Goal: Task Accomplishment & Management: Complete application form

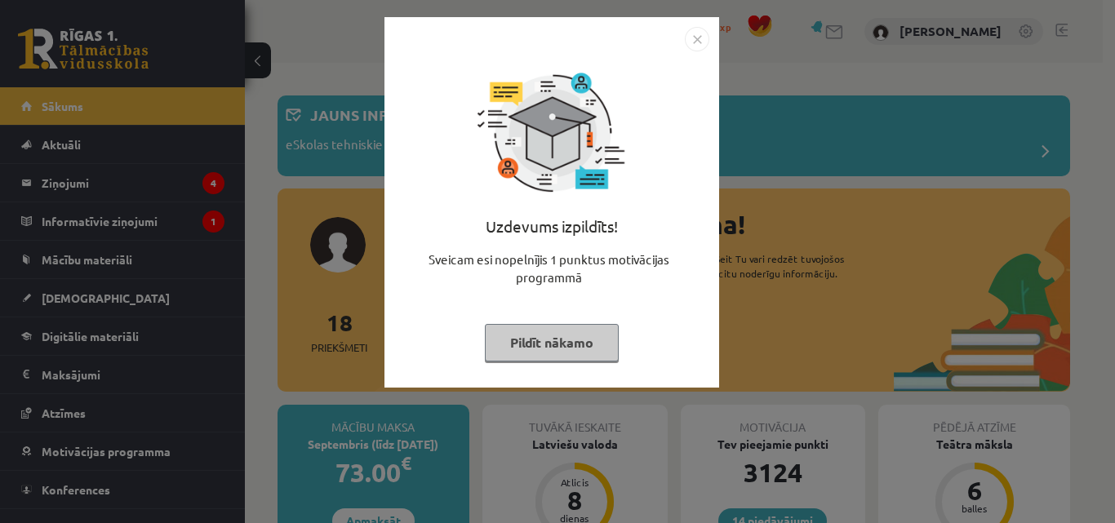
click at [700, 38] on img "Close" at bounding box center [697, 39] width 24 height 24
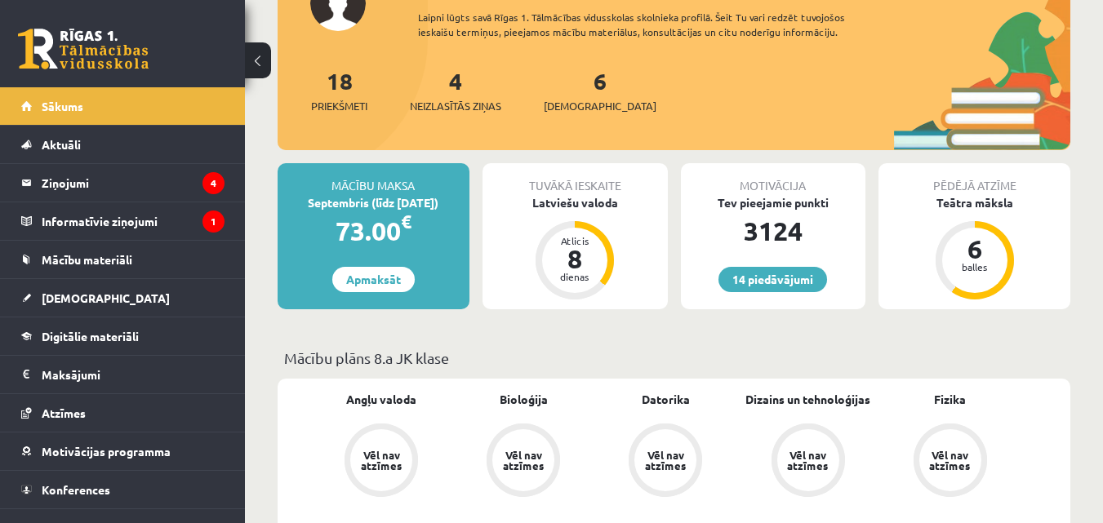
scroll to position [250, 0]
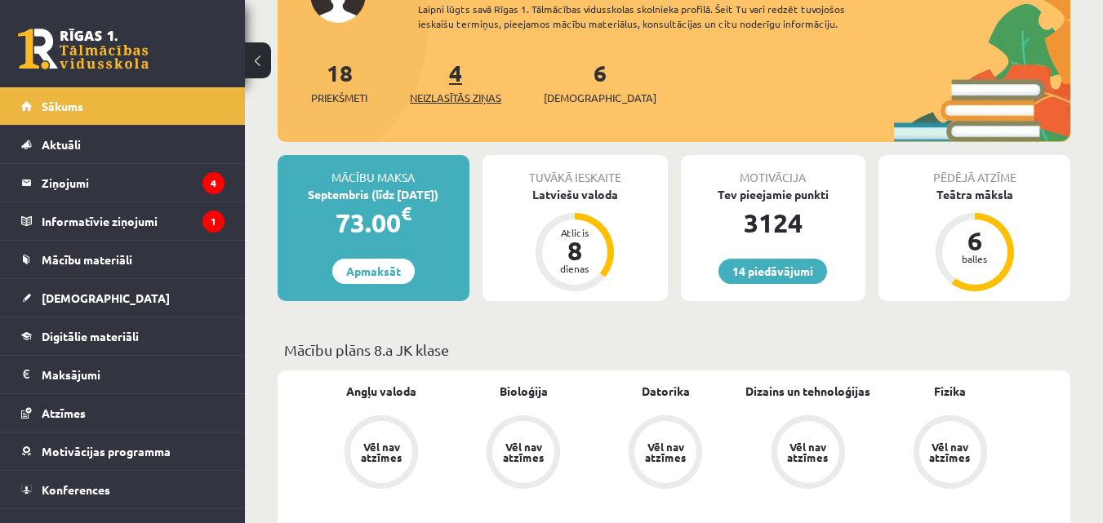
click at [464, 78] on link "4 Neizlasītās ziņas" at bounding box center [455, 82] width 91 height 48
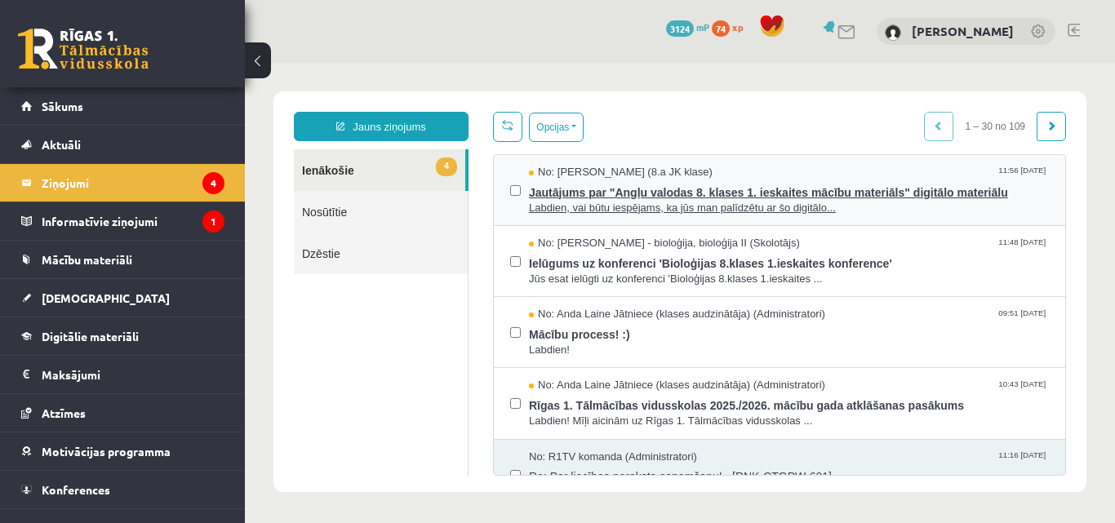
click at [586, 186] on span "Jautājums par "Angļu valodas 8. klases 1. ieskaites mācību materiāls" digitālo …" at bounding box center [789, 190] width 520 height 20
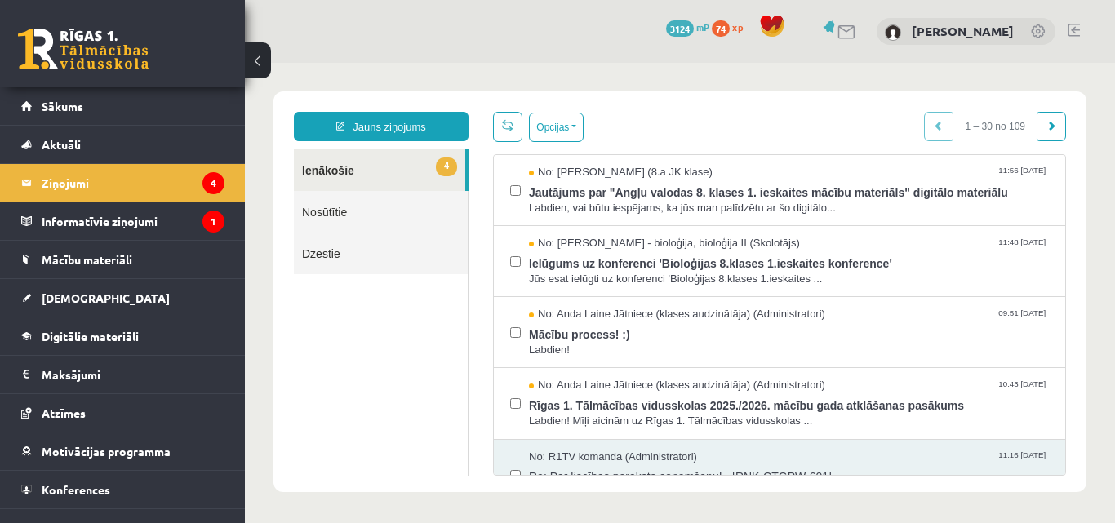
click at [320, 175] on link "4 Ienākošie" at bounding box center [379, 170] width 171 height 42
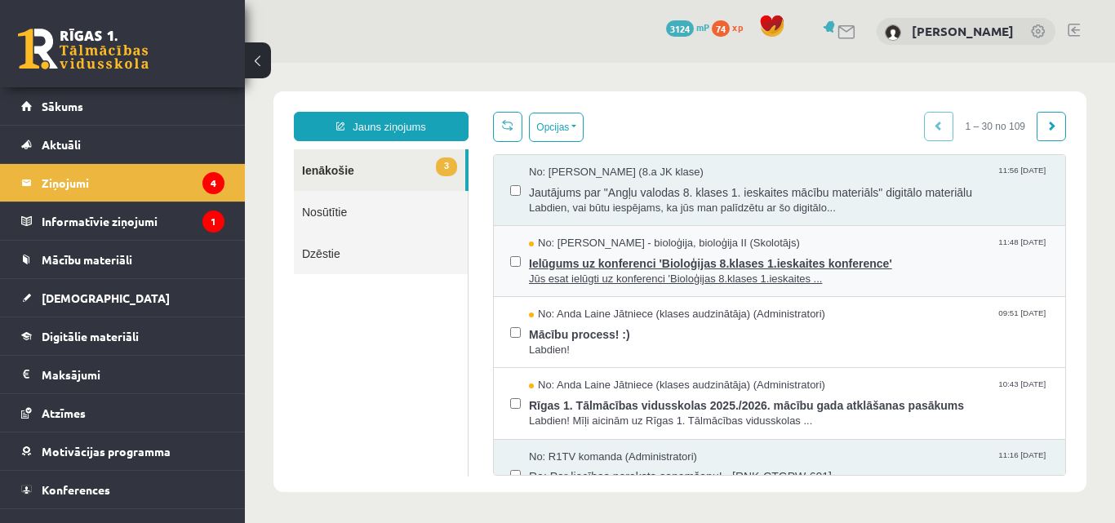
click at [575, 266] on span "Ielūgums uz konferenci 'Bioloģijas 8.klases 1.ieskaites konference'" at bounding box center [789, 261] width 520 height 20
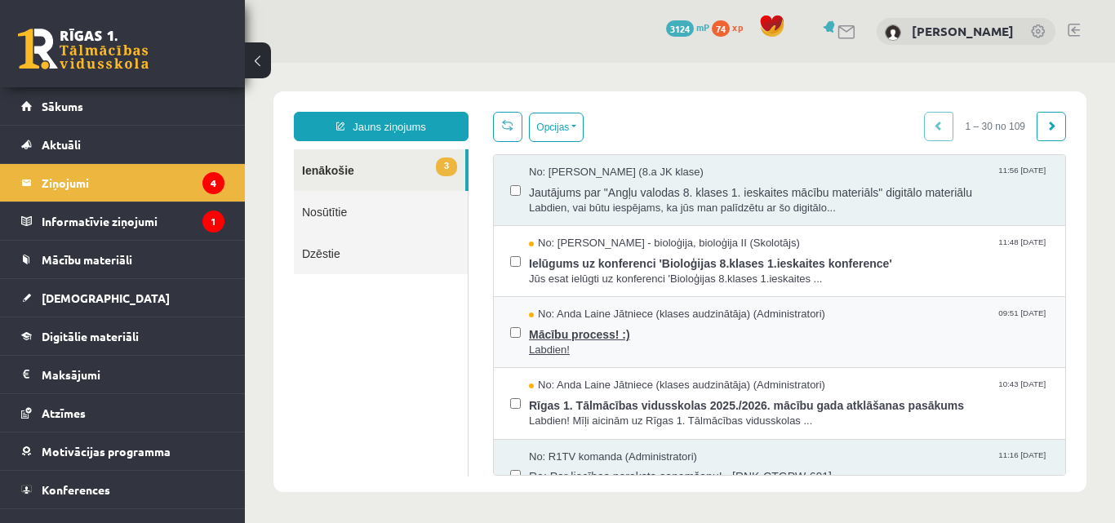
click at [580, 331] on span "Mācību process! :)" at bounding box center [789, 332] width 520 height 20
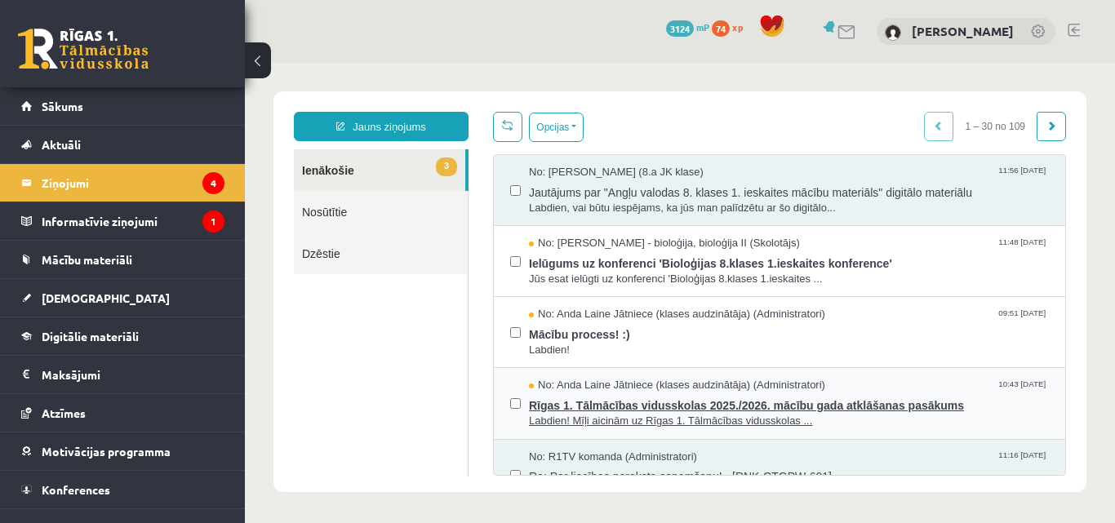
click at [592, 402] on span "Rīgas 1. Tālmācības vidusskolas 2025./2026. mācību gada atklāšanas pasākums" at bounding box center [789, 403] width 520 height 20
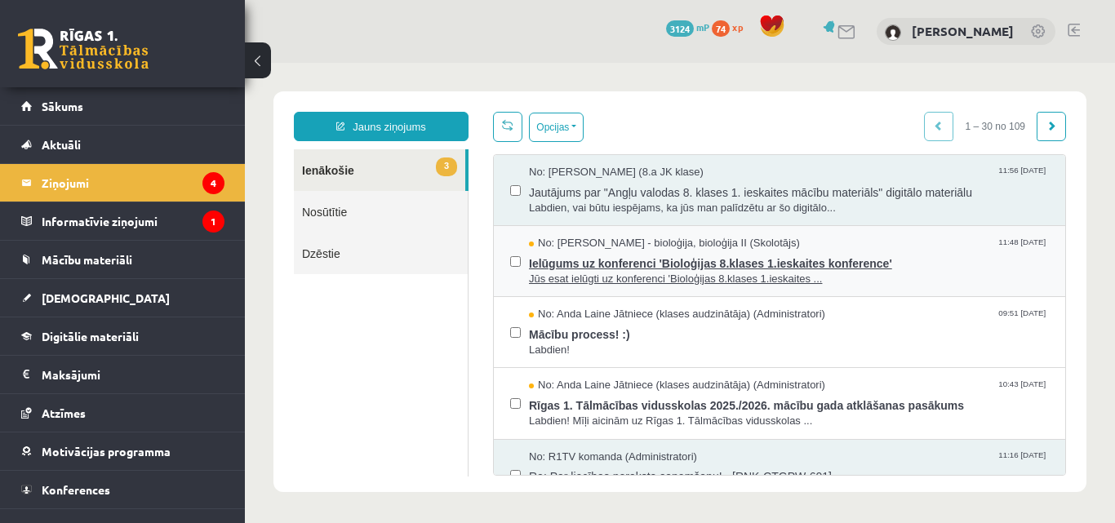
click at [562, 260] on span "Ielūgums uz konferenci 'Bioloģijas 8.klases 1.ieskaites konference'" at bounding box center [789, 261] width 520 height 20
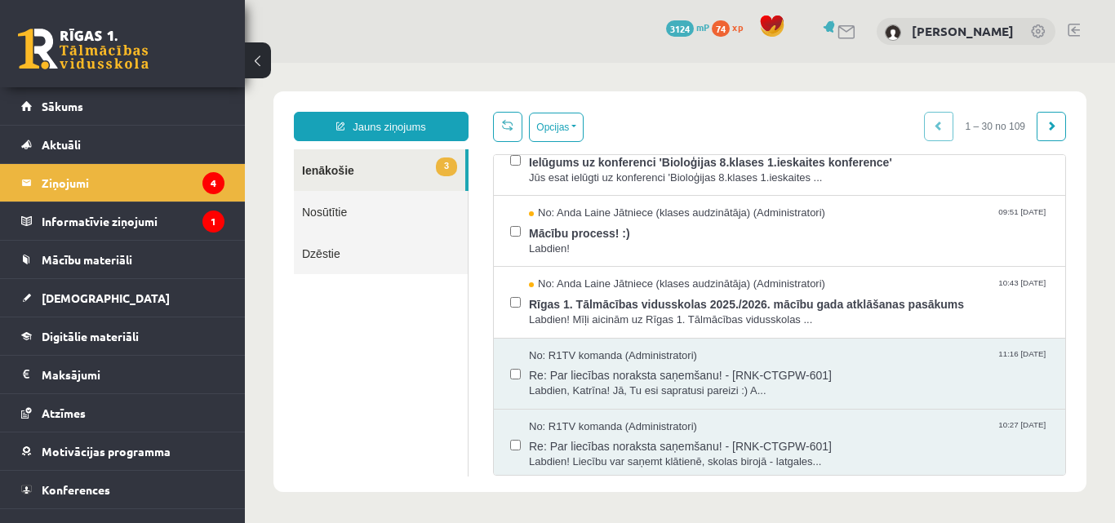
scroll to position [108, 0]
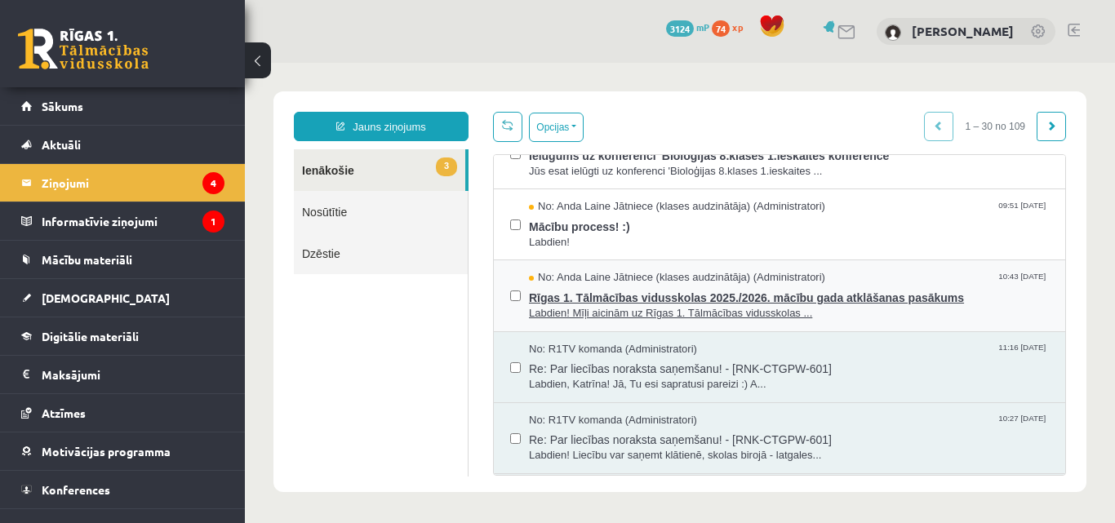
click at [757, 296] on span "Rīgas 1. Tālmācības vidusskolas 2025./2026. mācību gada atklāšanas pasākums" at bounding box center [789, 296] width 520 height 20
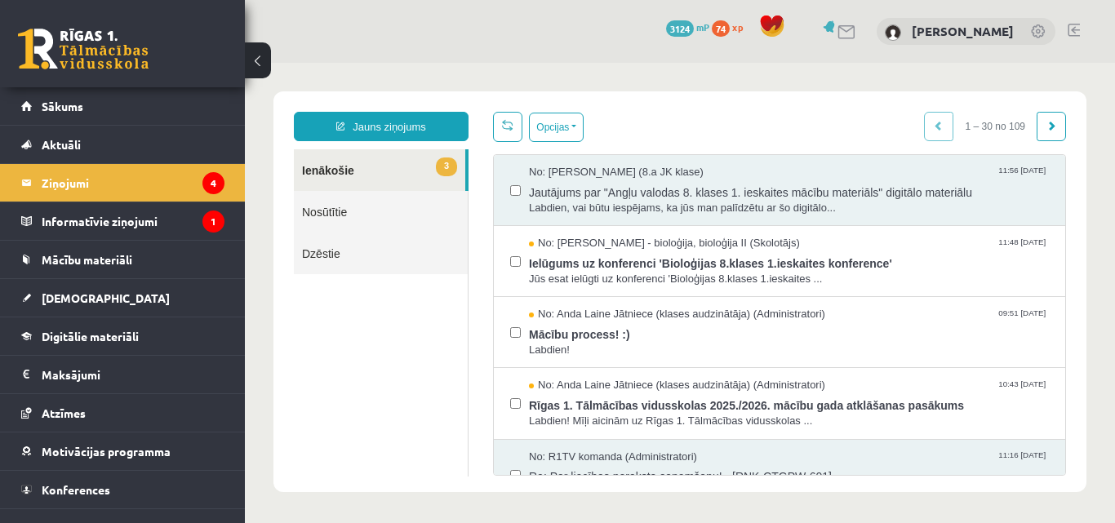
scroll to position [0, 0]
click at [343, 171] on link "3 Ienākošie" at bounding box center [379, 170] width 171 height 42
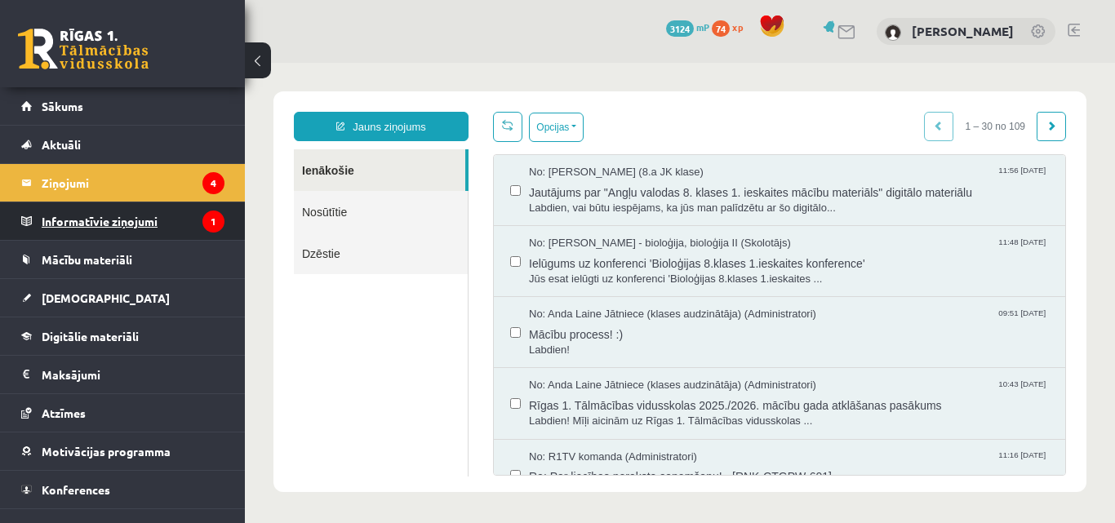
click at [130, 224] on legend "Informatīvie ziņojumi 1" at bounding box center [133, 221] width 183 height 38
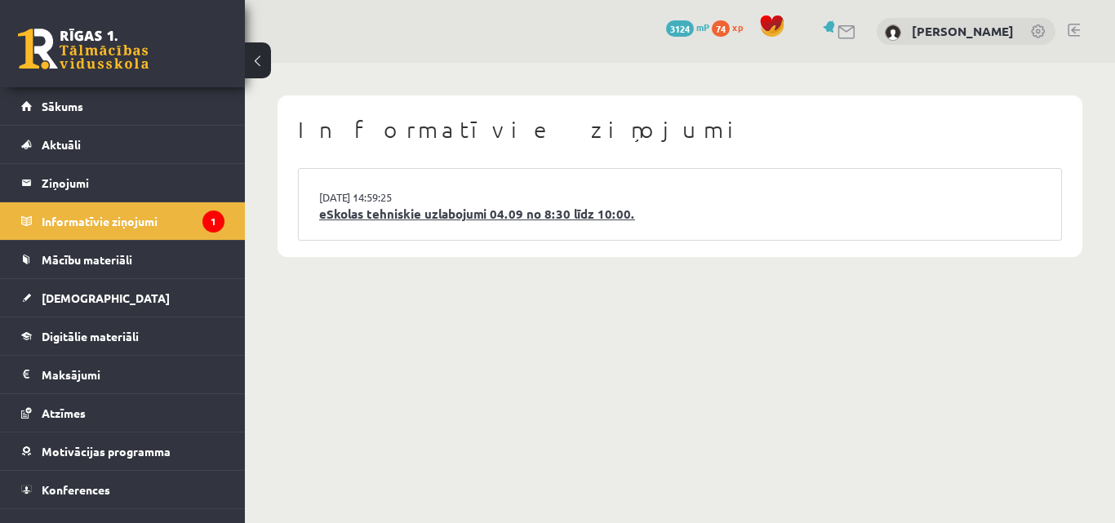
click at [363, 219] on link "eSkolas tehniskie uzlabojumi 04.09 no 8:30 līdz 10:00." at bounding box center [680, 214] width 722 height 19
click at [375, 210] on link "eSkolas tehniskie uzlabojumi 04.09 no 8:30 līdz 10:00." at bounding box center [680, 214] width 722 height 19
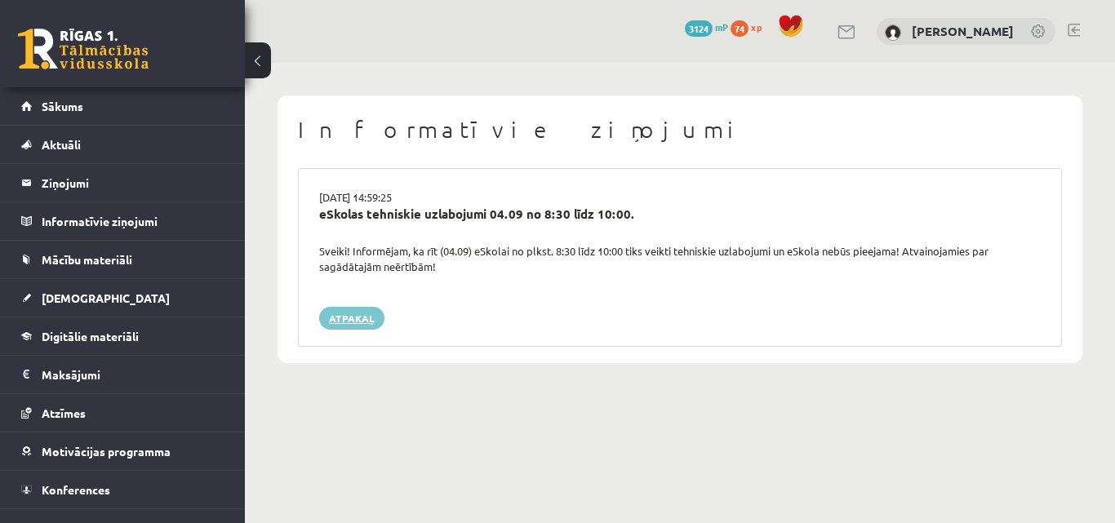
click at [349, 318] on link "Atpakaļ" at bounding box center [351, 318] width 65 height 23
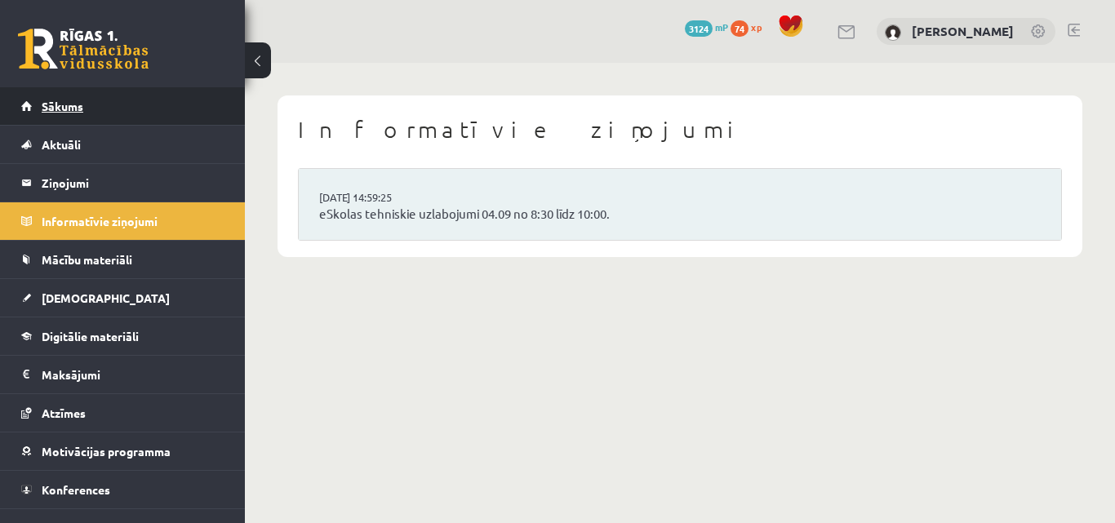
click at [63, 109] on span "Sākums" at bounding box center [63, 106] width 42 height 15
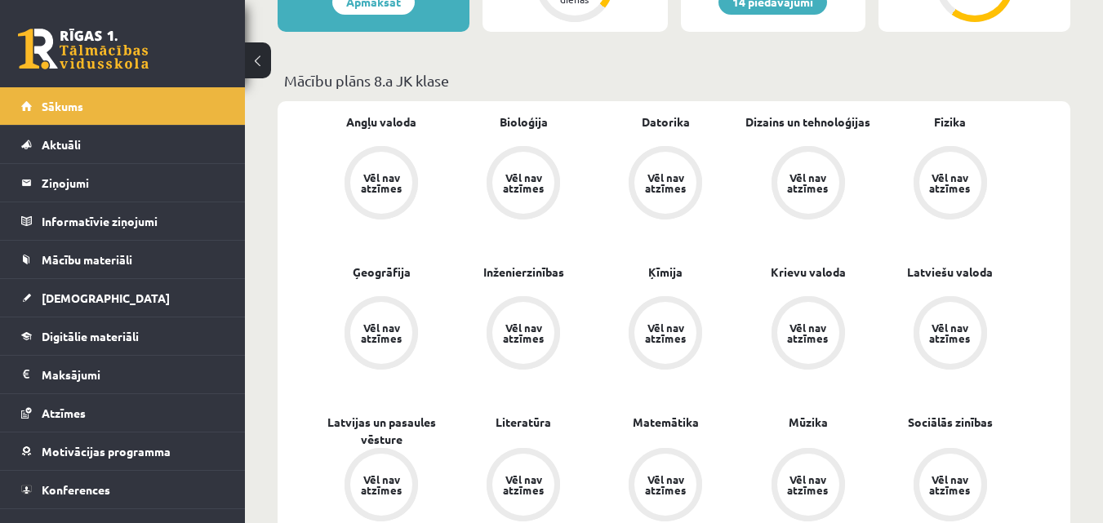
scroll to position [419, 0]
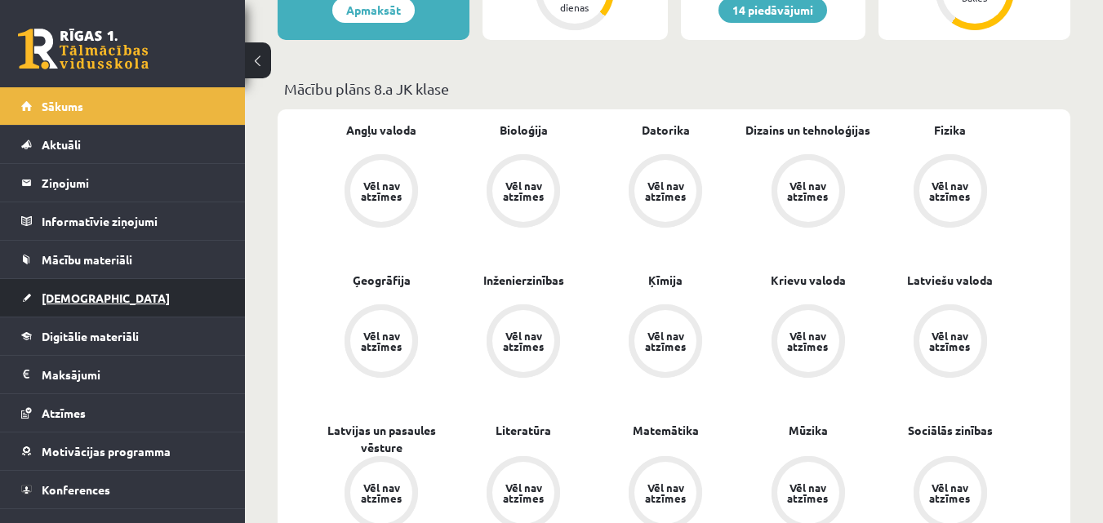
click at [62, 296] on span "[DEMOGRAPHIC_DATA]" at bounding box center [106, 298] width 128 height 15
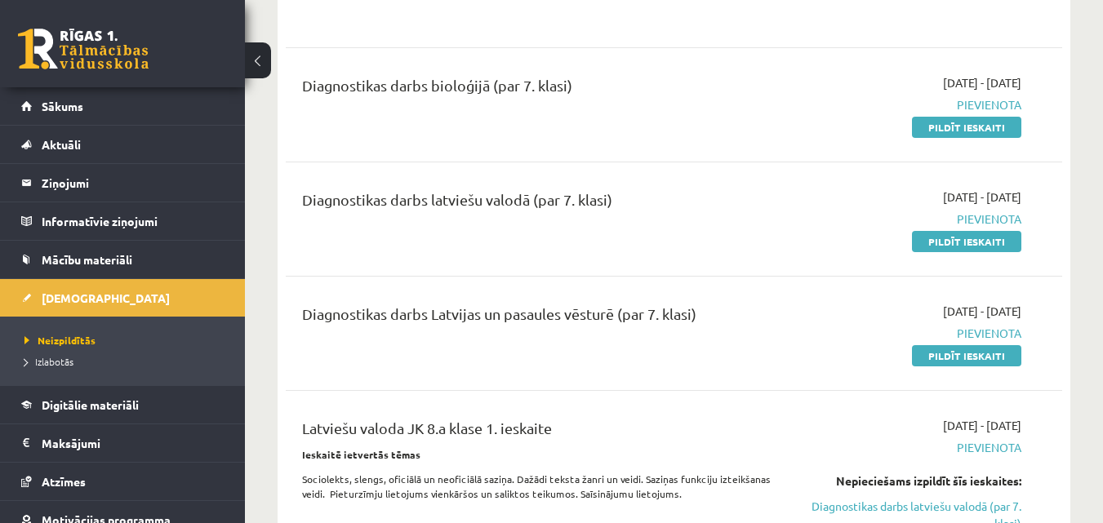
scroll to position [597, 0]
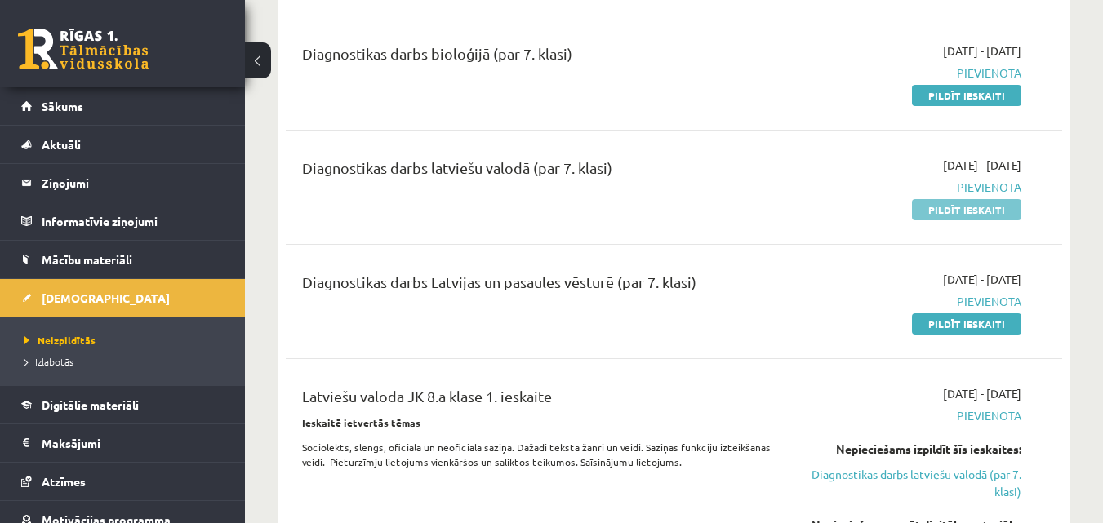
click at [957, 208] on link "Pildīt ieskaiti" at bounding box center [966, 209] width 109 height 21
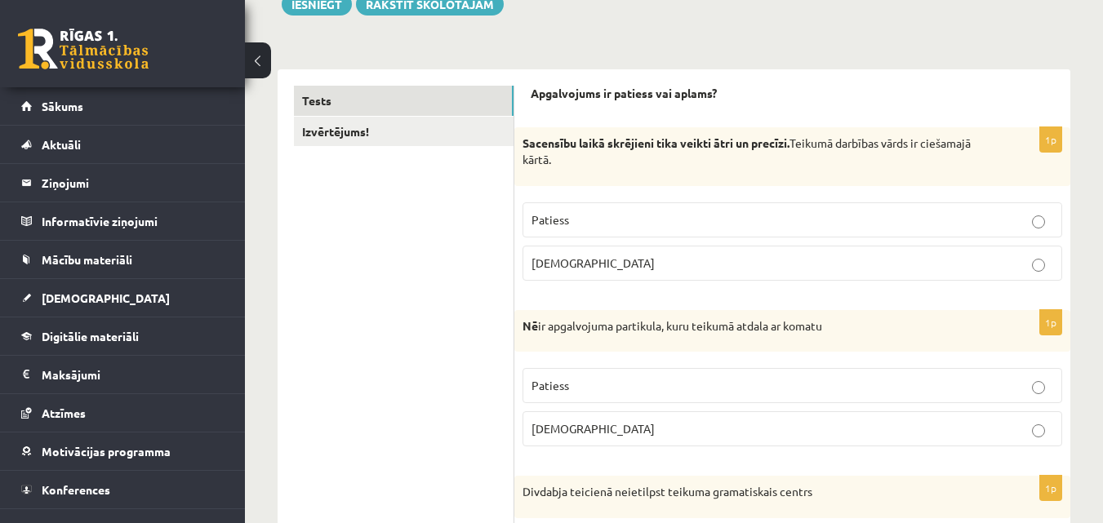
scroll to position [225, 0]
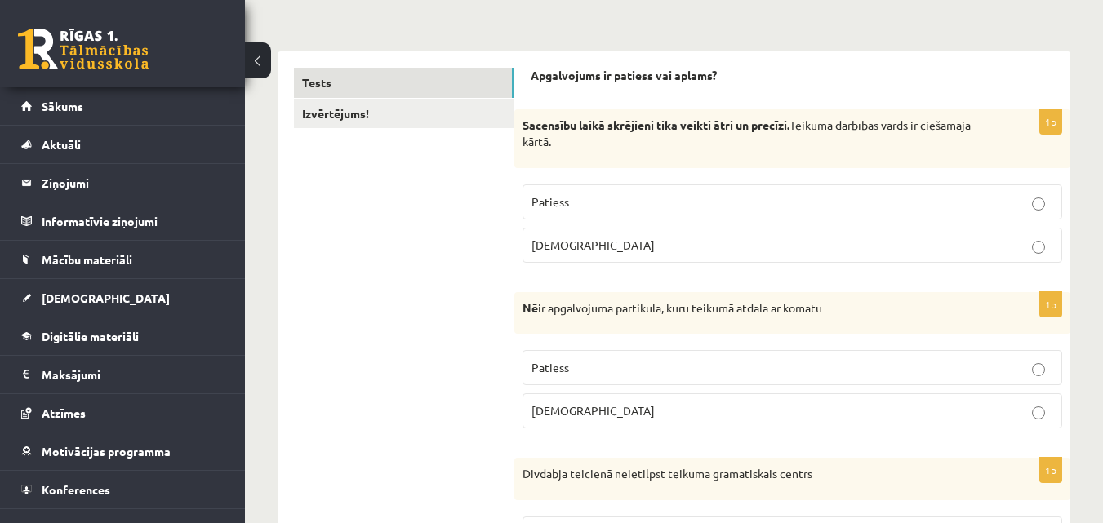
click at [842, 380] on label "Patiess" at bounding box center [792, 367] width 540 height 35
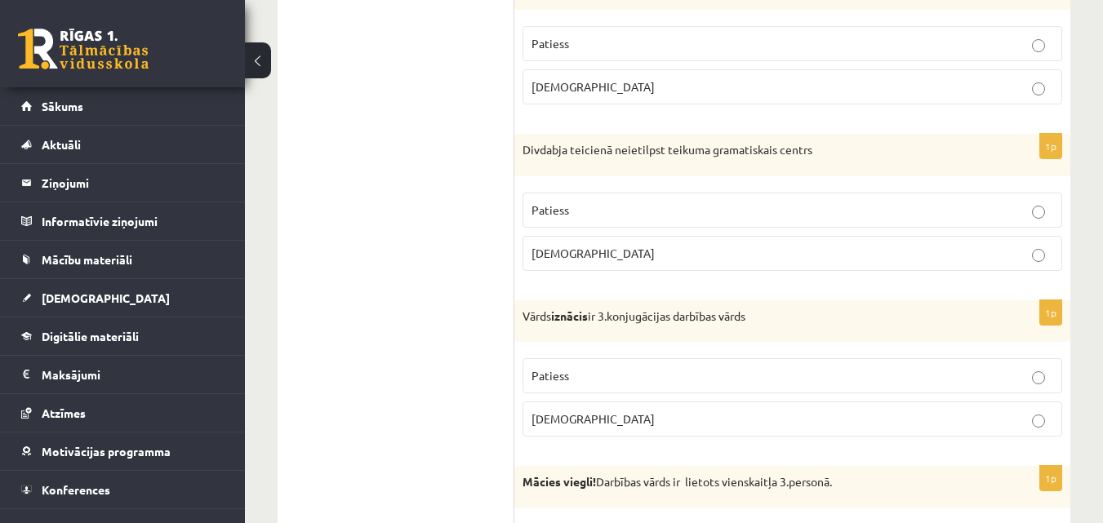
scroll to position [558, 0]
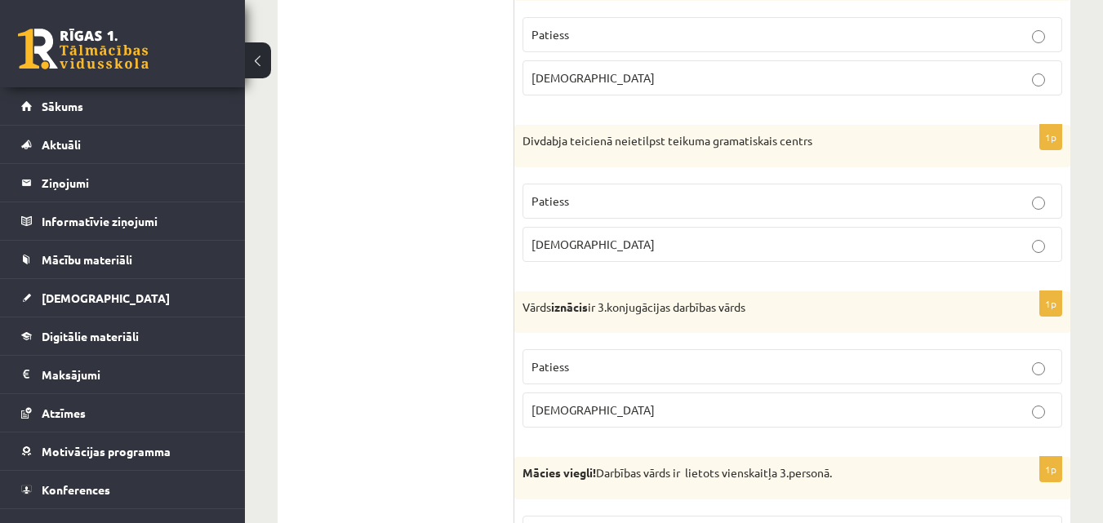
click at [763, 201] on p "Patiess" at bounding box center [792, 201] width 522 height 17
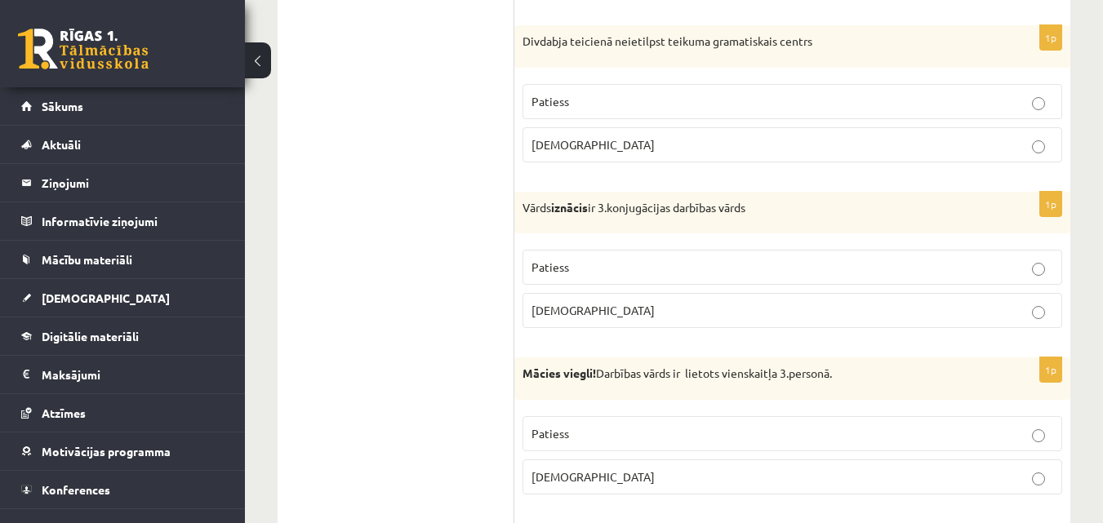
scroll to position [685, 0]
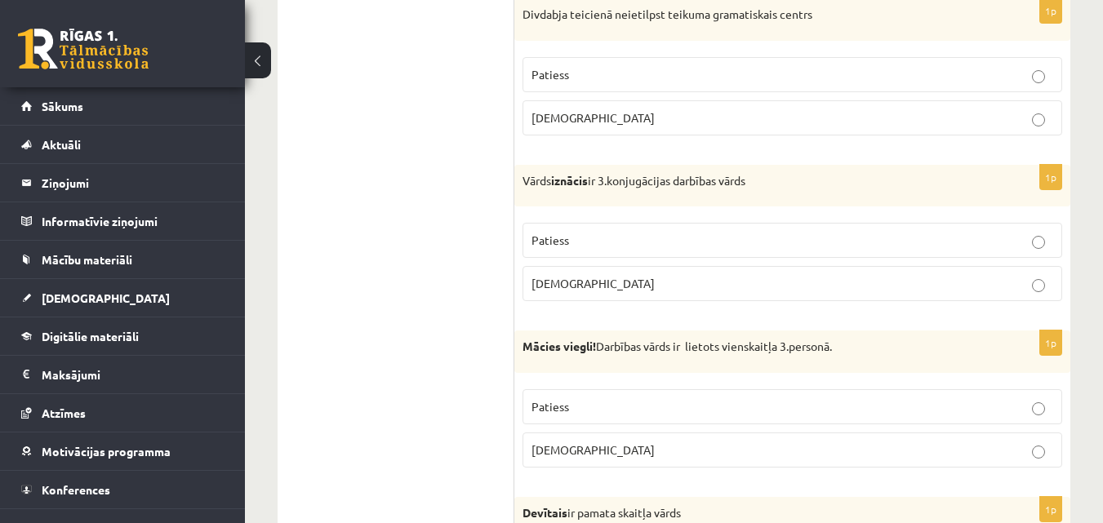
click at [635, 467] on label "Aplams" at bounding box center [792, 450] width 540 height 35
click at [617, 221] on fieldset "Patiess Aplams" at bounding box center [792, 260] width 540 height 91
click at [630, 239] on p "Patiess" at bounding box center [792, 240] width 522 height 17
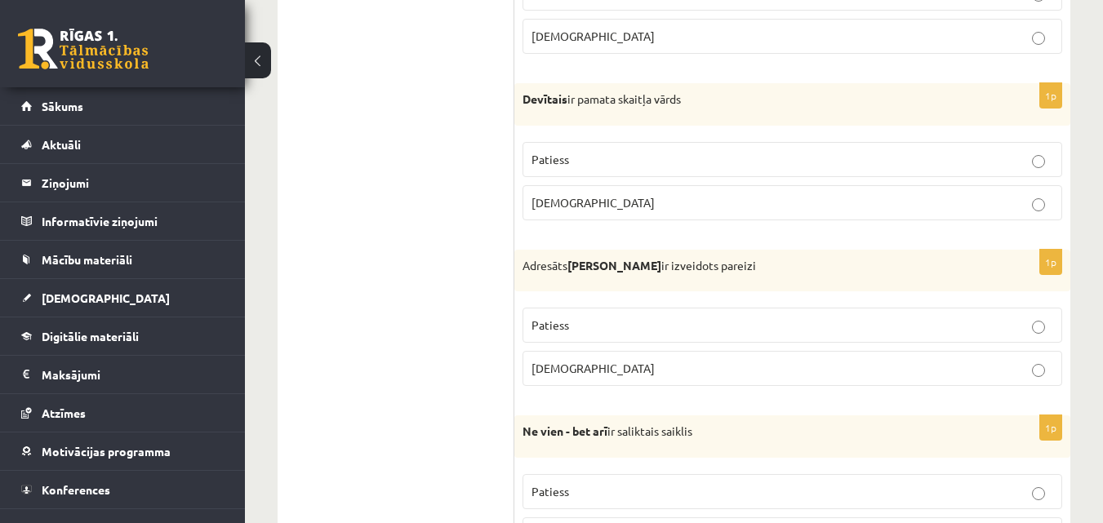
scroll to position [1117, 0]
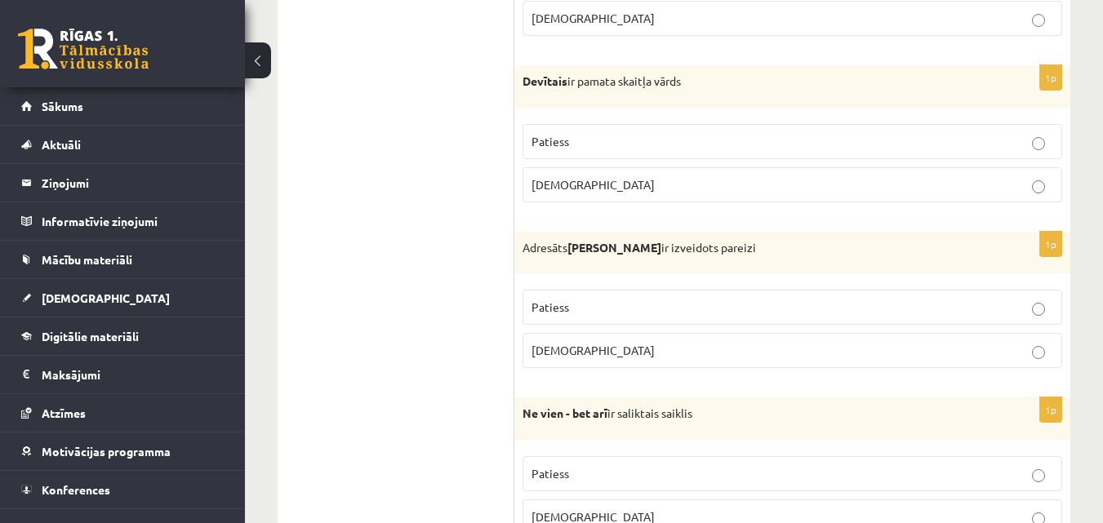
click at [895, 164] on fieldset "Patiess Aplams" at bounding box center [792, 161] width 540 height 91
click at [901, 190] on p "Aplams" at bounding box center [792, 184] width 522 height 17
click at [596, 347] on p "Aplams" at bounding box center [792, 350] width 522 height 17
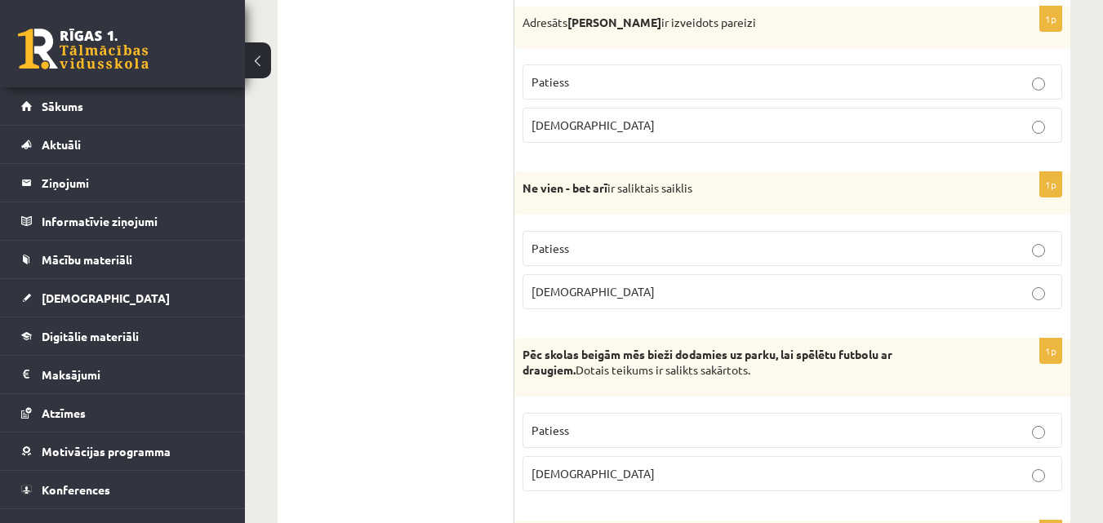
scroll to position [1351, 0]
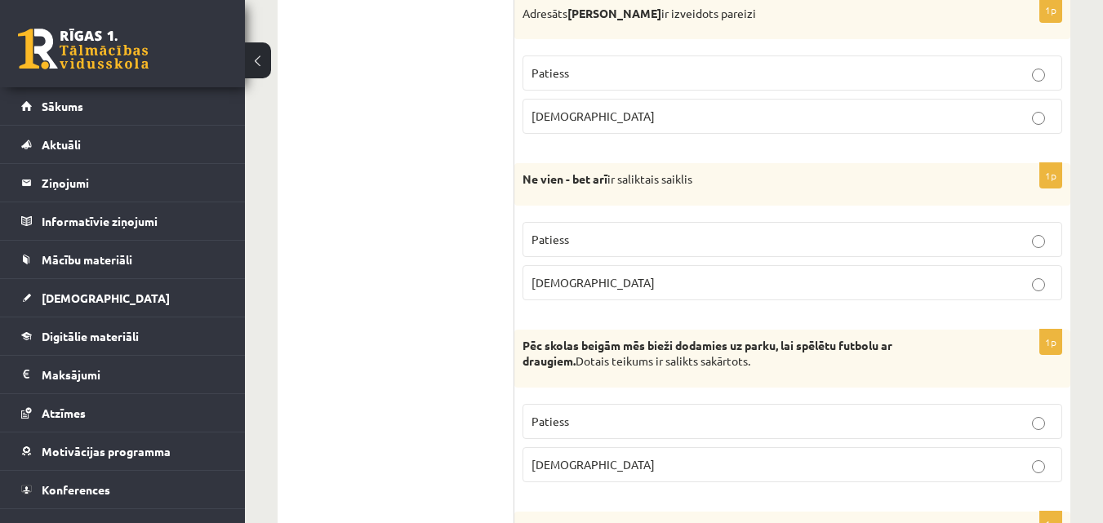
click at [1002, 238] on p "Patiess" at bounding box center [792, 239] width 522 height 17
click at [1002, 422] on p "Patiess" at bounding box center [792, 421] width 522 height 17
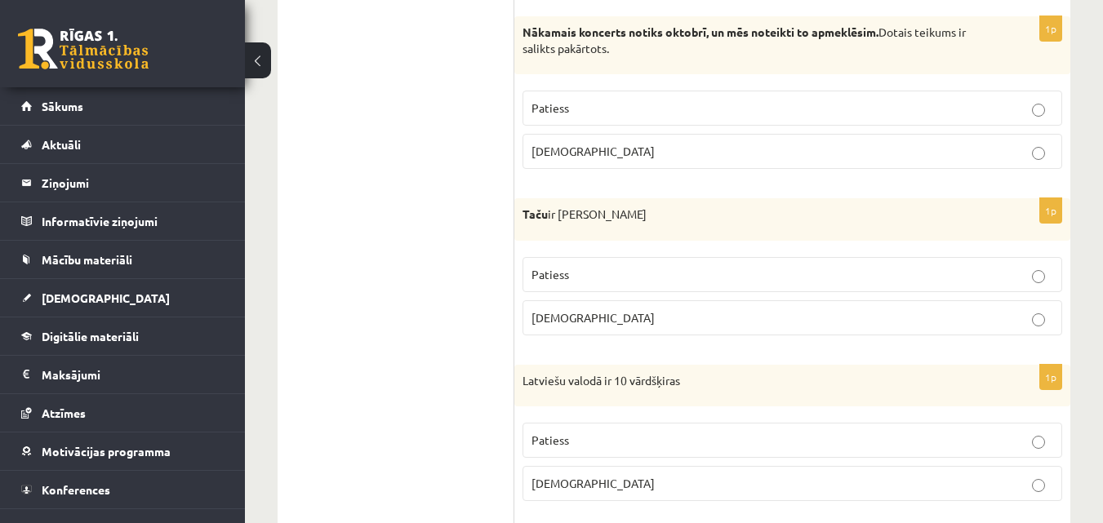
scroll to position [1873, 0]
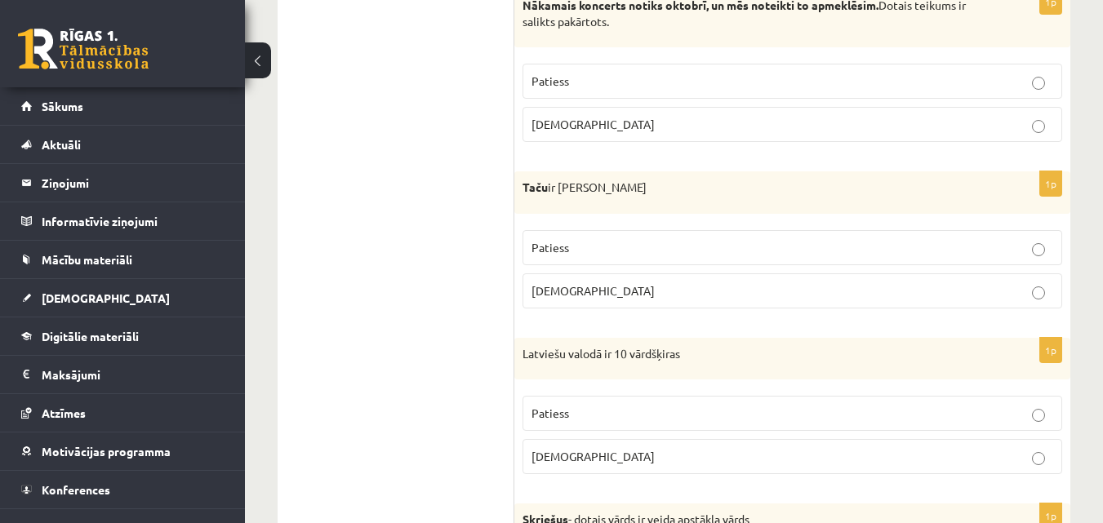
click at [1039, 135] on label "Aplams" at bounding box center [792, 124] width 540 height 35
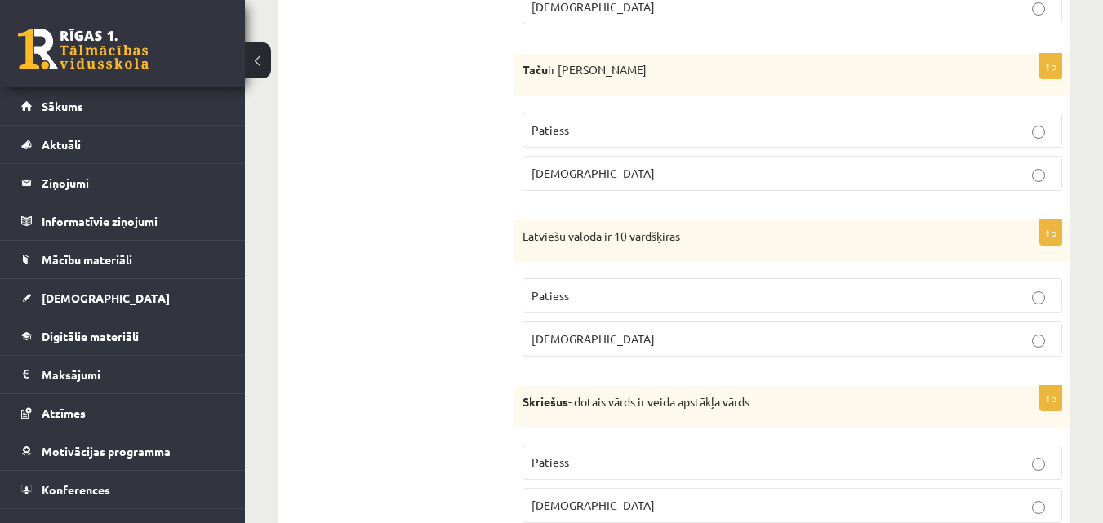
scroll to position [2000, 0]
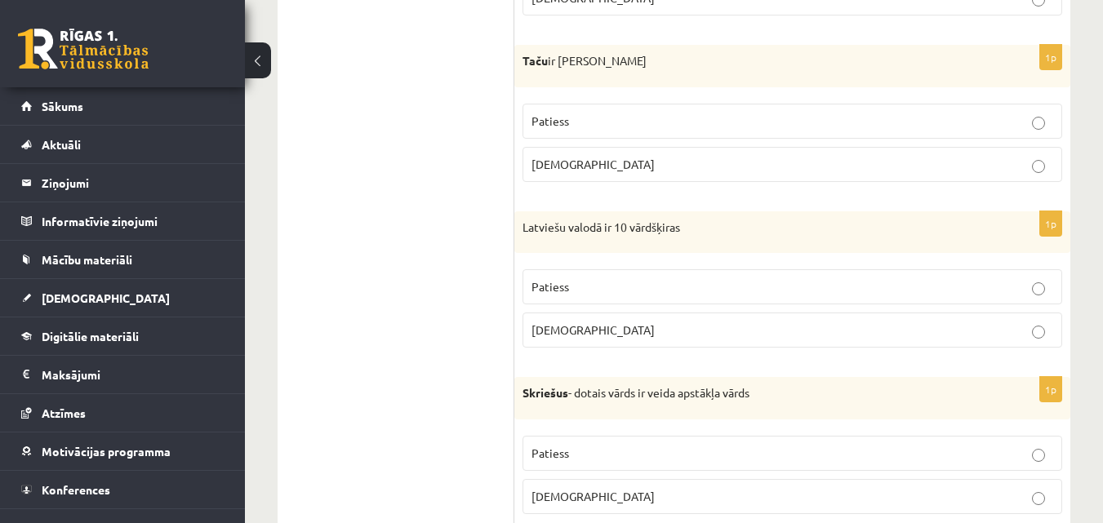
click at [931, 117] on p "Patiess" at bounding box center [792, 121] width 522 height 17
click at [920, 302] on label "Patiess" at bounding box center [792, 286] width 540 height 35
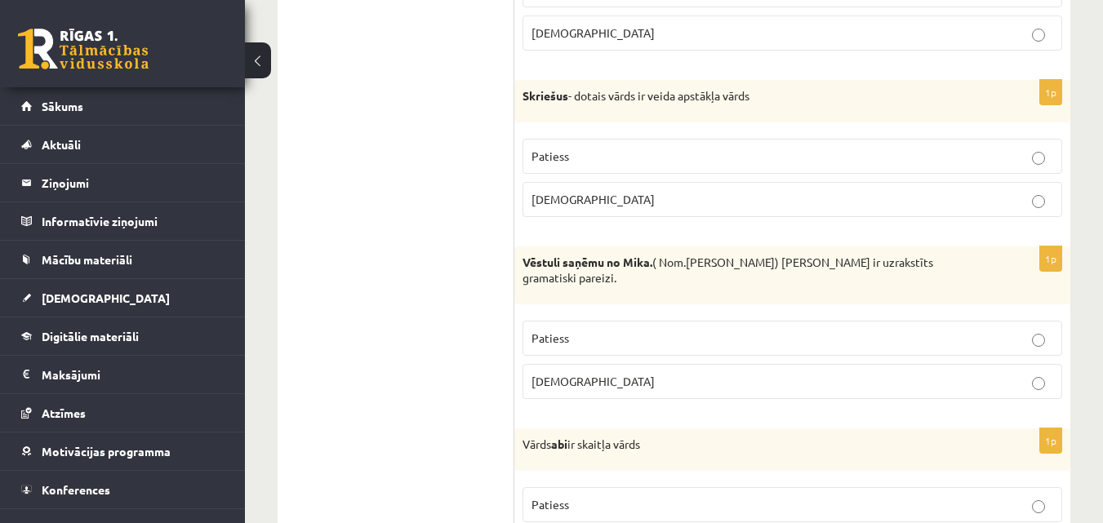
scroll to position [2306, 0]
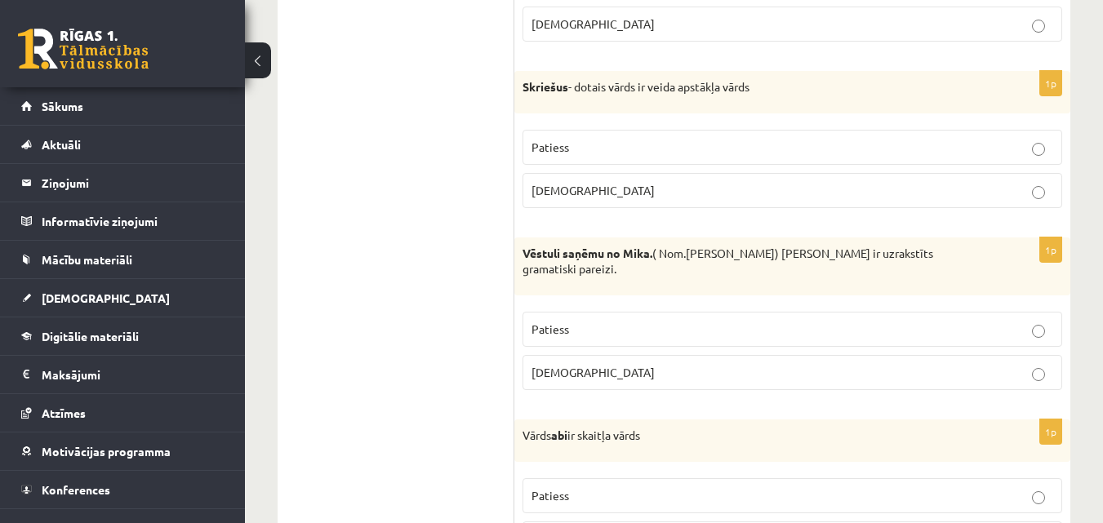
click at [993, 149] on p "Patiess" at bounding box center [792, 147] width 522 height 17
click at [726, 321] on p "Patiess" at bounding box center [792, 329] width 522 height 17
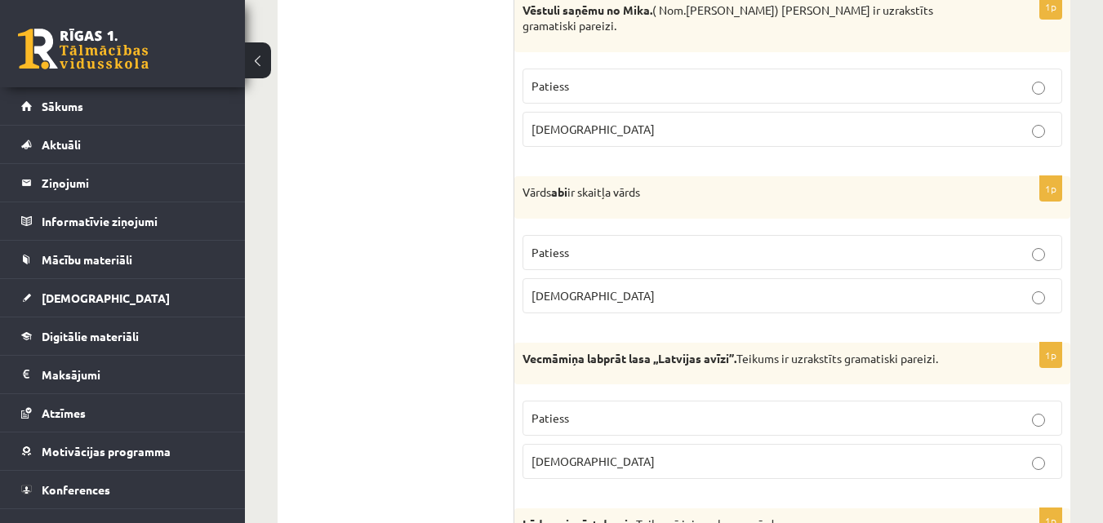
scroll to position [2540, 0]
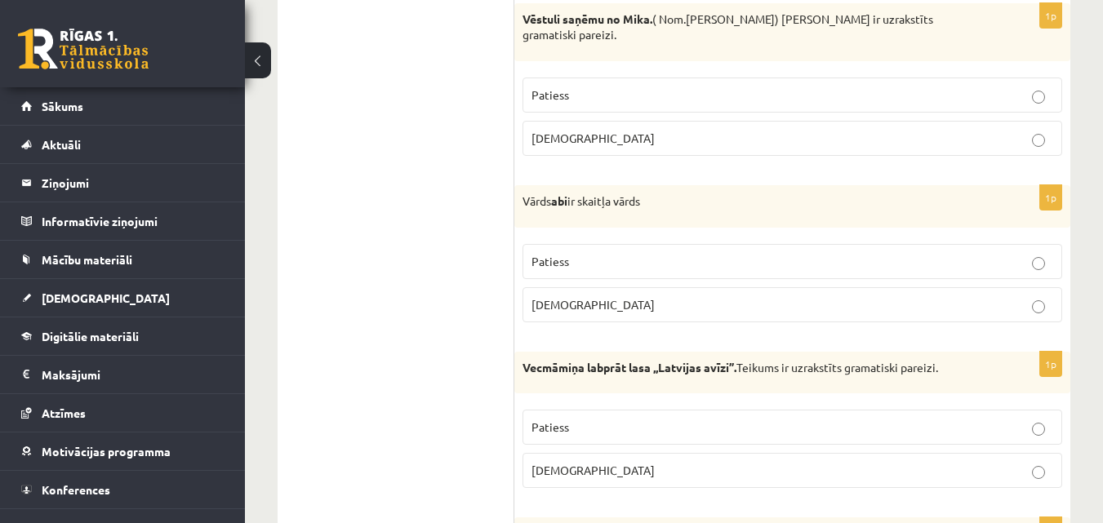
click at [1047, 130] on p "Aplams" at bounding box center [792, 138] width 522 height 17
drag, startPoint x: 1108, startPoint y: 256, endPoint x: 1085, endPoint y: 78, distance: 179.5
click at [1085, 78] on div "8.klases diagnosticējošais darbs latviešu valodā par 7.klases mācību vielu , Ka…" at bounding box center [674, 224] width 858 height 5402
drag, startPoint x: 1110, startPoint y: 253, endPoint x: 1068, endPoint y: 51, distance: 206.0
click at [1068, 51] on div "1p Vēstuli saņēmu no Mika. ( Nom.Mikus) Teikums ir uzrakstīts gramatiski pareiz…" at bounding box center [792, 86] width 556 height 166
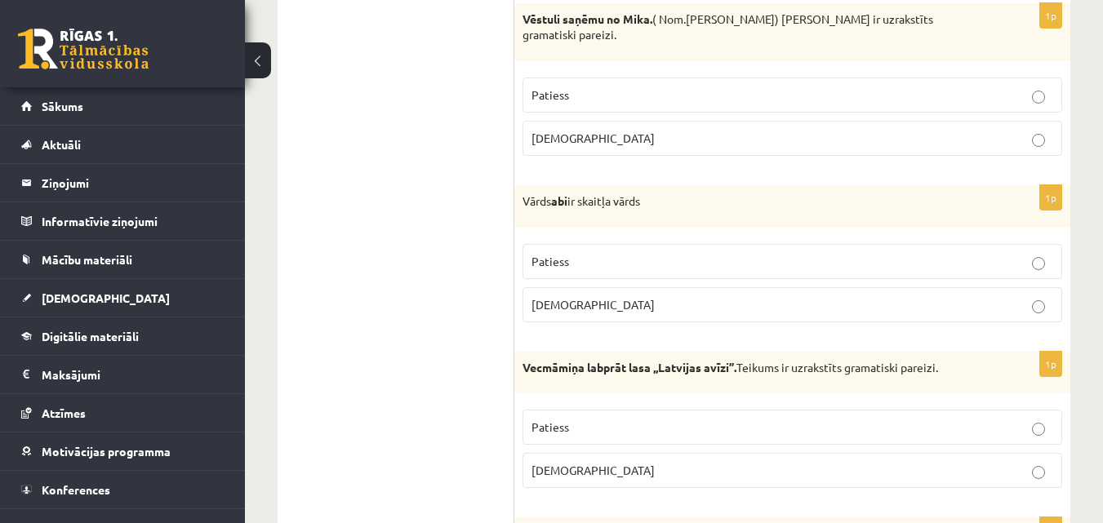
click at [1039, 296] on p "Aplams" at bounding box center [792, 304] width 522 height 17
click at [733, 419] on p "Patiess" at bounding box center [792, 427] width 522 height 17
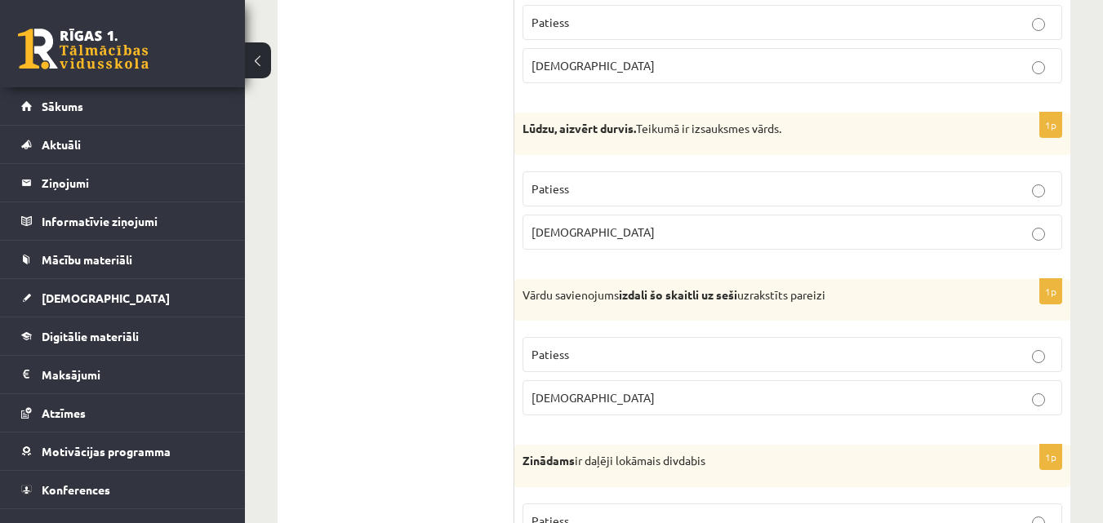
scroll to position [2954, 0]
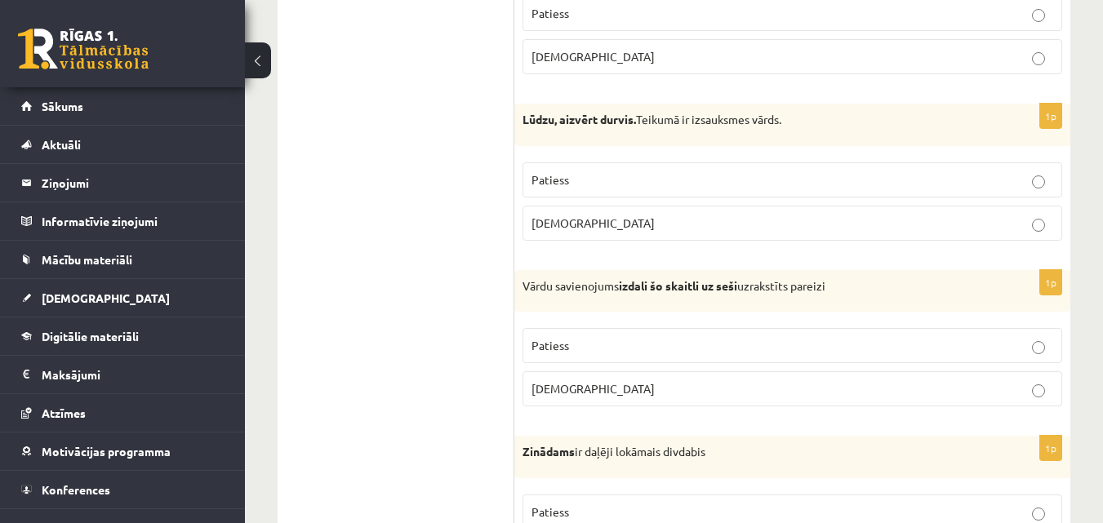
click at [1028, 171] on p "Patiess" at bounding box center [792, 179] width 522 height 17
drag, startPoint x: 1108, startPoint y: 291, endPoint x: 1087, endPoint y: 79, distance: 213.3
click at [792, 380] on p "Aplams" at bounding box center [792, 388] width 522 height 17
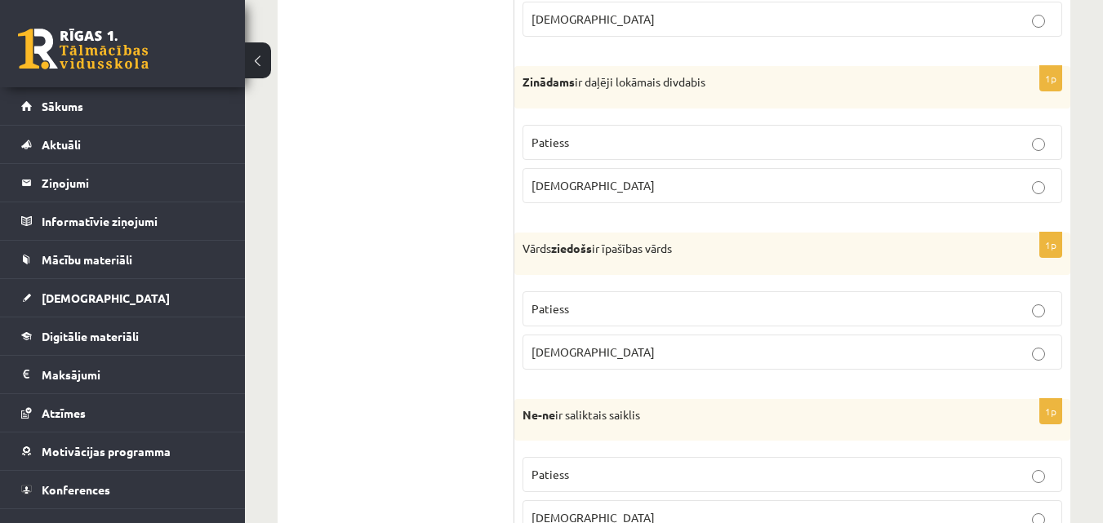
scroll to position [3297, 0]
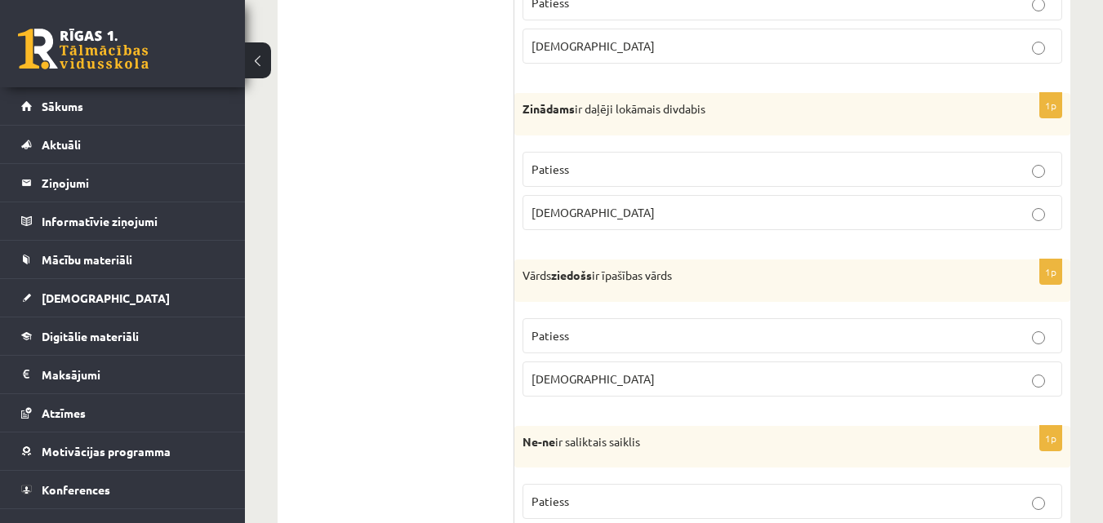
click at [1034, 152] on label "Patiess" at bounding box center [792, 169] width 540 height 35
click at [585, 327] on p "Patiess" at bounding box center [792, 335] width 522 height 17
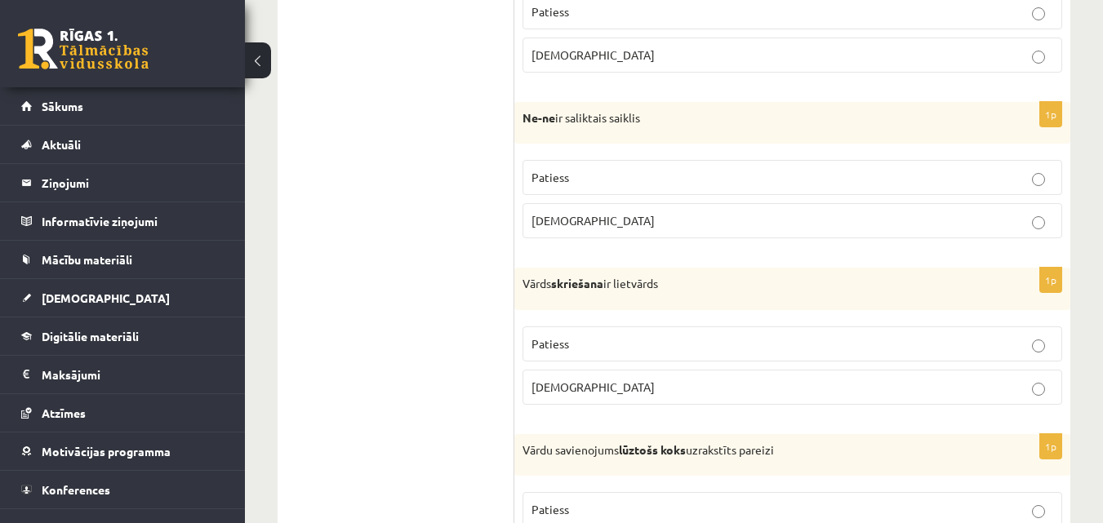
scroll to position [3630, 0]
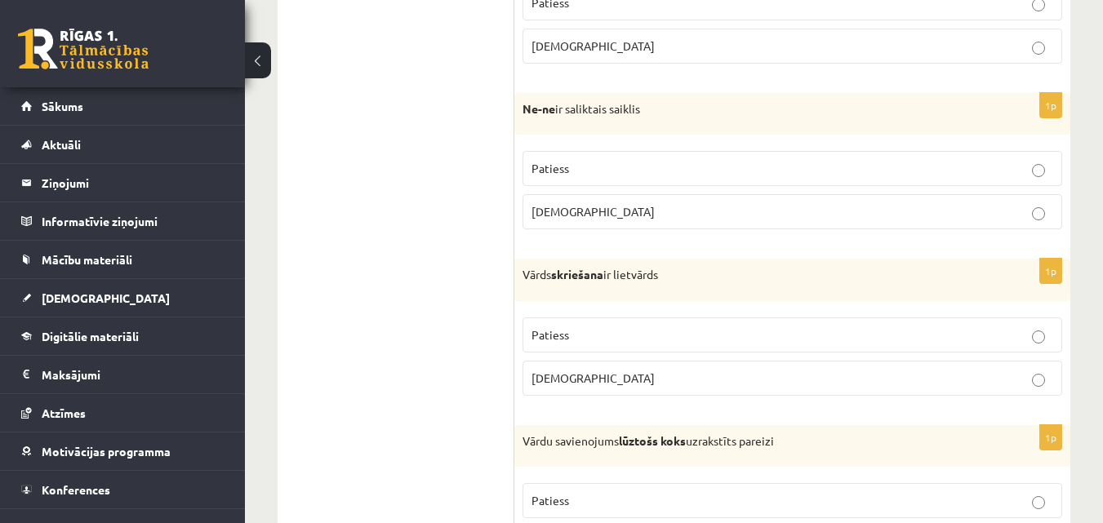
click at [961, 151] on label "Patiess" at bounding box center [792, 168] width 540 height 35
click at [620, 318] on label "Patiess" at bounding box center [792, 335] width 540 height 35
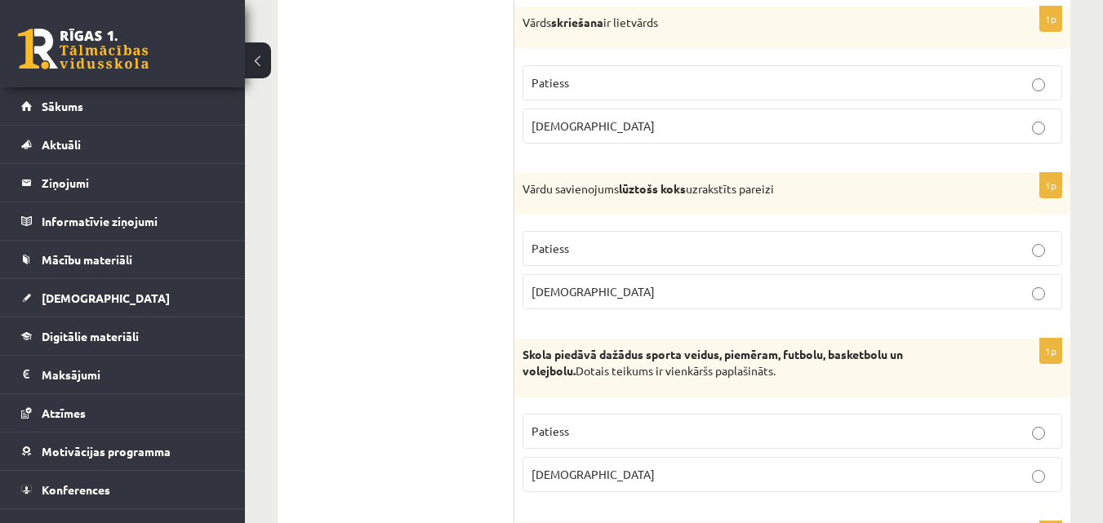
scroll to position [3891, 0]
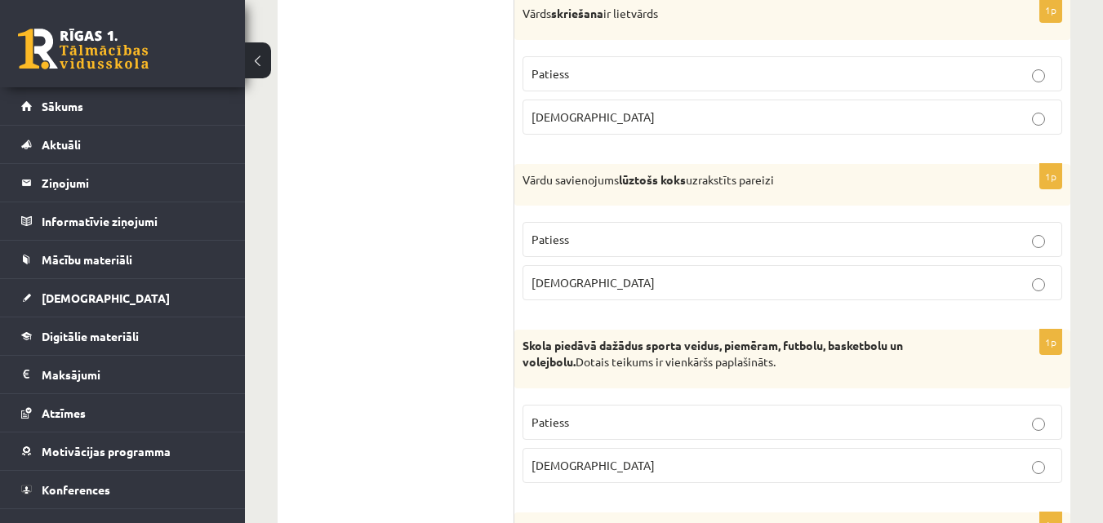
click at [1036, 414] on p "Patiess" at bounding box center [792, 422] width 522 height 17
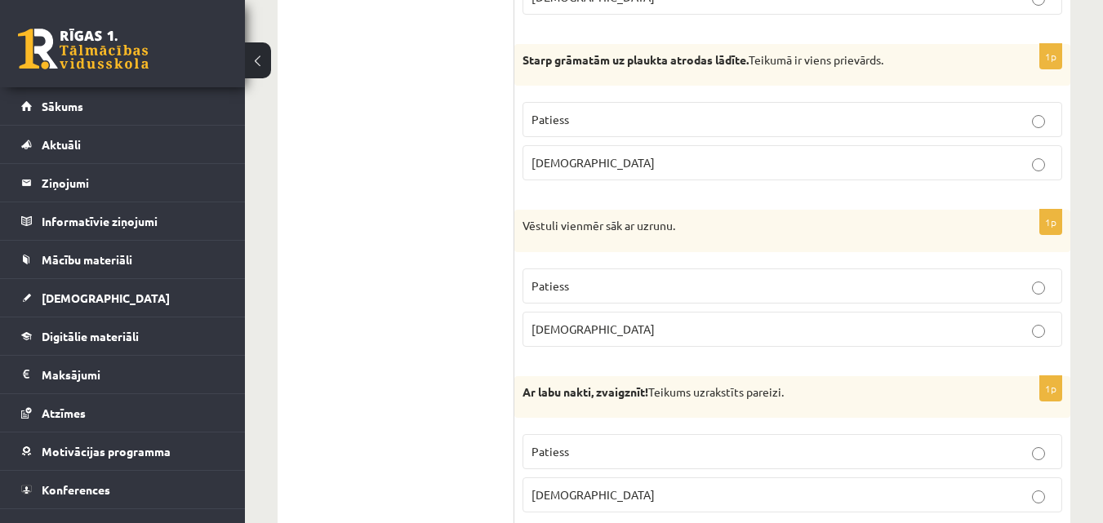
scroll to position [4369, 0]
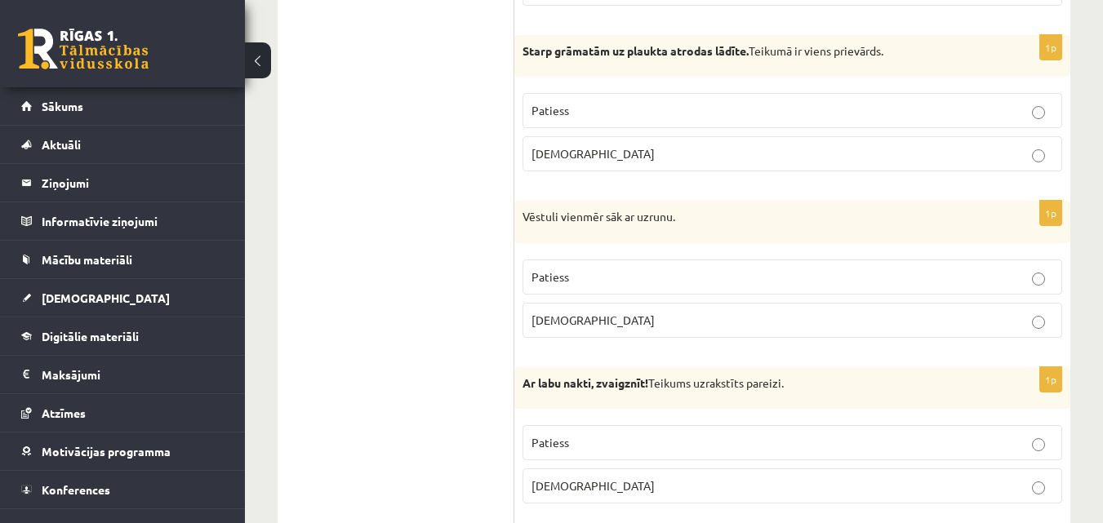
click at [660, 102] on p "Patiess" at bounding box center [792, 110] width 522 height 17
click at [576, 260] on label "Patiess" at bounding box center [792, 277] width 540 height 35
click at [596, 434] on p "Patiess" at bounding box center [792, 442] width 522 height 17
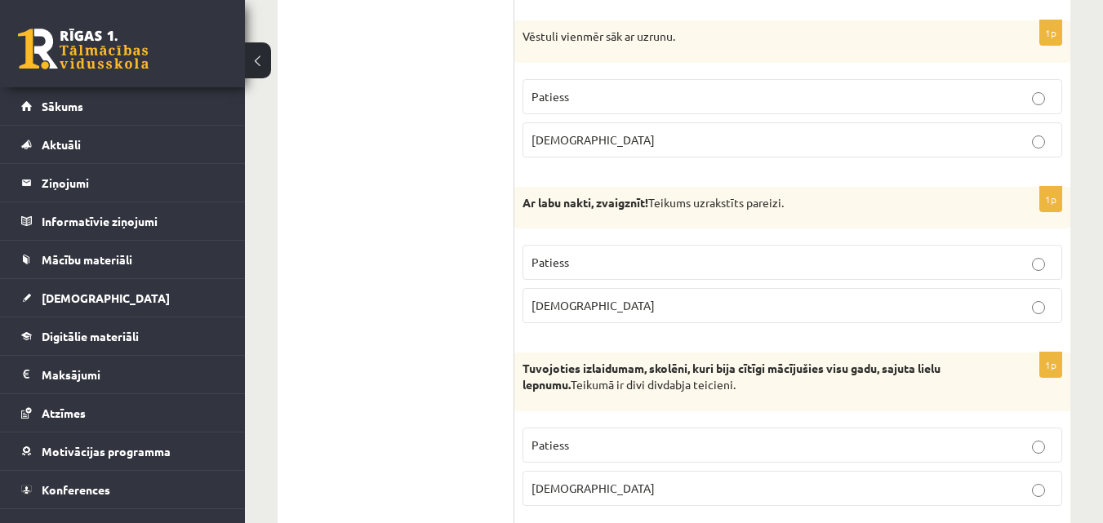
scroll to position [4558, 0]
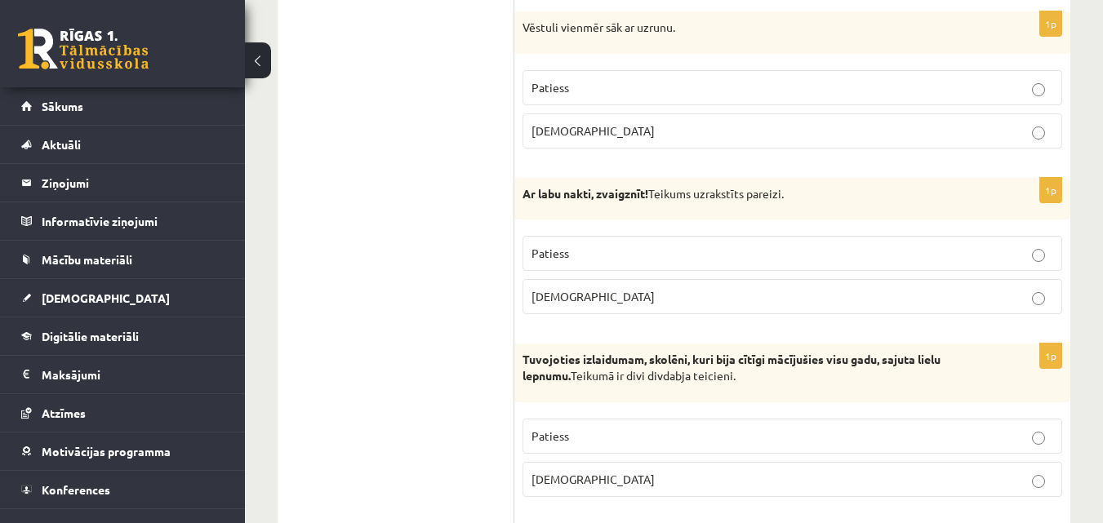
click at [1006, 419] on label "Patiess" at bounding box center [792, 436] width 540 height 35
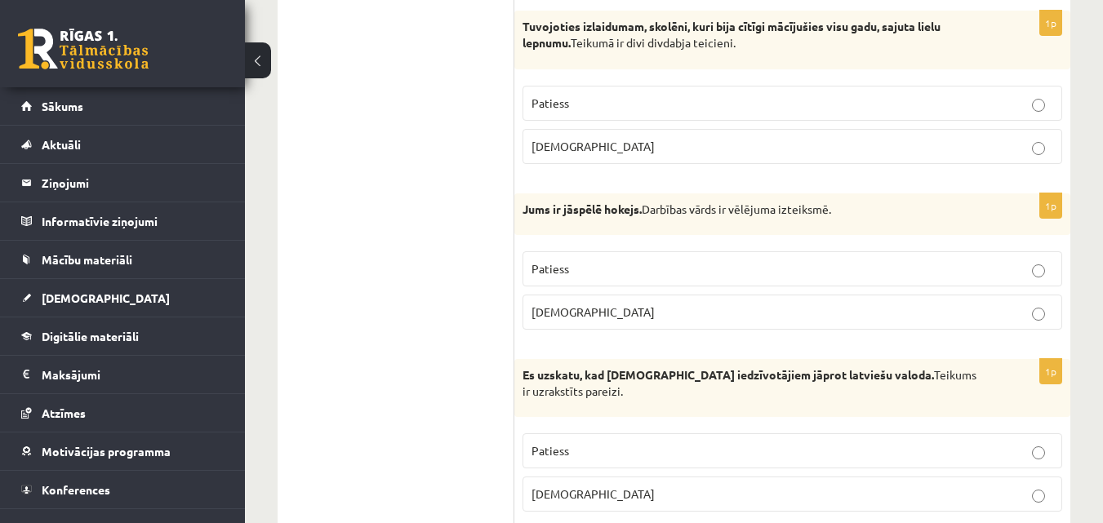
scroll to position [4927, 0]
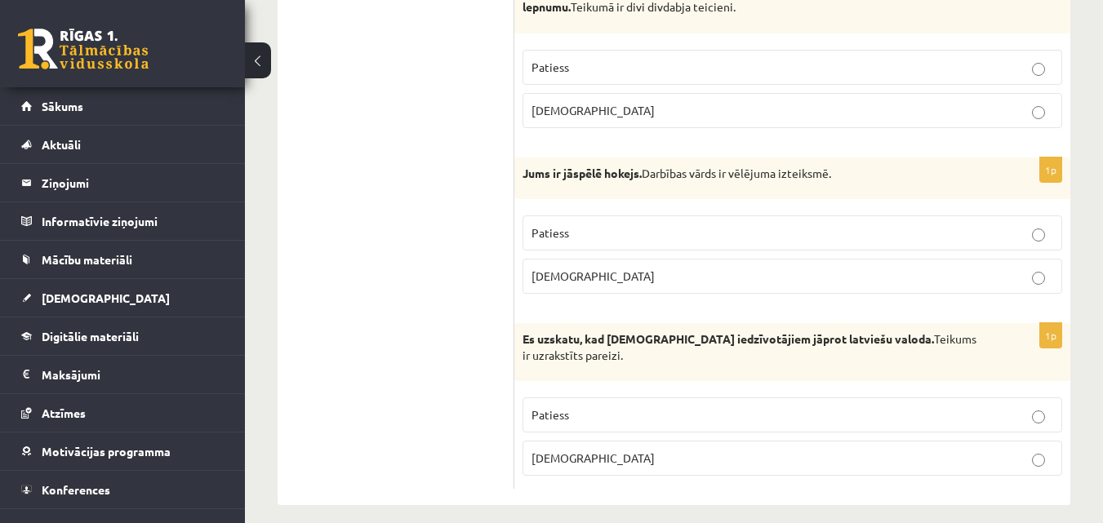
click at [942, 215] on label "Patiess" at bounding box center [792, 232] width 540 height 35
click at [620, 450] on p "Aplams" at bounding box center [792, 458] width 522 height 17
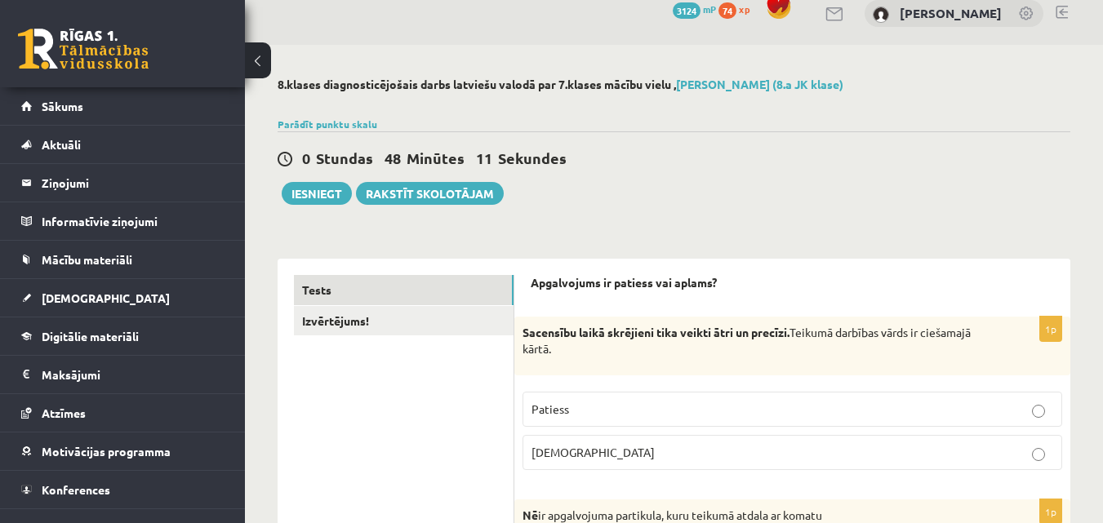
scroll to position [0, 0]
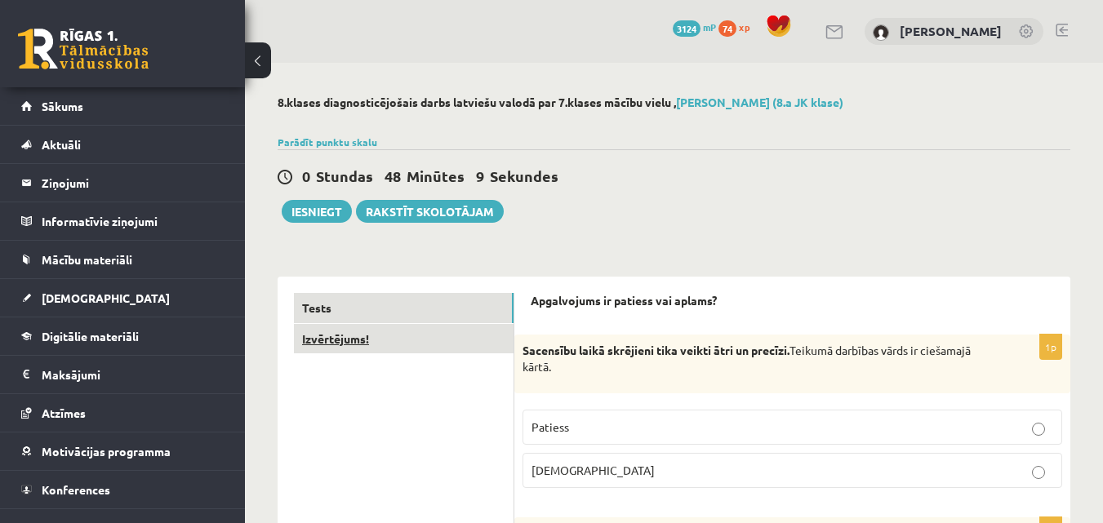
click at [403, 328] on link "Izvērtējums!" at bounding box center [404, 339] width 220 height 30
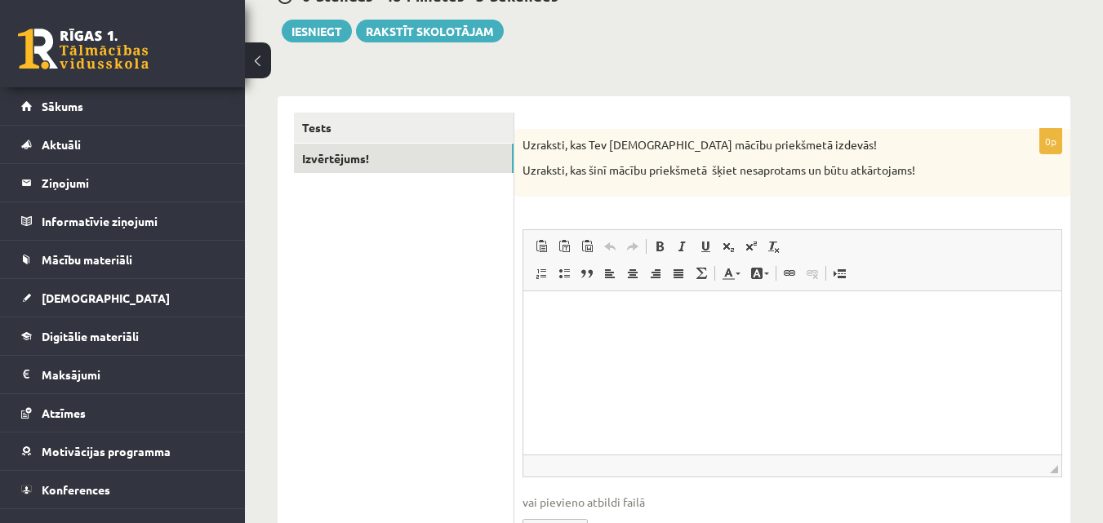
scroll to position [187, 0]
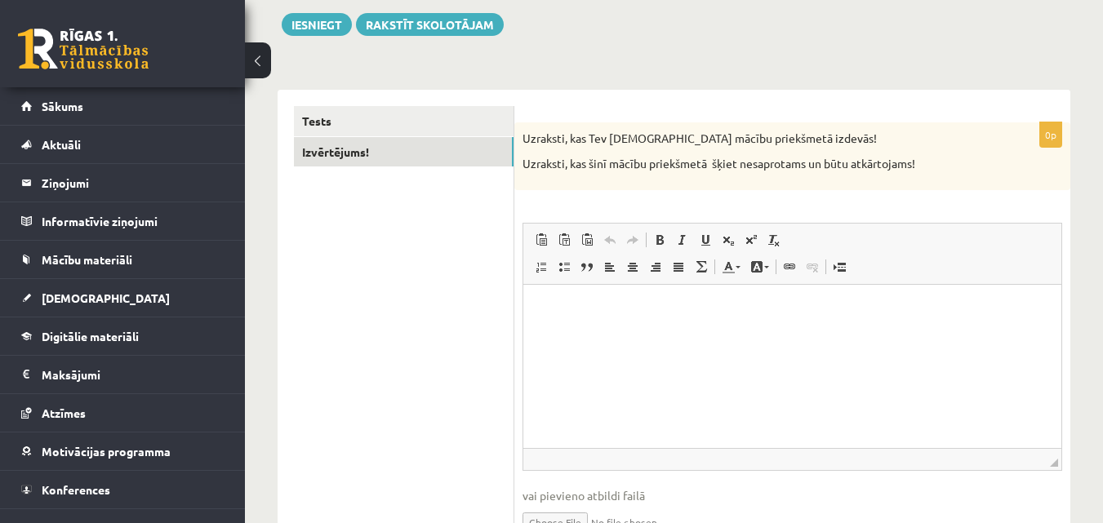
click at [837, 321] on html at bounding box center [792, 309] width 538 height 50
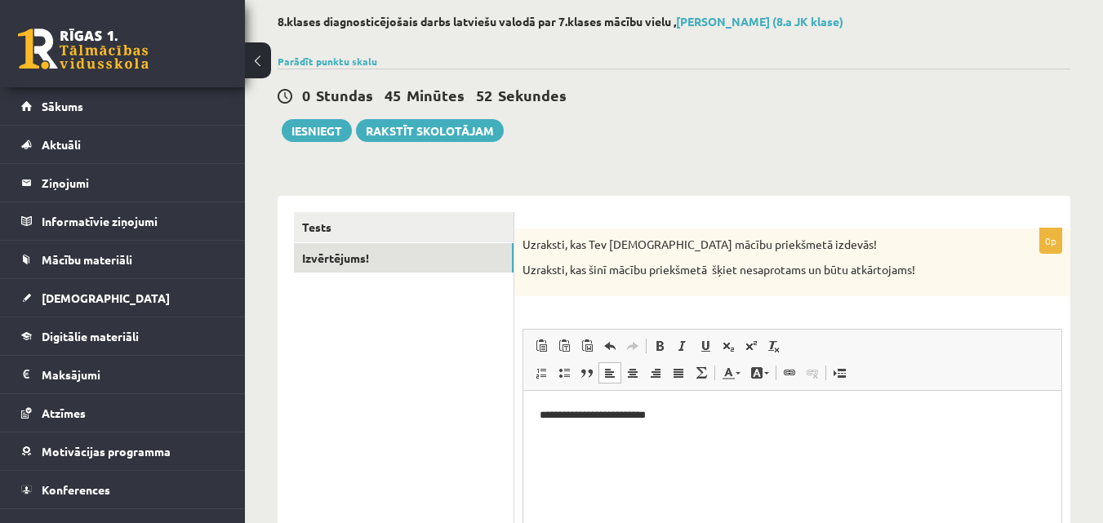
scroll to position [74, 0]
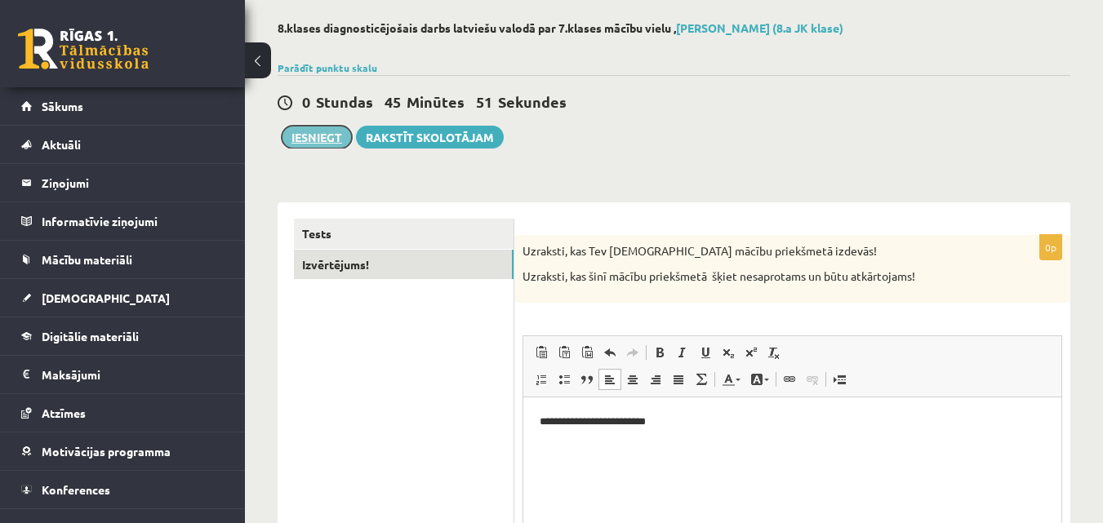
click at [315, 141] on button "Iesniegt" at bounding box center [317, 137] width 70 height 23
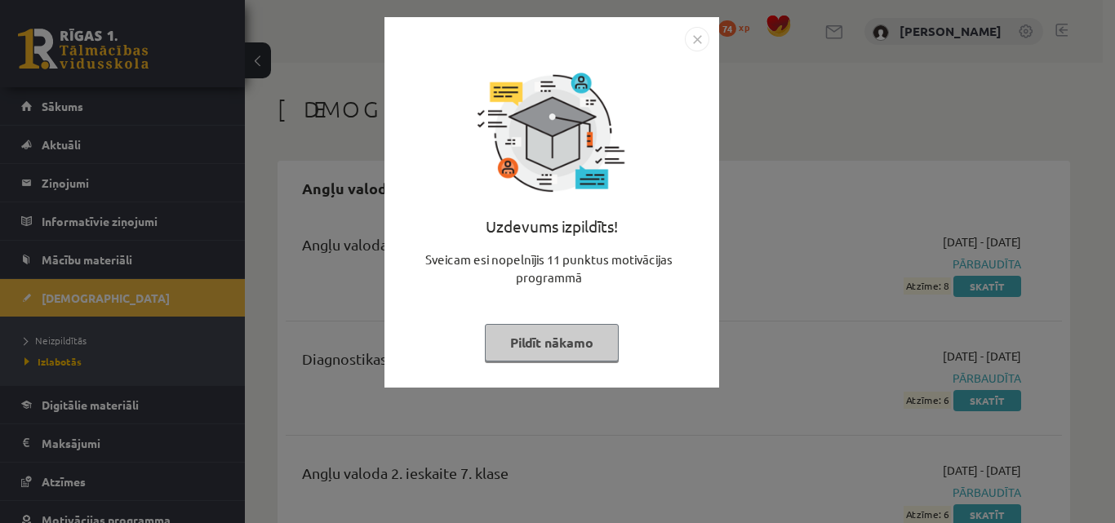
click at [695, 37] on img "Close" at bounding box center [697, 39] width 24 height 24
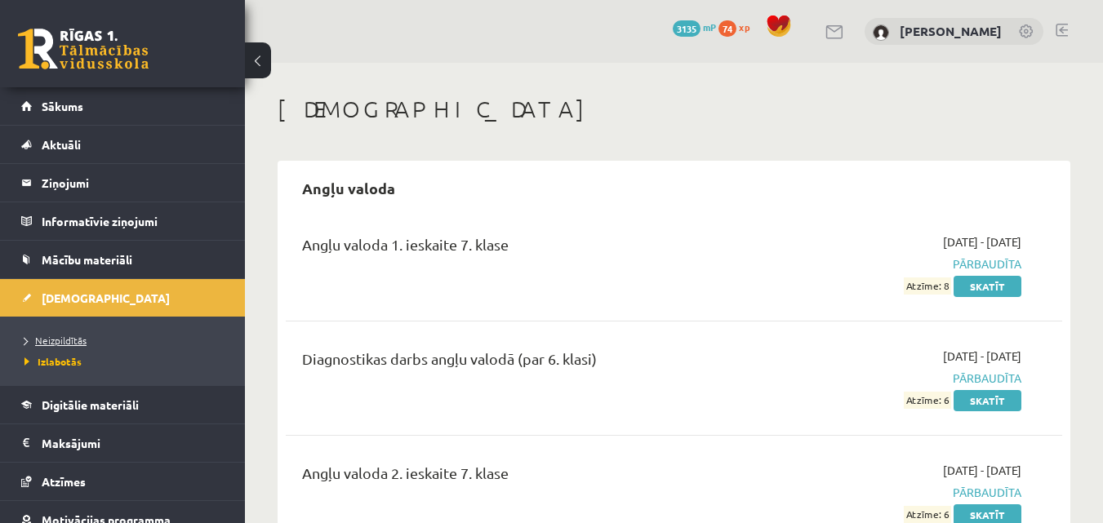
click at [76, 340] on span "Neizpildītās" at bounding box center [55, 340] width 62 height 13
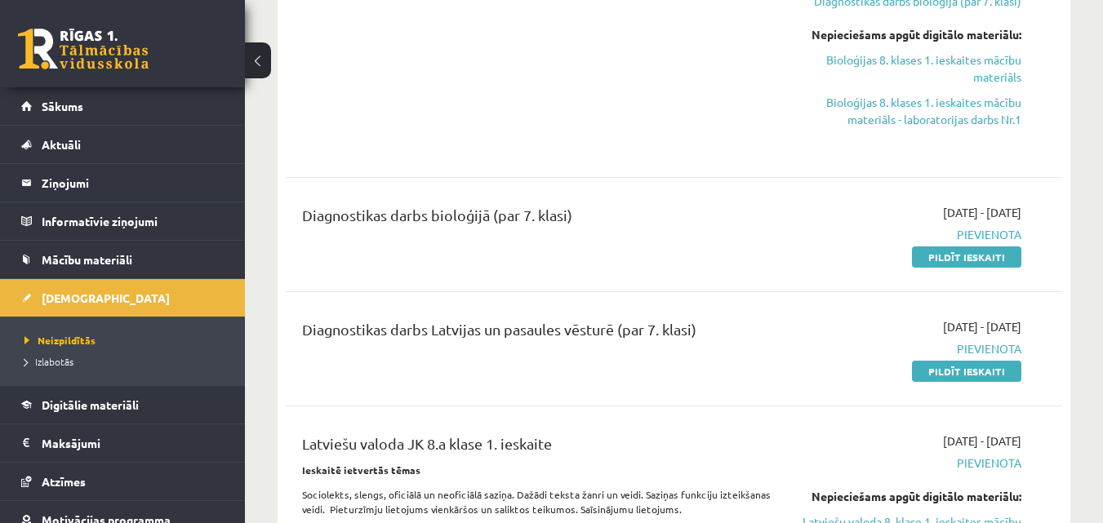
scroll to position [498, 0]
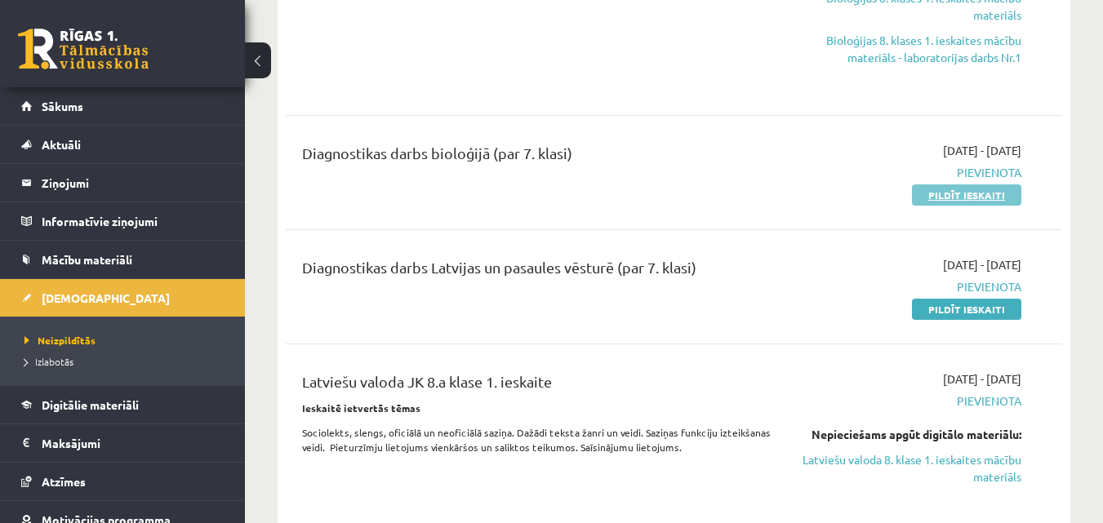
click at [1006, 194] on link "Pildīt ieskaiti" at bounding box center [966, 194] width 109 height 21
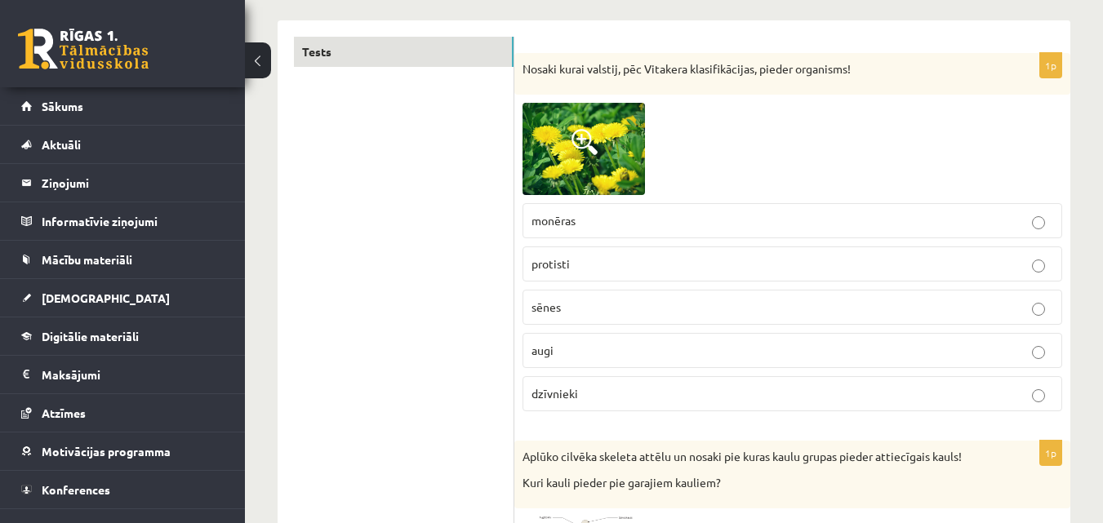
scroll to position [273, 0]
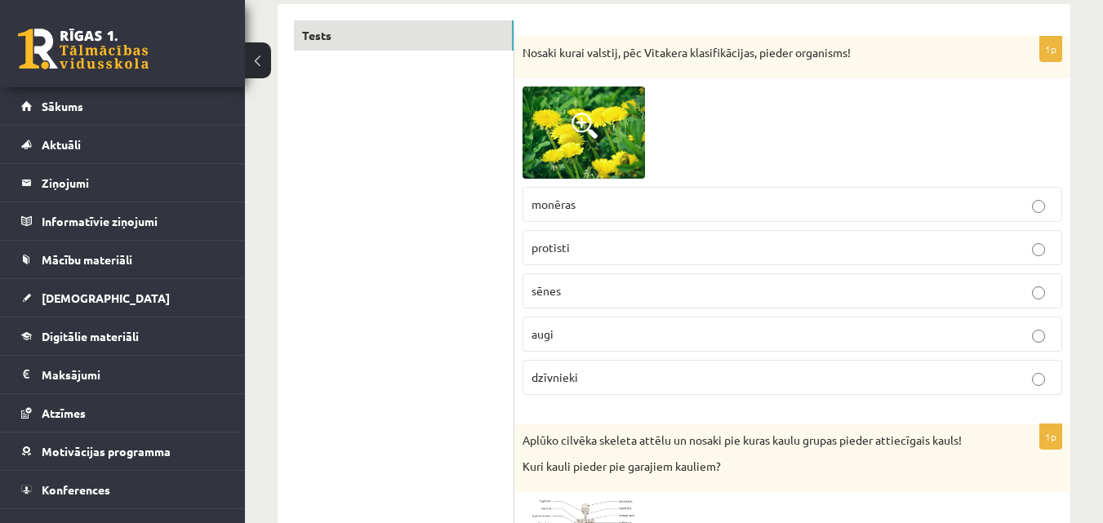
click at [559, 339] on p "augi" at bounding box center [792, 334] width 522 height 17
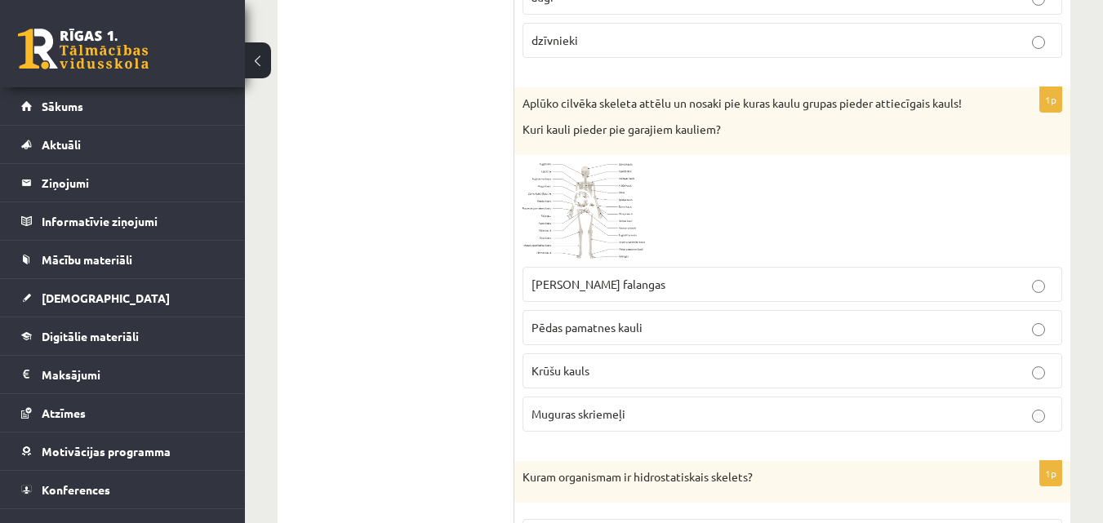
scroll to position [625, 0]
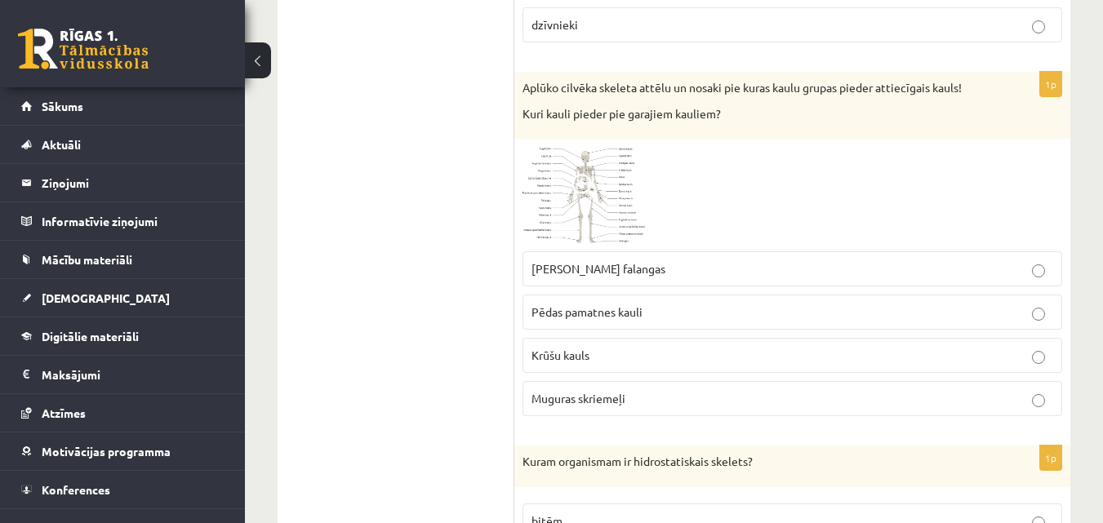
click at [580, 184] on span at bounding box center [584, 187] width 26 height 26
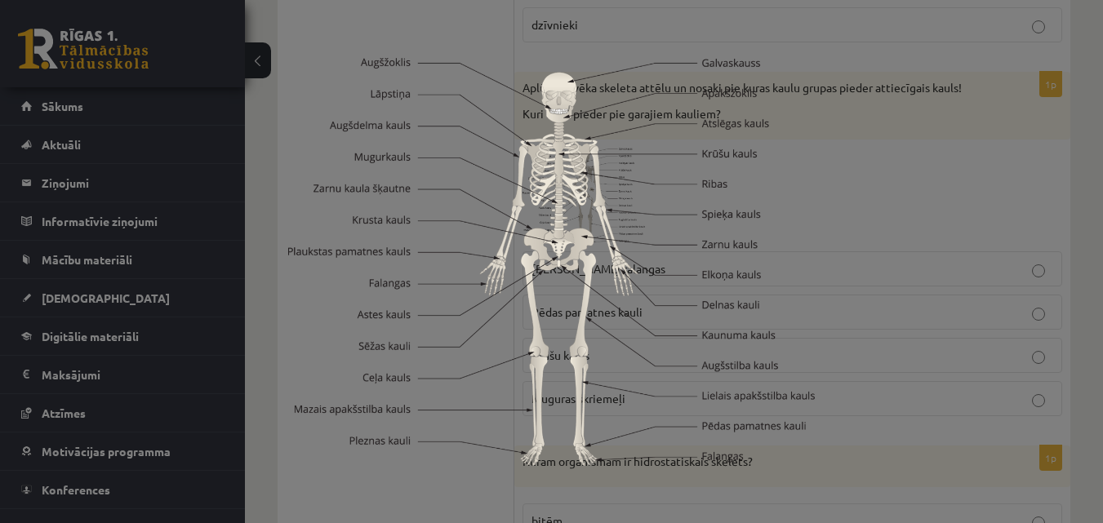
click at [717, 121] on img at bounding box center [551, 262] width 526 height 408
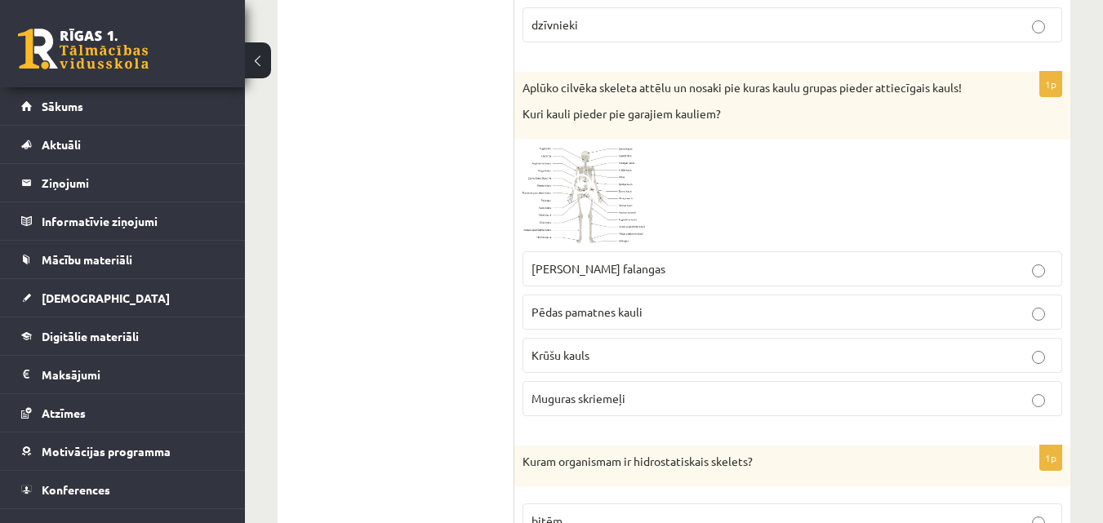
click at [583, 173] on img at bounding box center [583, 195] width 122 height 95
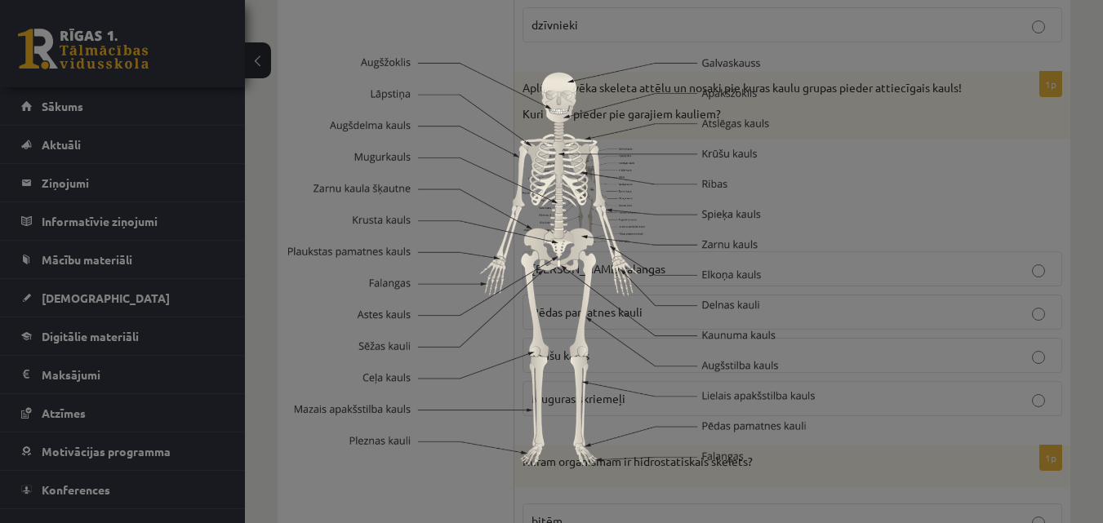
click at [668, 138] on img at bounding box center [551, 262] width 526 height 408
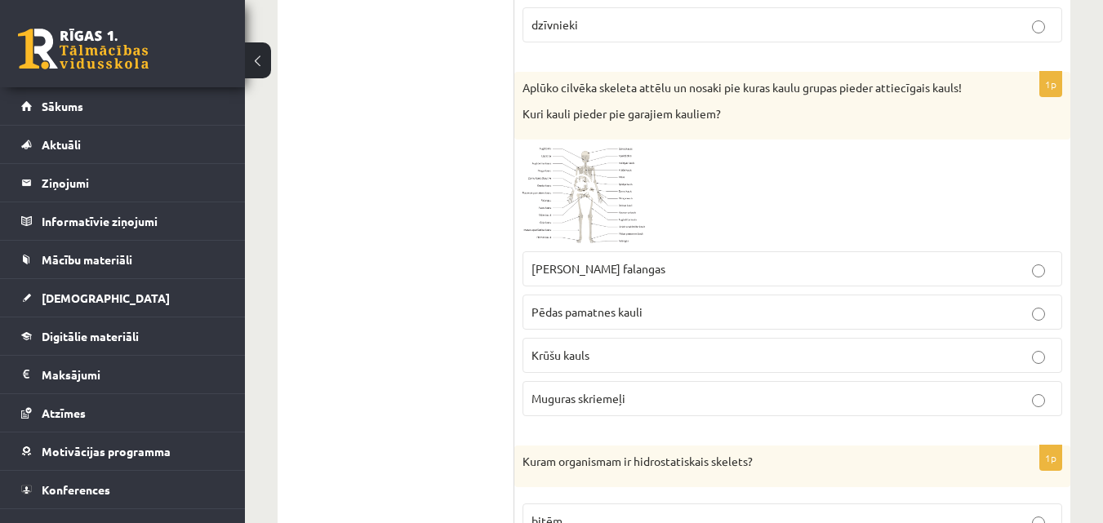
click at [593, 349] on p "Krūšu kauls" at bounding box center [792, 355] width 522 height 17
click at [582, 191] on span at bounding box center [584, 187] width 26 height 26
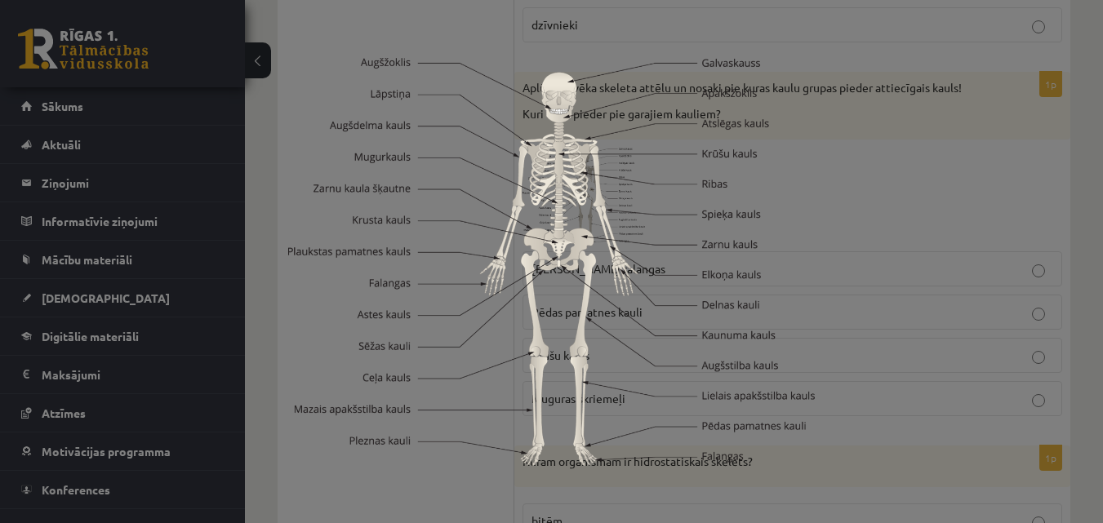
click at [842, 227] on div at bounding box center [551, 261] width 1103 height 523
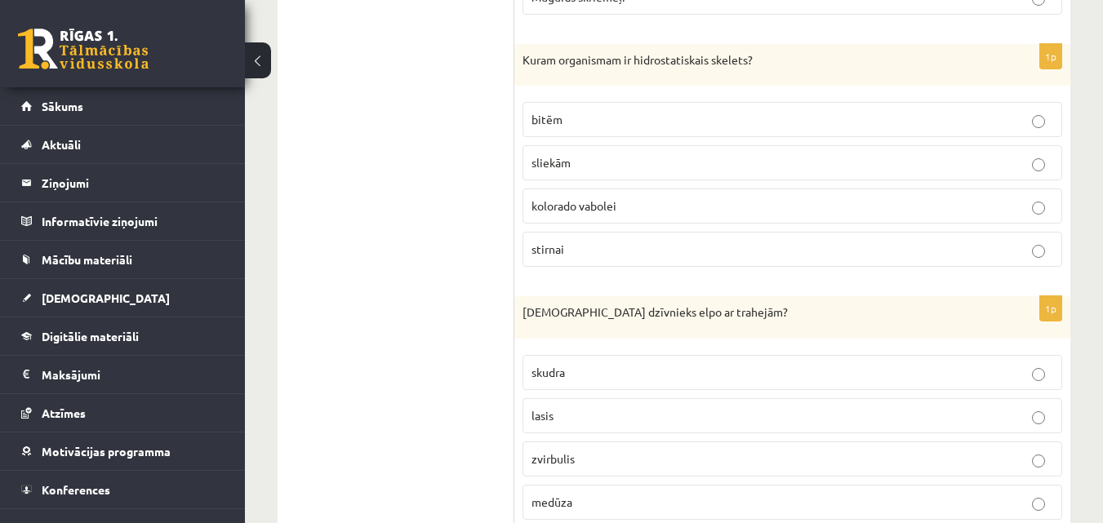
scroll to position [1011, 0]
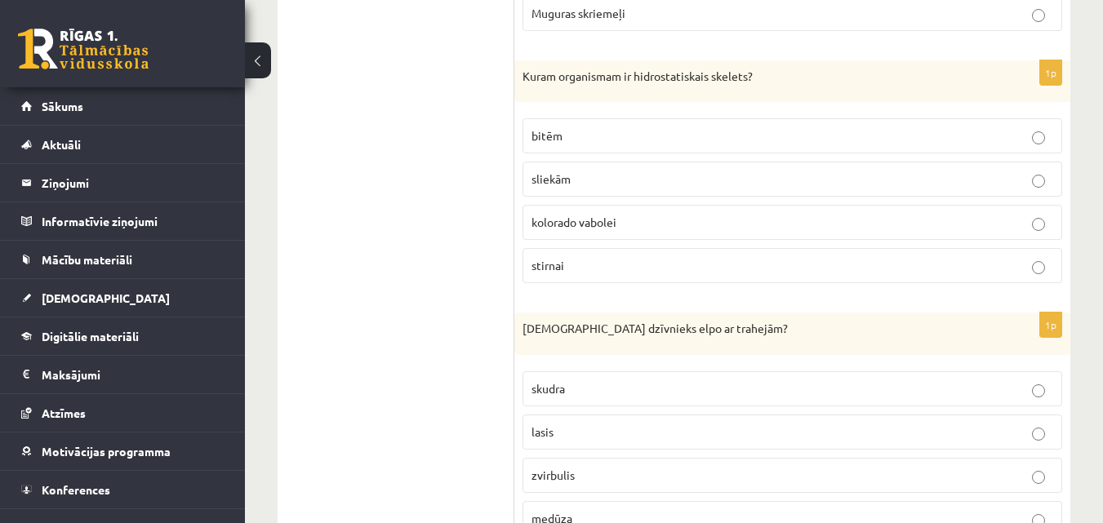
click at [904, 176] on p "sliekām" at bounding box center [792, 179] width 522 height 17
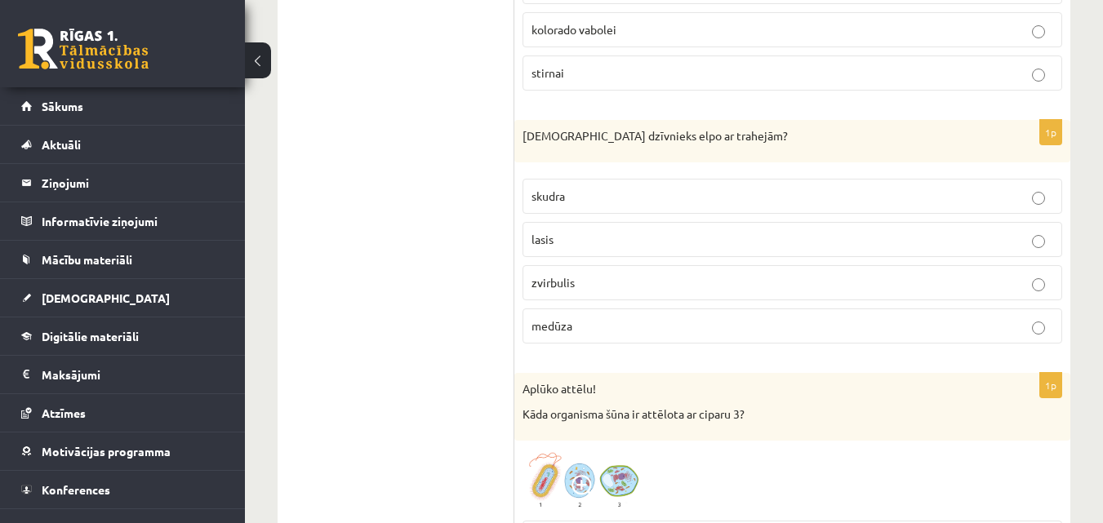
scroll to position [1251, 0]
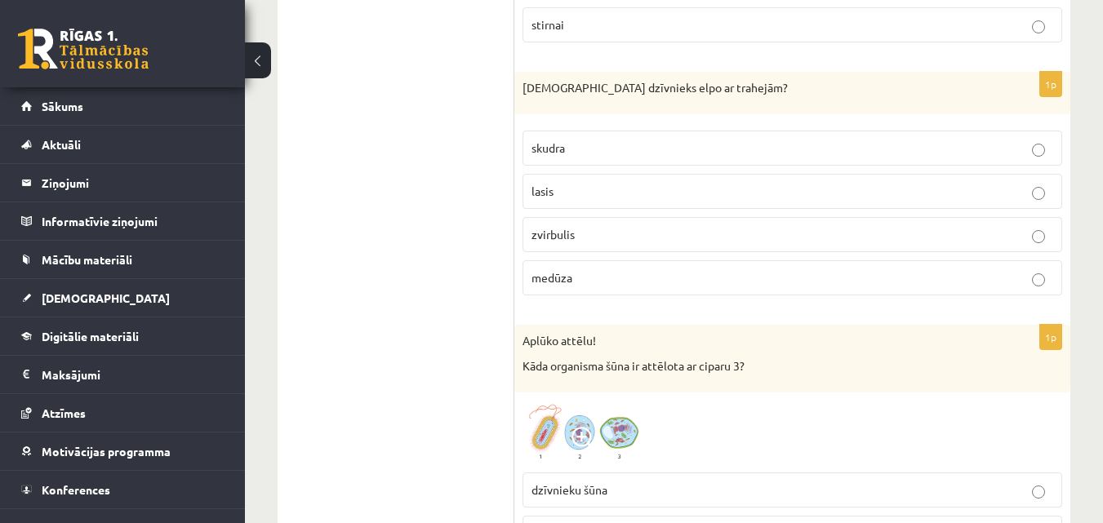
click at [597, 231] on p "zvirbulis" at bounding box center [792, 234] width 522 height 17
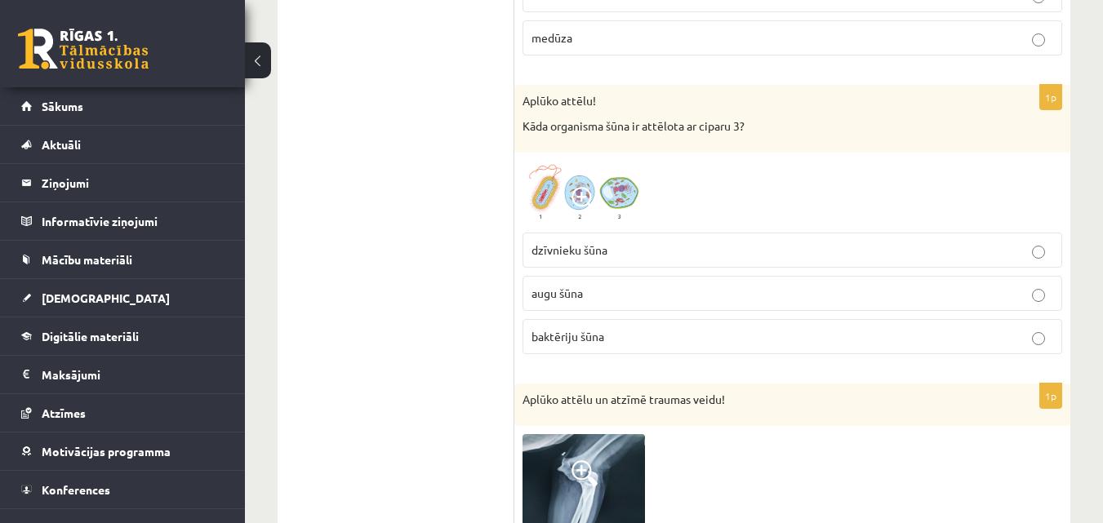
scroll to position [1459, 0]
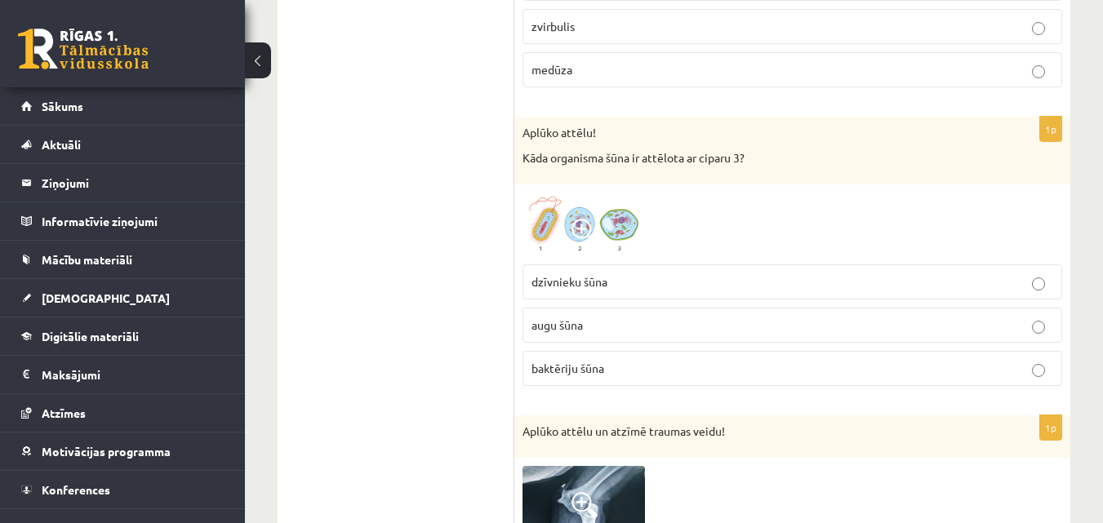
click at [587, 233] on span at bounding box center [584, 232] width 26 height 26
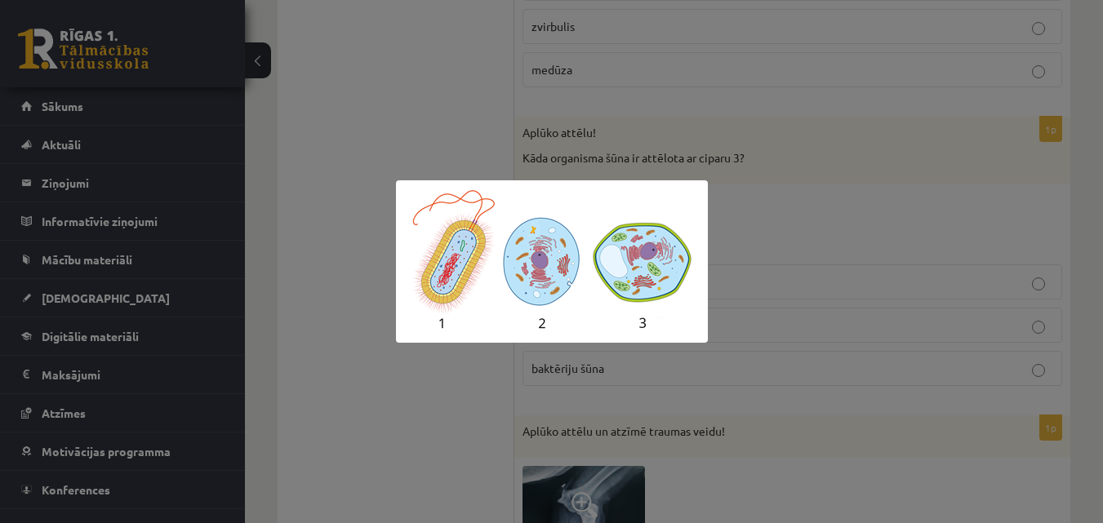
click at [404, 87] on div at bounding box center [551, 261] width 1103 height 523
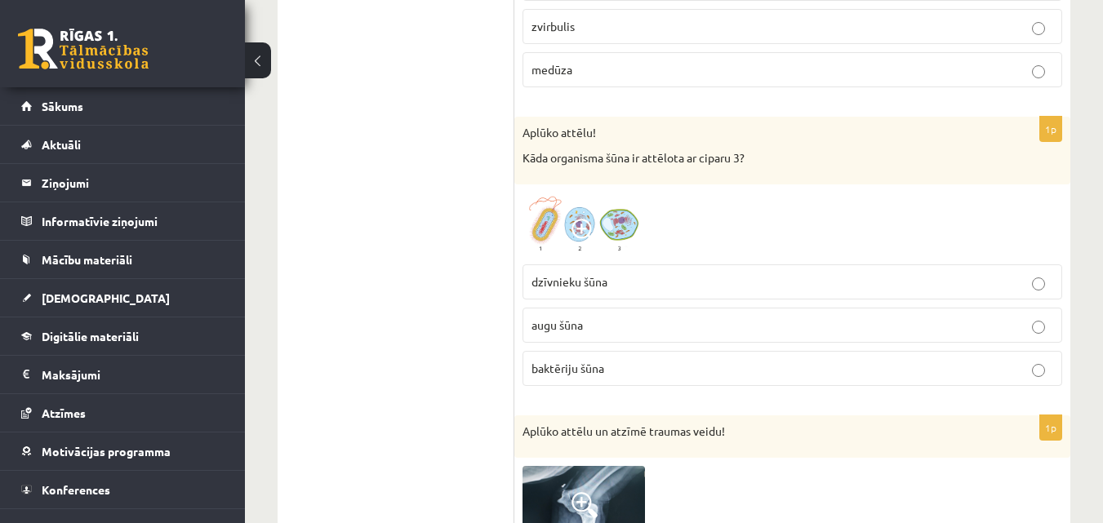
click at [572, 221] on span at bounding box center [584, 232] width 26 height 26
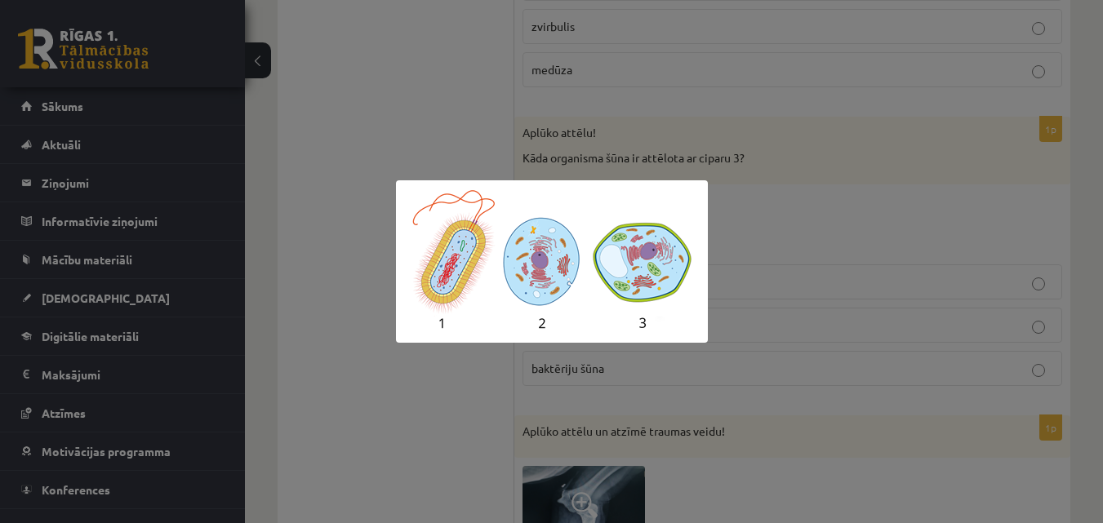
click at [379, 89] on div at bounding box center [551, 261] width 1103 height 523
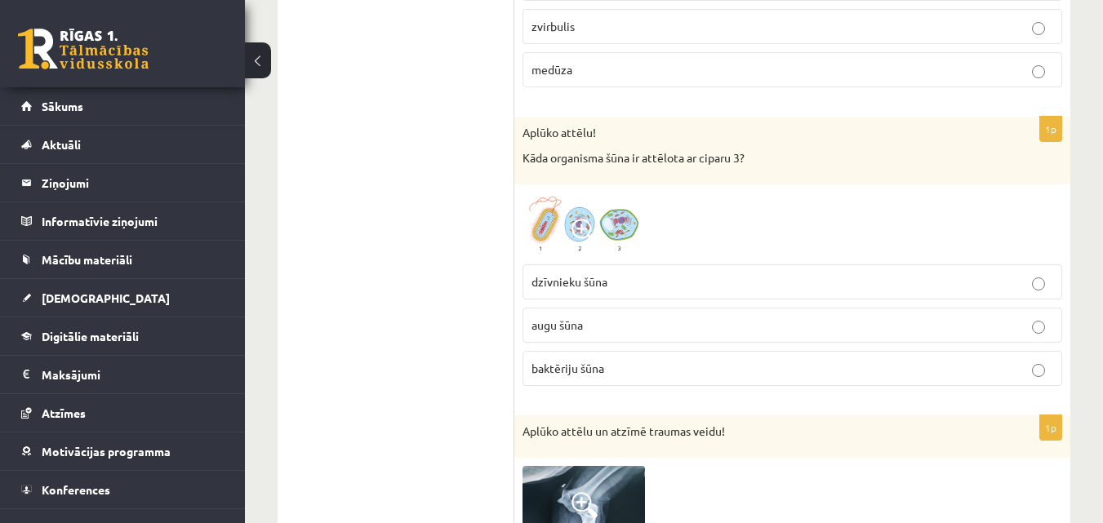
click at [594, 326] on p "augu šūna" at bounding box center [792, 325] width 522 height 17
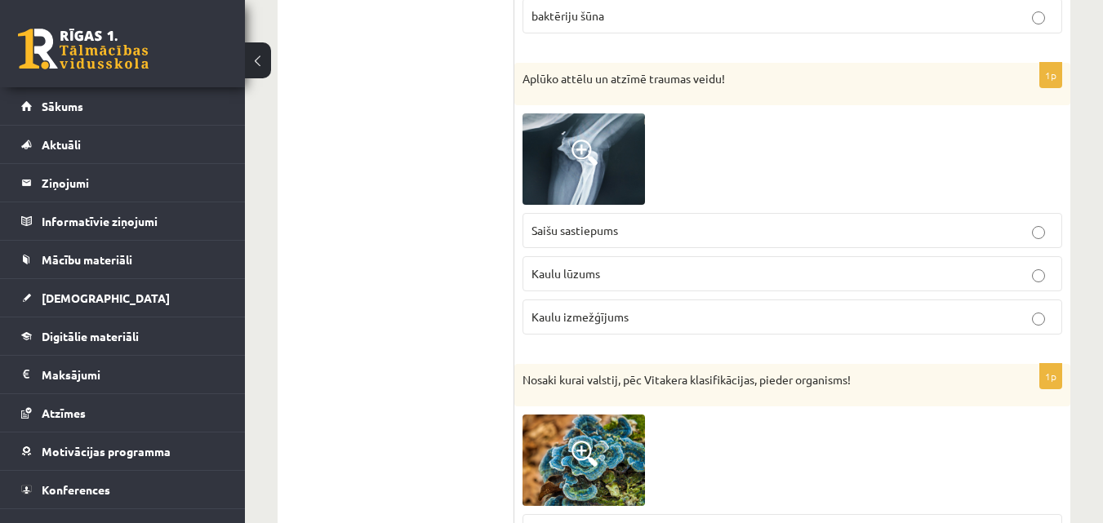
scroll to position [1828, 0]
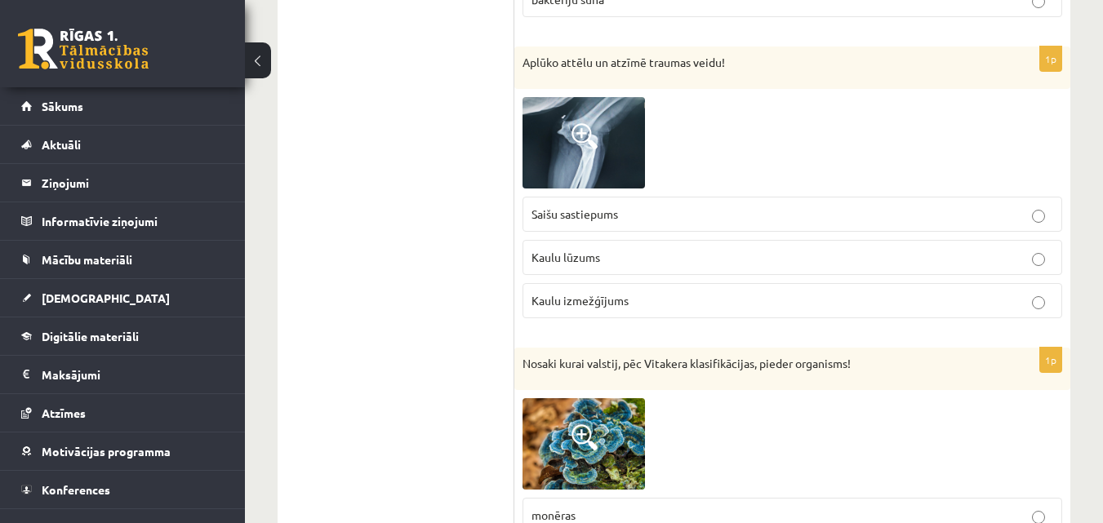
click at [588, 120] on img at bounding box center [583, 142] width 122 height 91
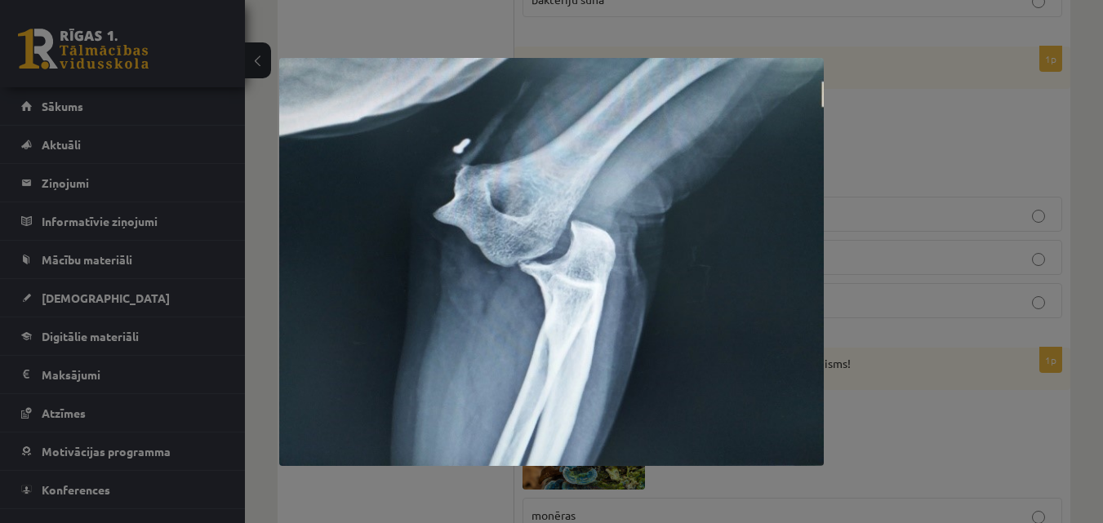
click at [469, 10] on div at bounding box center [551, 261] width 1103 height 523
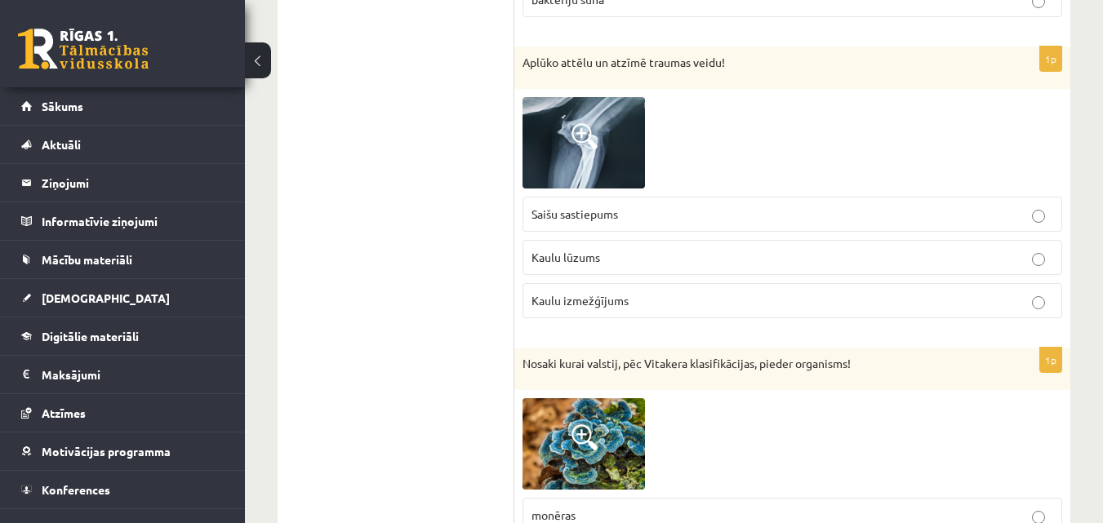
click at [668, 304] on p "Kaulu izmežģījums" at bounding box center [792, 300] width 522 height 17
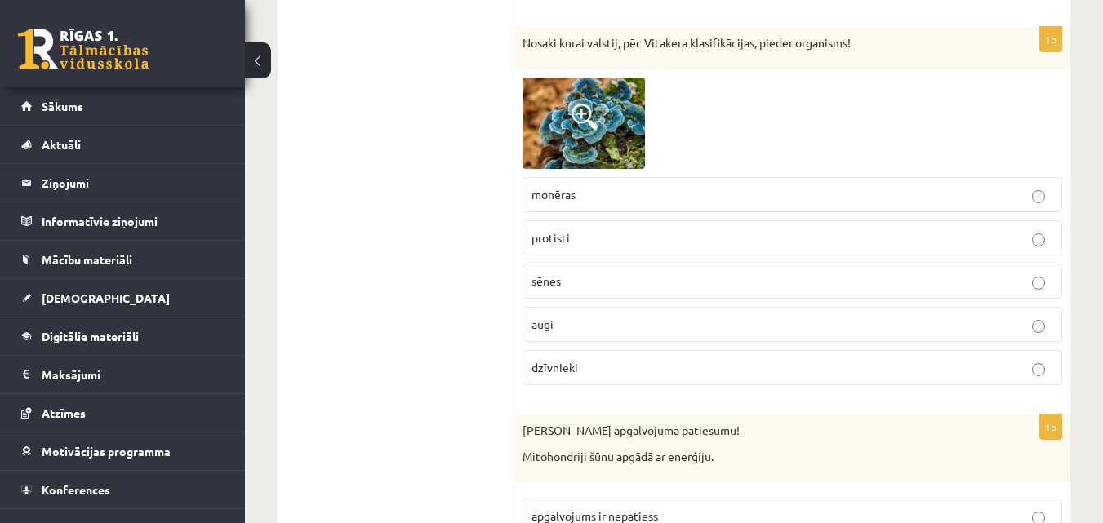
scroll to position [2133, 0]
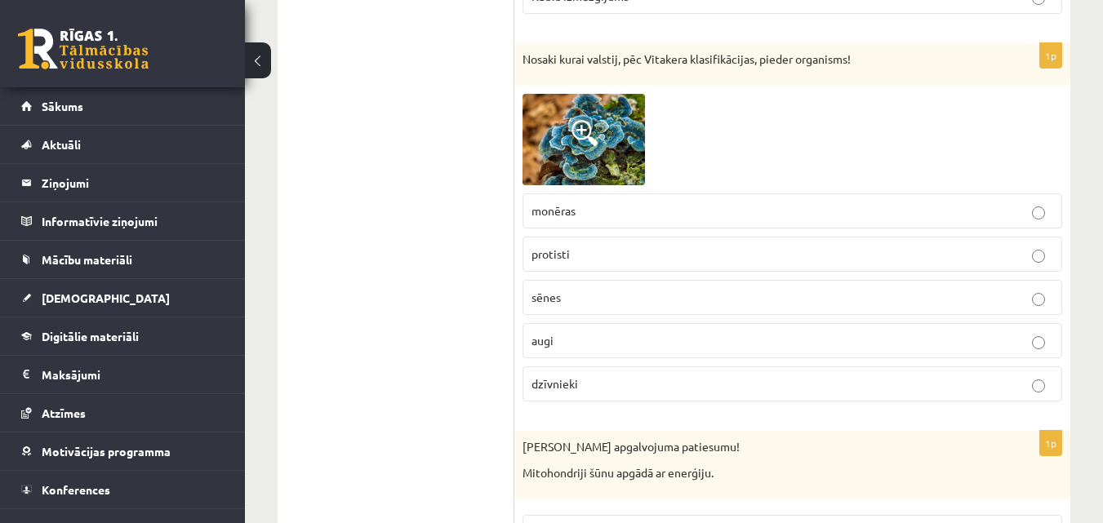
click at [582, 122] on span at bounding box center [584, 133] width 26 height 26
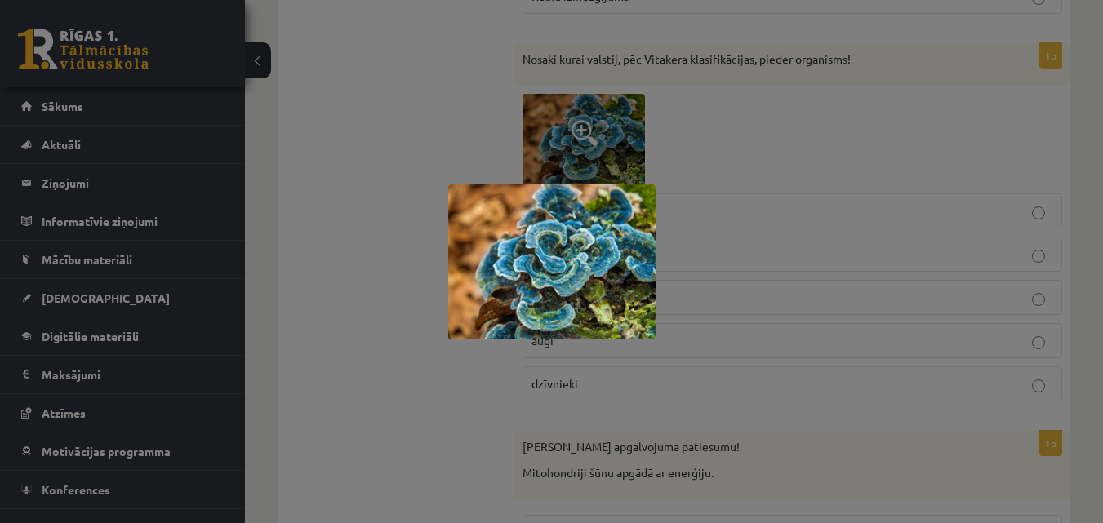
click at [446, 126] on div at bounding box center [551, 261] width 1103 height 523
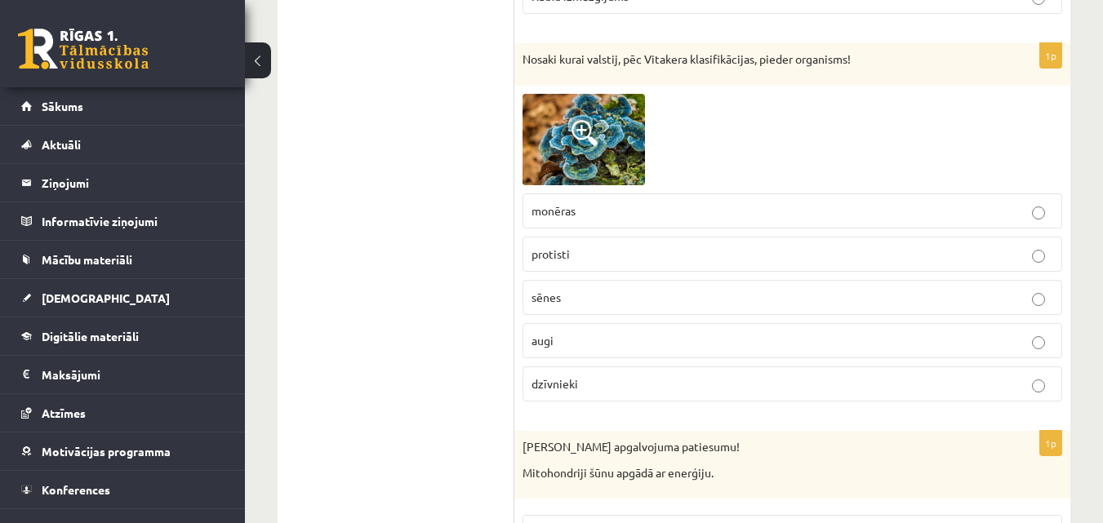
click at [606, 292] on p "sēnes" at bounding box center [792, 297] width 522 height 17
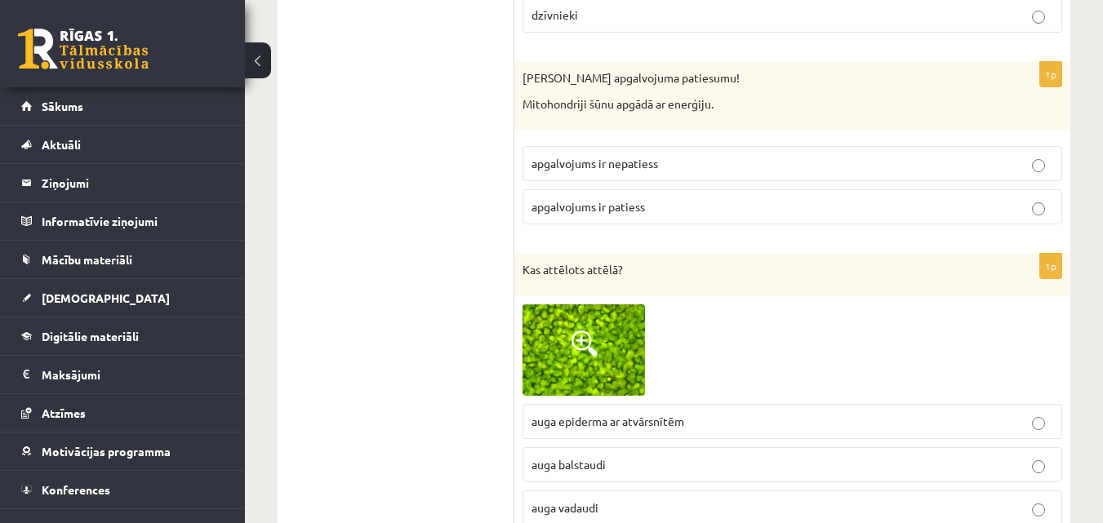
scroll to position [2518, 0]
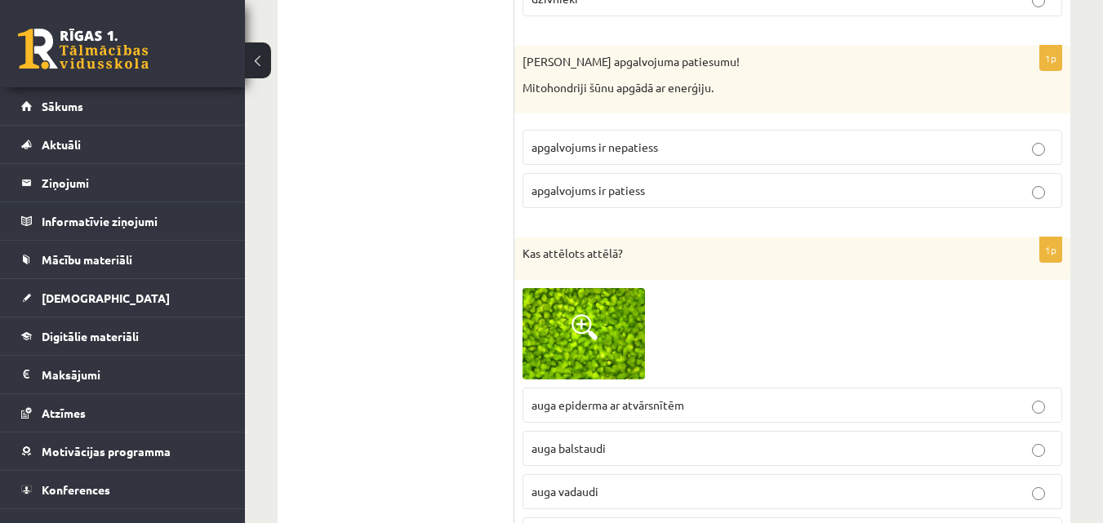
click at [705, 196] on p "apgalvojums ir patiess" at bounding box center [792, 190] width 522 height 17
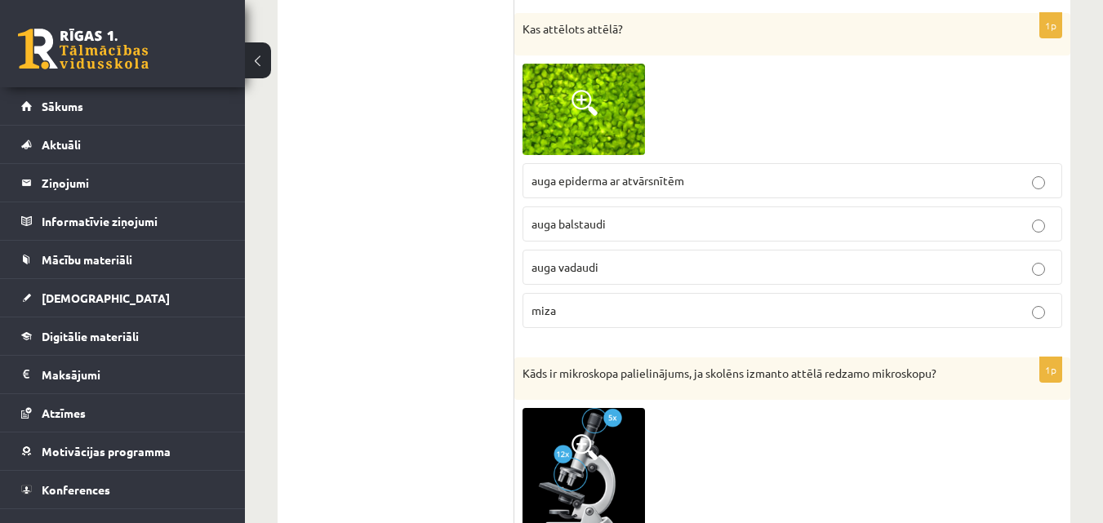
scroll to position [2711, 0]
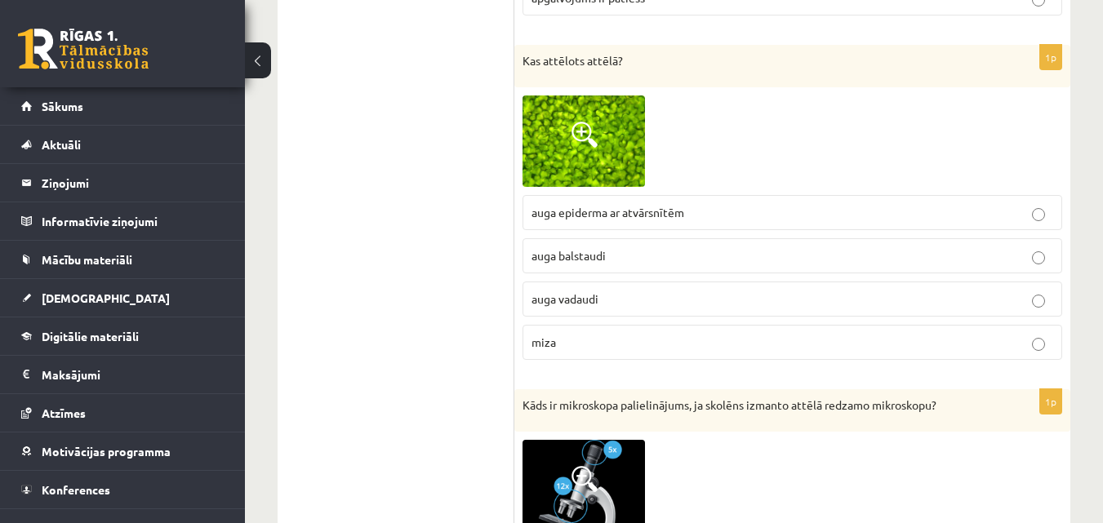
click at [580, 135] on span at bounding box center [584, 135] width 26 height 26
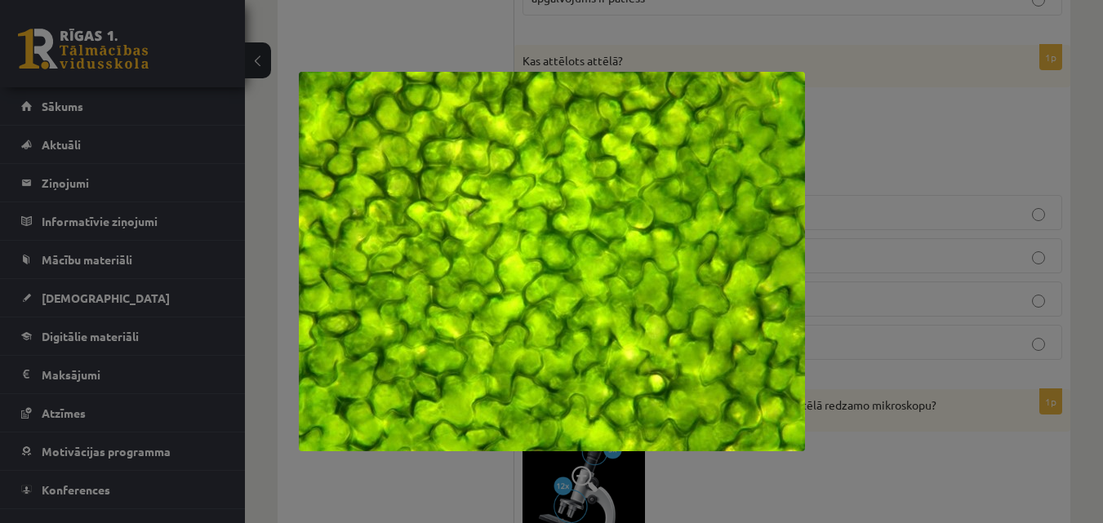
click at [317, 48] on div at bounding box center [551, 261] width 1103 height 523
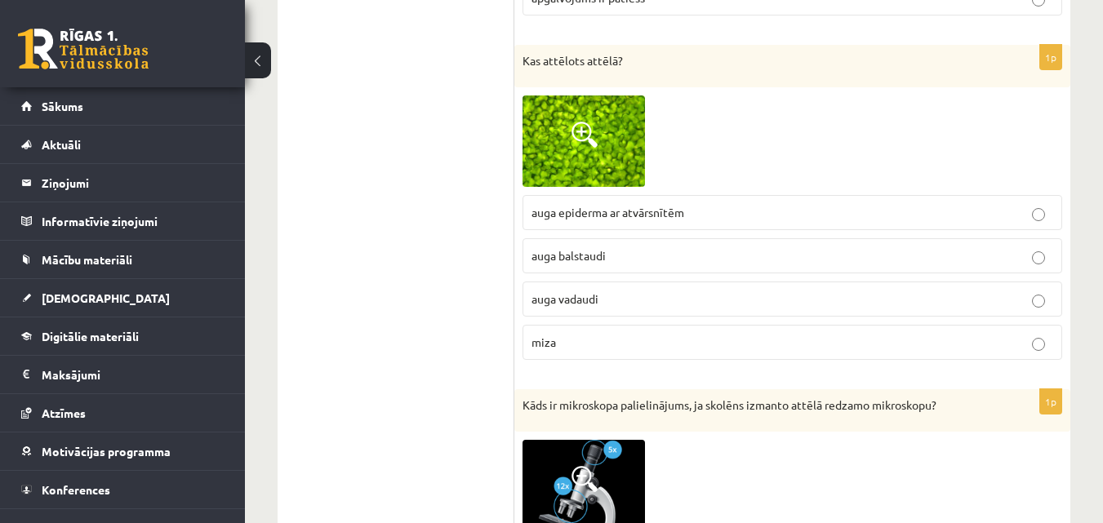
click at [684, 210] on span "auga epiderma ar atvārsnītēm" at bounding box center [607, 212] width 153 height 15
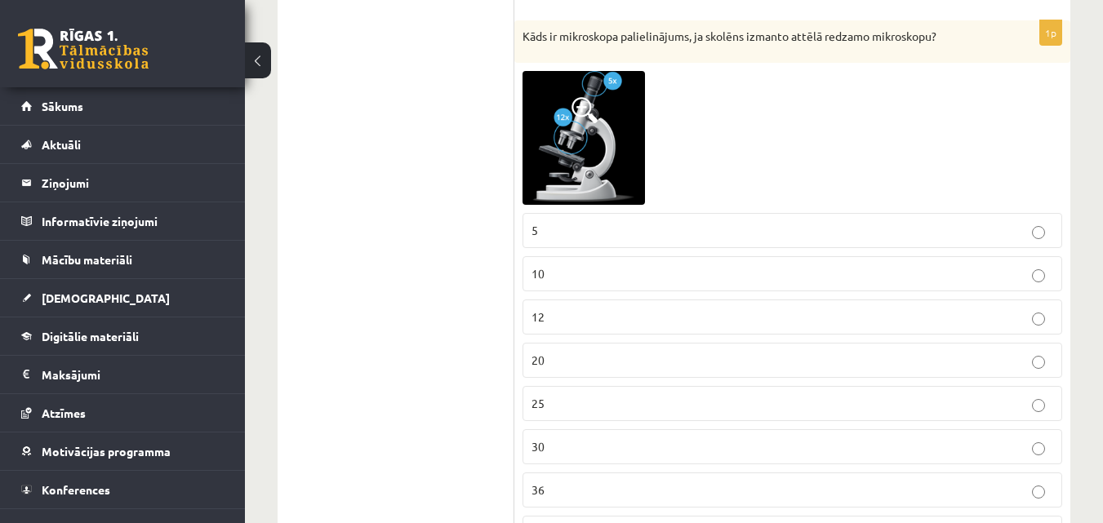
scroll to position [3096, 0]
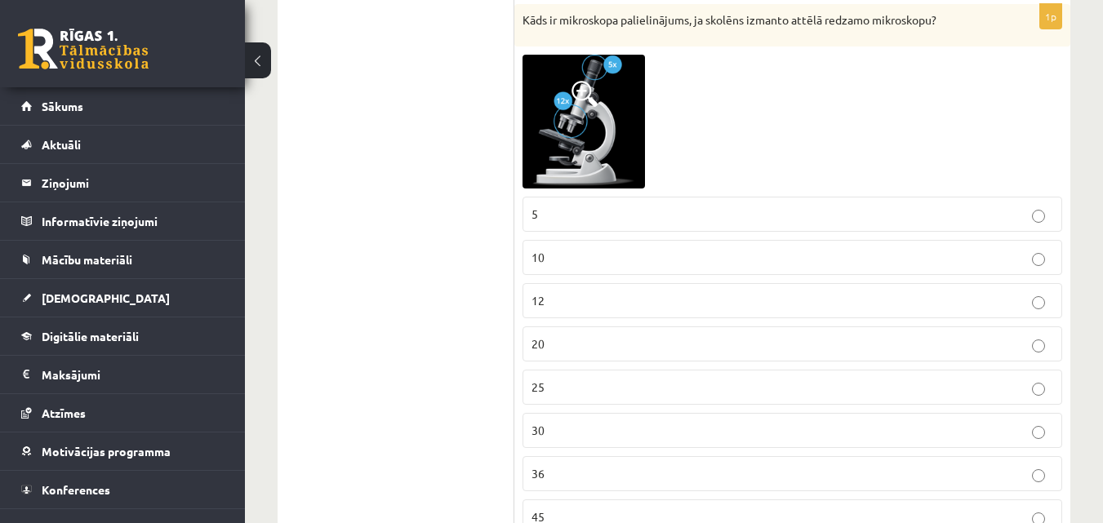
click at [629, 220] on p "5" at bounding box center [792, 214] width 522 height 17
click at [675, 305] on p "12" at bounding box center [792, 300] width 522 height 17
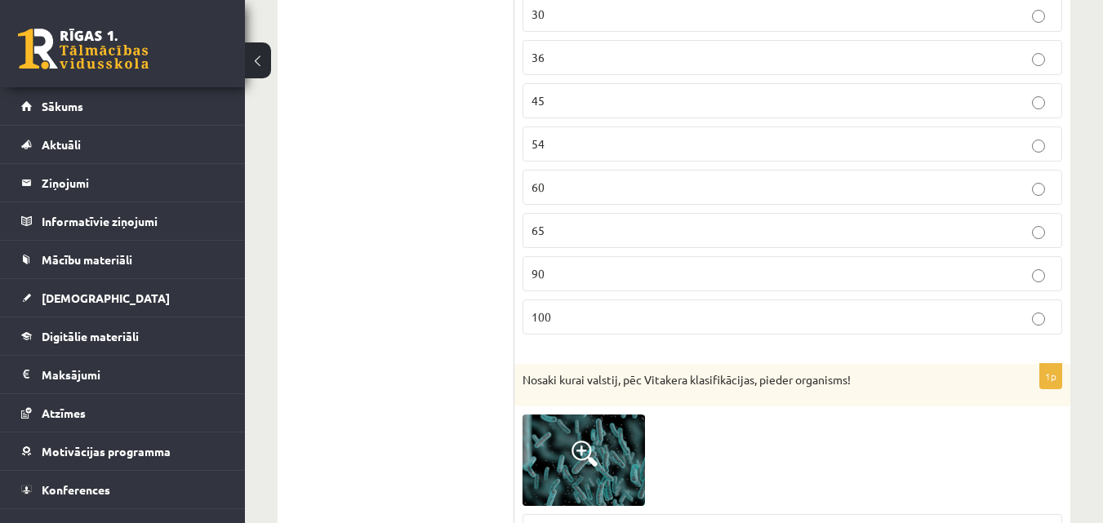
scroll to position [3529, 0]
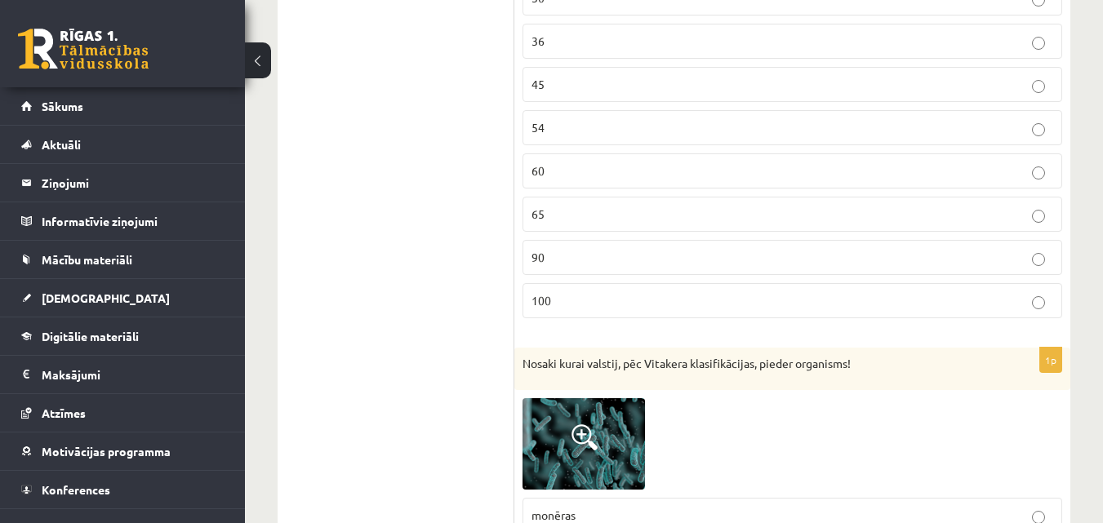
click at [717, 169] on p "60" at bounding box center [792, 170] width 522 height 17
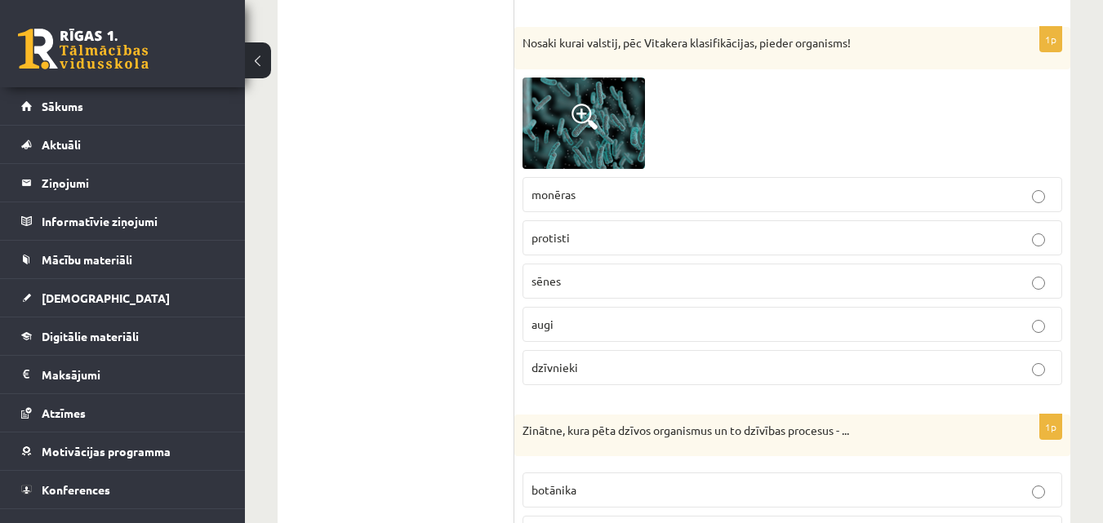
scroll to position [3753, 0]
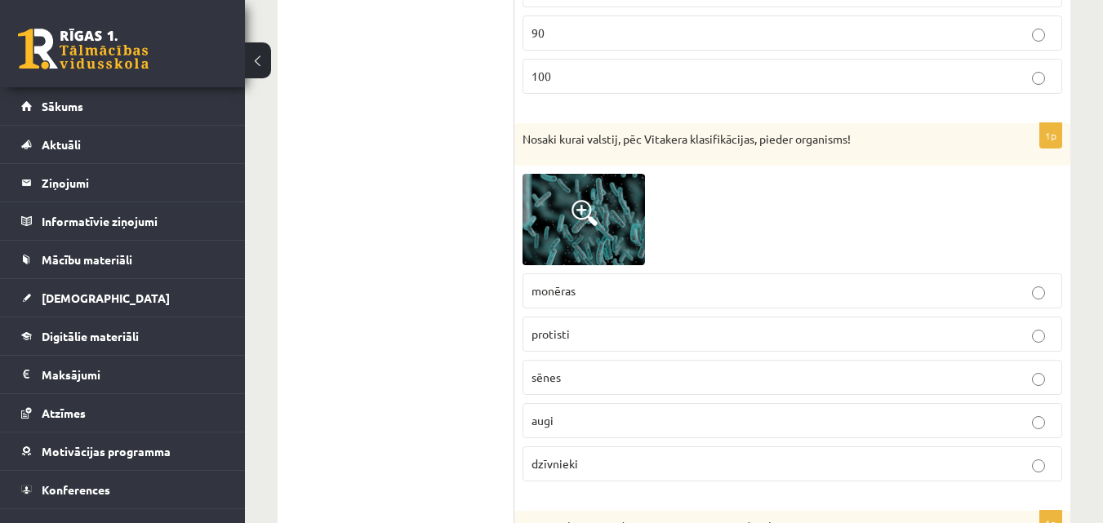
click at [580, 204] on span at bounding box center [584, 213] width 26 height 26
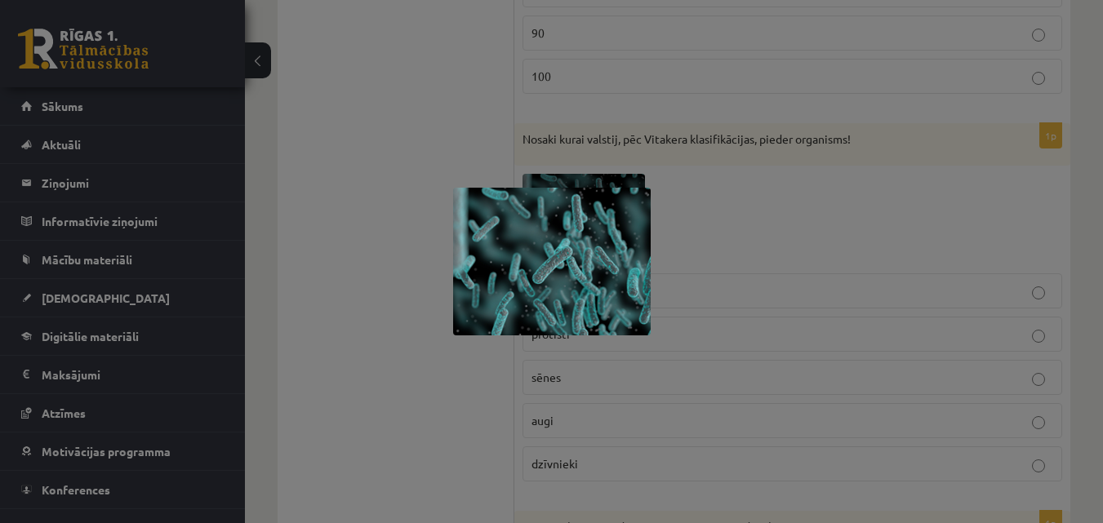
click at [370, 24] on div at bounding box center [551, 261] width 1103 height 523
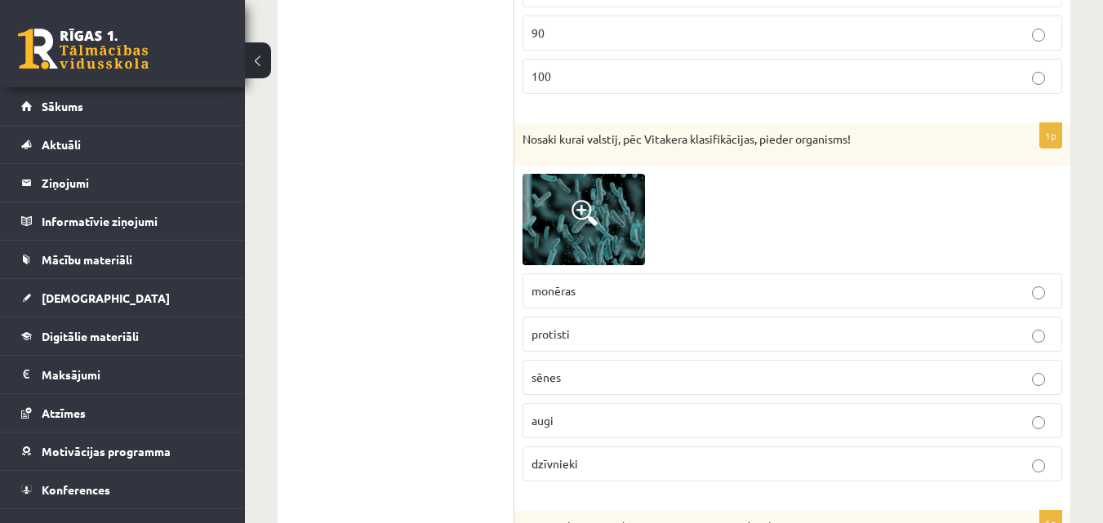
click at [590, 281] on label "monēras" at bounding box center [792, 290] width 540 height 35
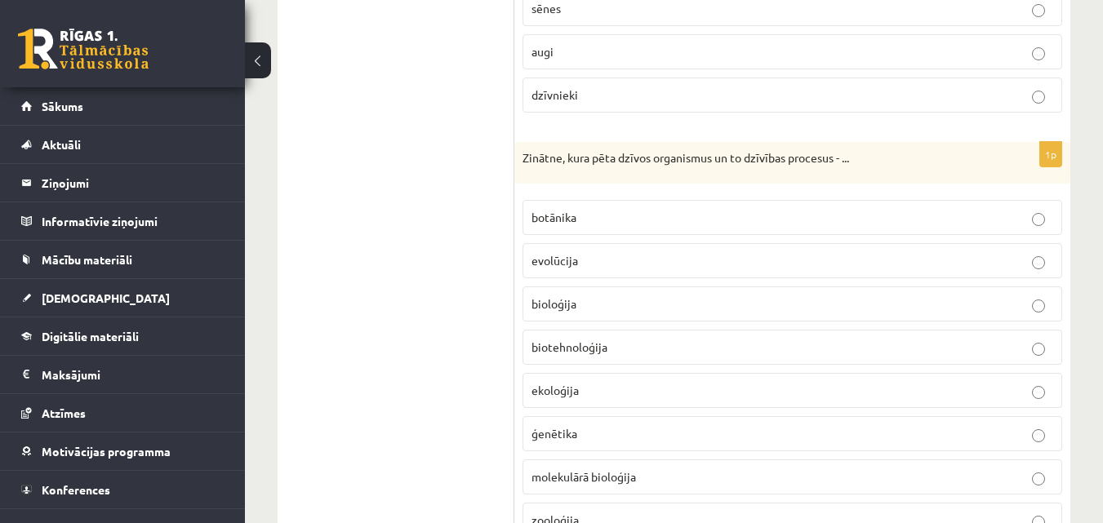
scroll to position [4170, 0]
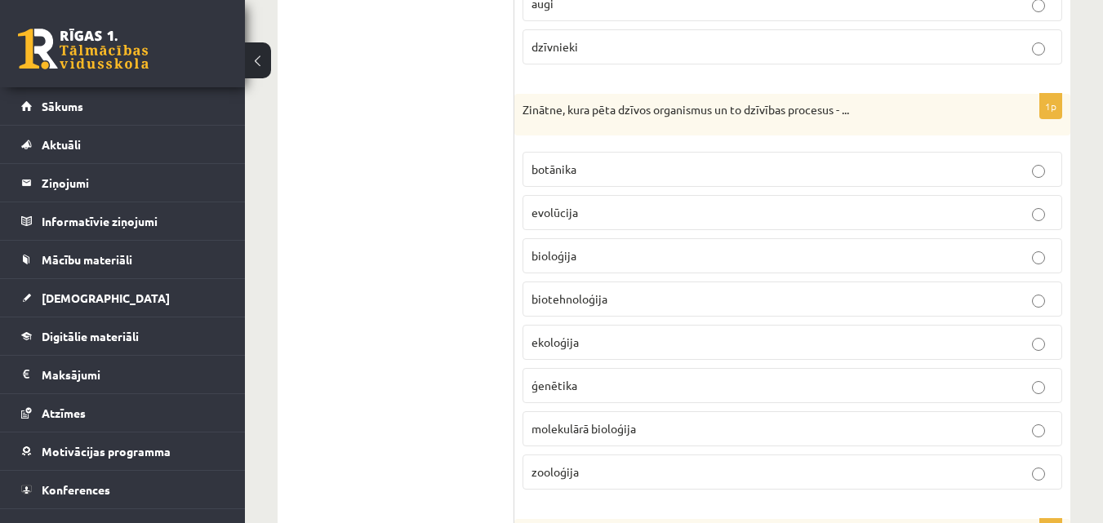
click at [620, 256] on p "bioloģija" at bounding box center [792, 255] width 522 height 17
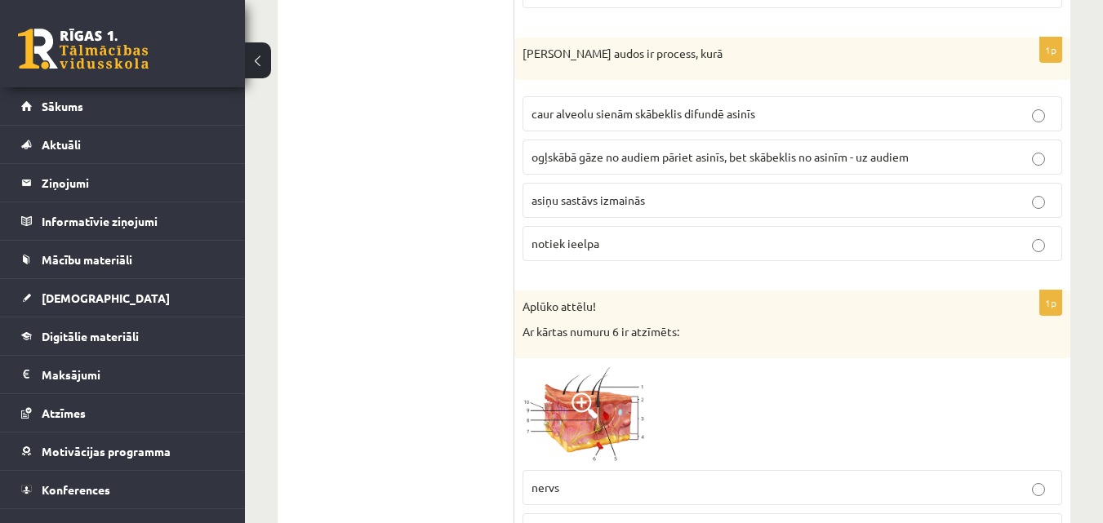
scroll to position [4619, 0]
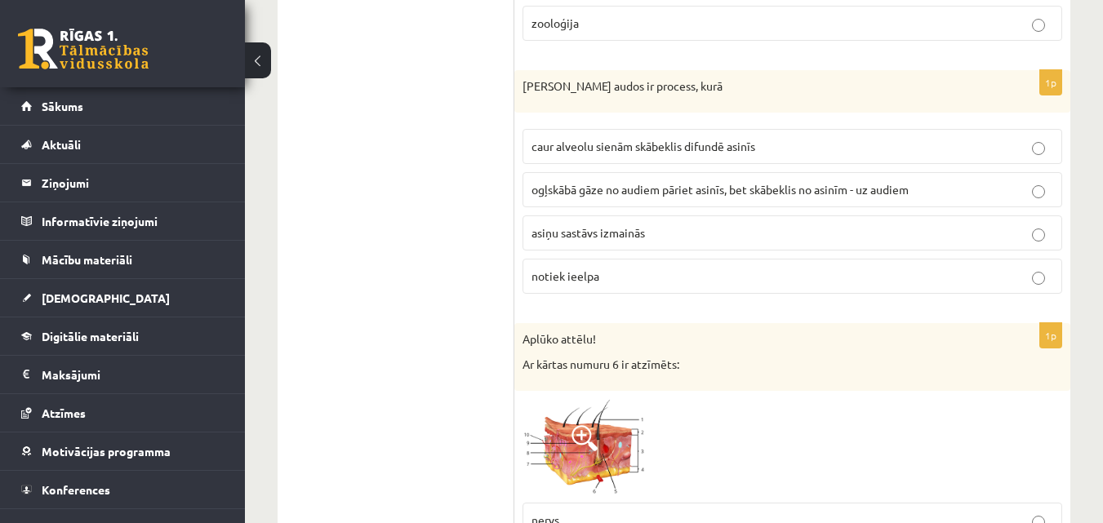
click at [691, 191] on span "ogļskābā gāze no audiem pāriet asinīs, bet skābeklis no asinīm - uz audiem" at bounding box center [719, 189] width 377 height 15
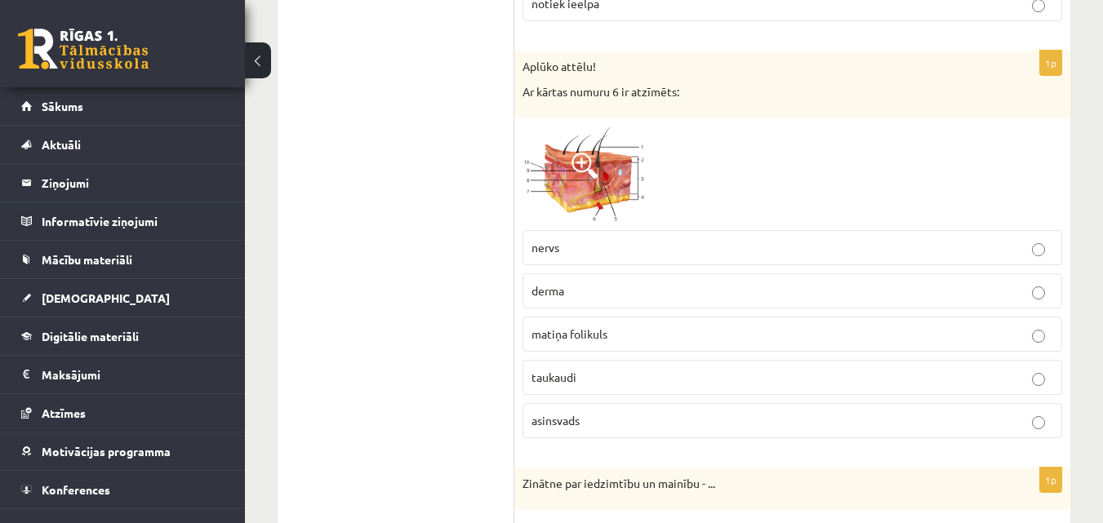
scroll to position [4876, 0]
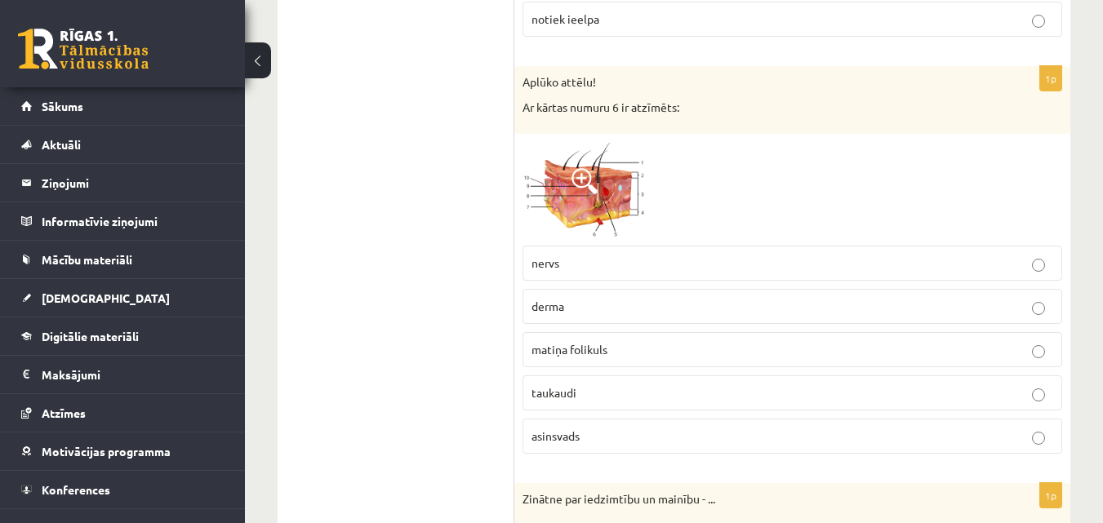
click at [582, 186] on span at bounding box center [584, 181] width 26 height 26
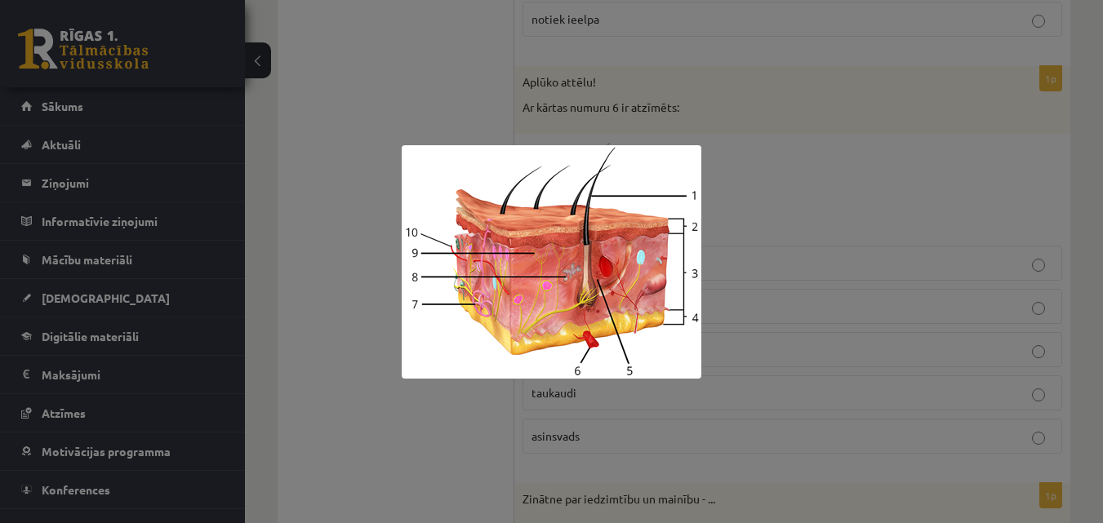
click at [855, 189] on div at bounding box center [551, 261] width 1103 height 523
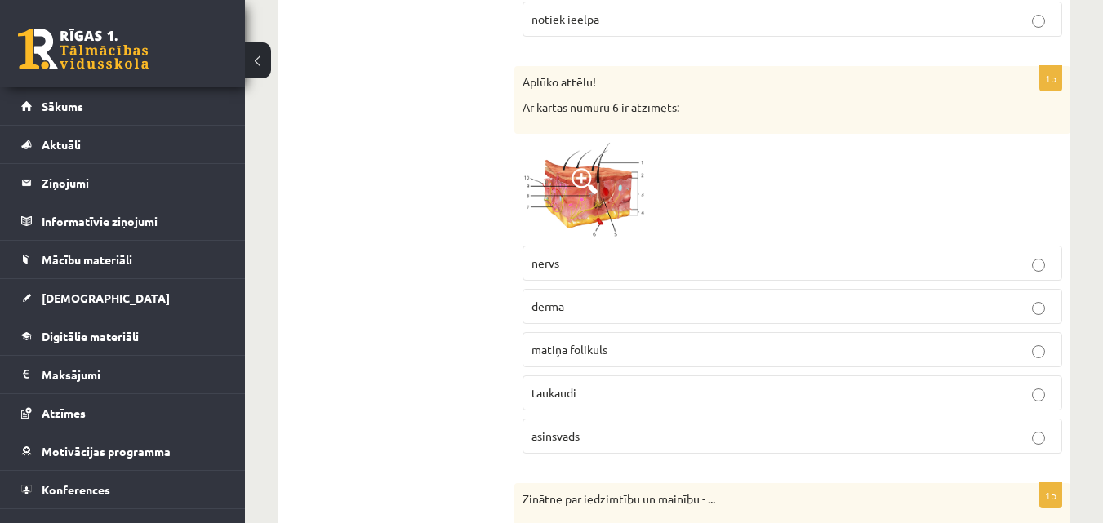
click at [624, 439] on p "asinsvads" at bounding box center [792, 436] width 522 height 17
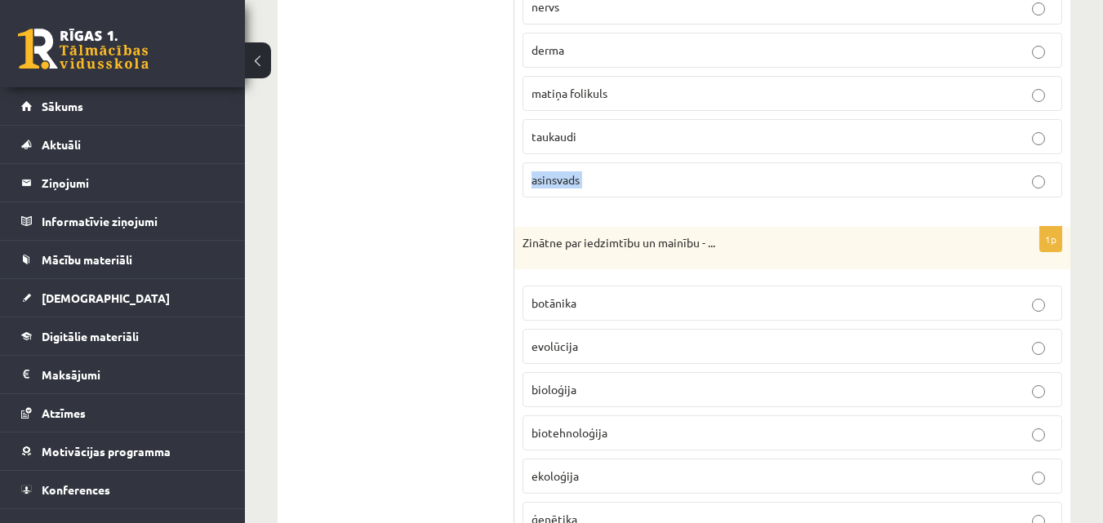
scroll to position [5164, 0]
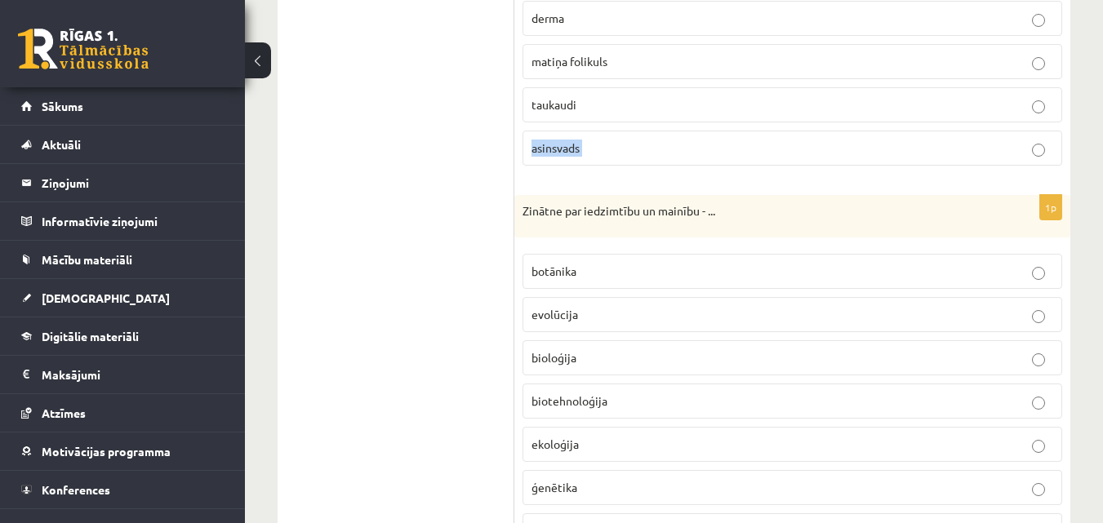
drag, startPoint x: 938, startPoint y: 199, endPoint x: 1108, endPoint y: 286, distance: 191.7
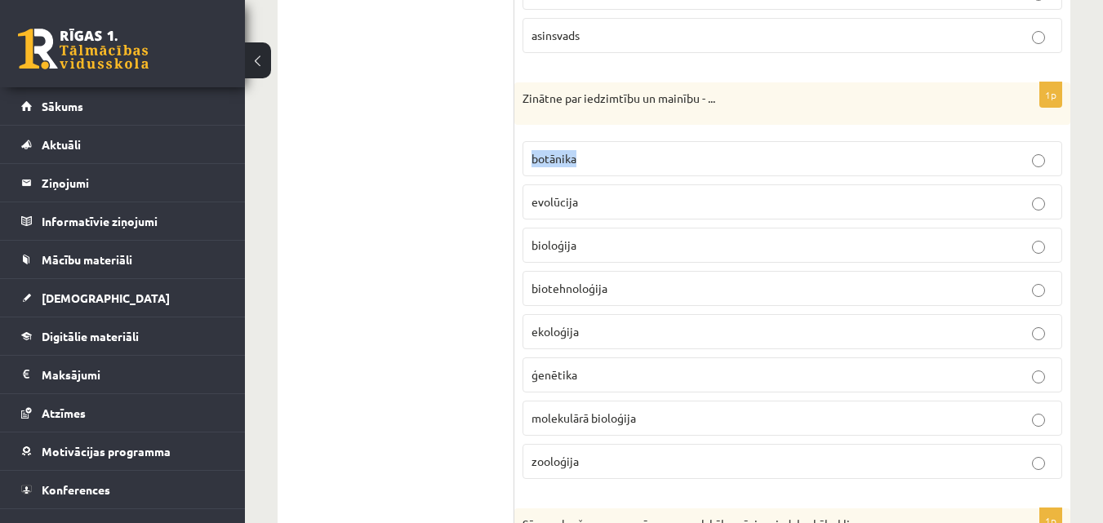
scroll to position [5309, 0]
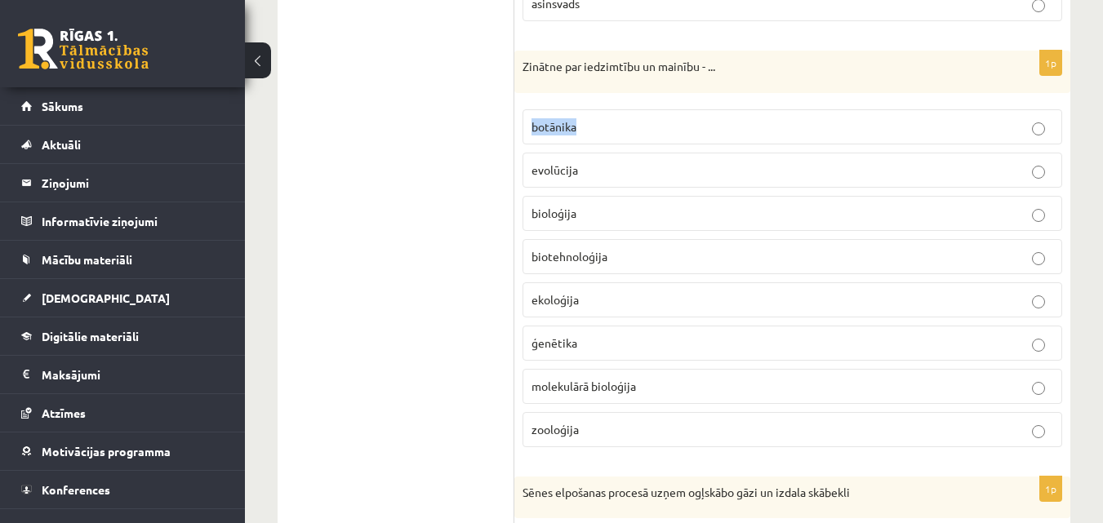
click at [602, 344] on p "ģenētika" at bounding box center [792, 343] width 522 height 17
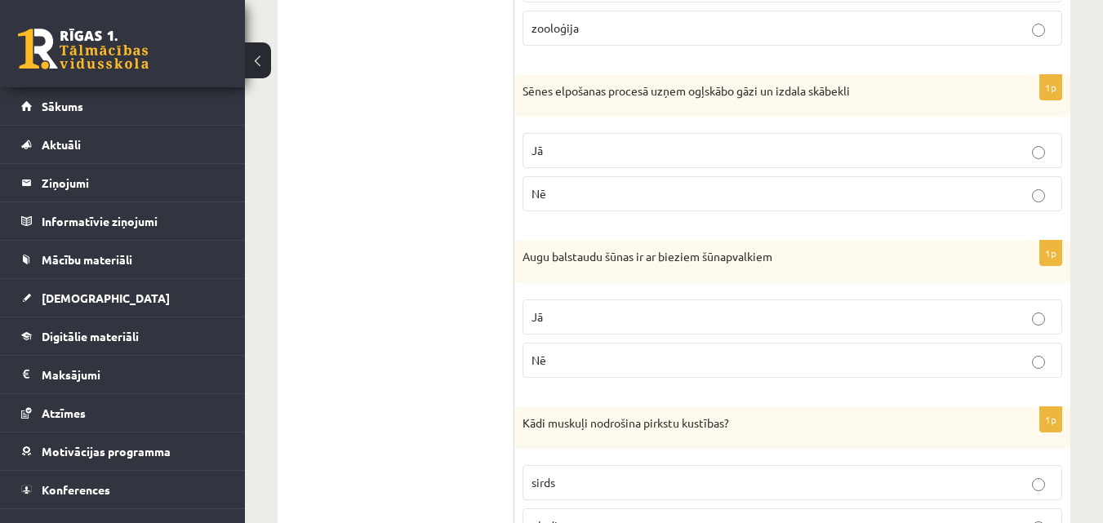
scroll to position [5726, 0]
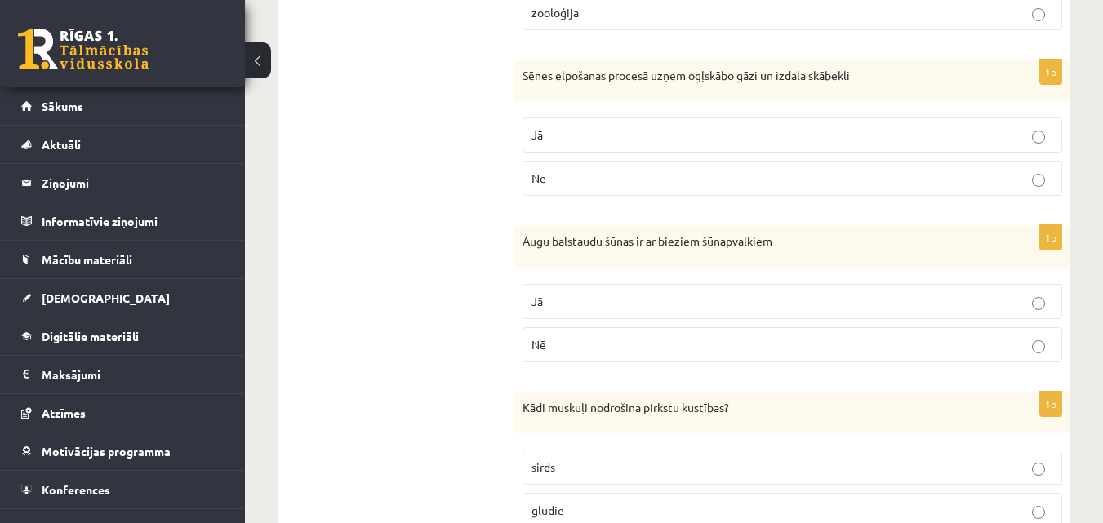
click at [933, 178] on p "Nē" at bounding box center [792, 178] width 522 height 17
click at [639, 310] on p "Jā" at bounding box center [792, 301] width 522 height 17
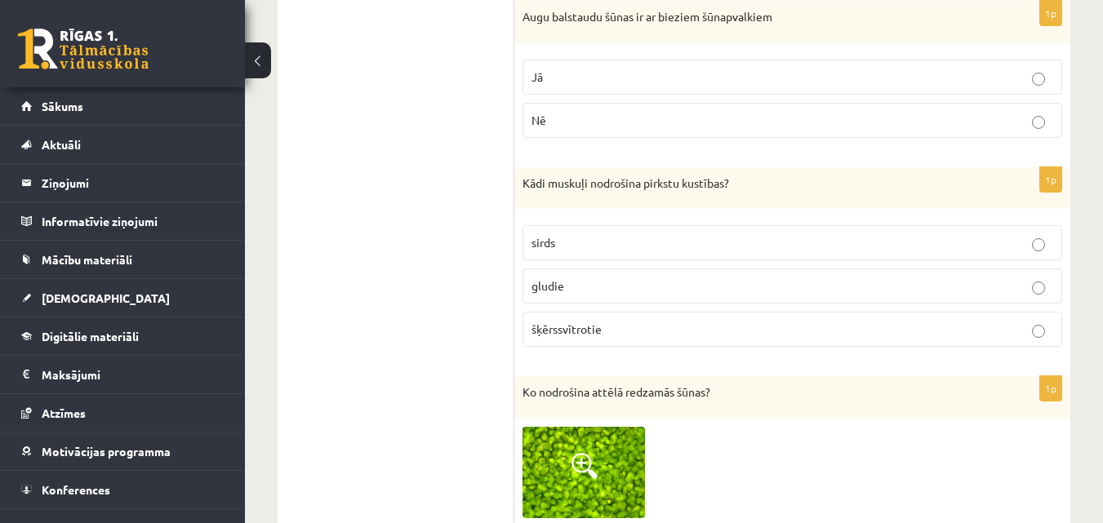
scroll to position [5967, 0]
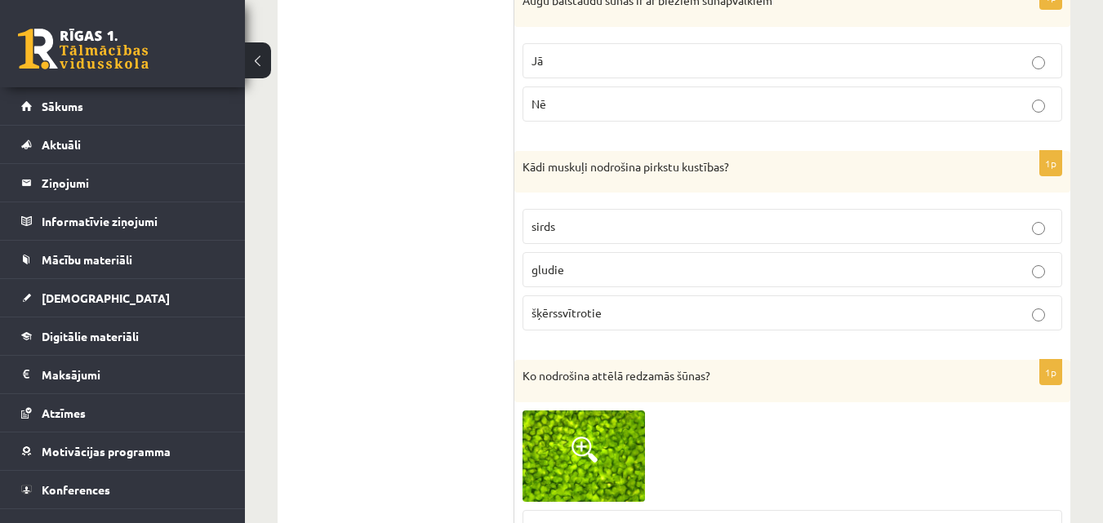
click at [826, 308] on p "šķērssvītrotie" at bounding box center [792, 312] width 522 height 17
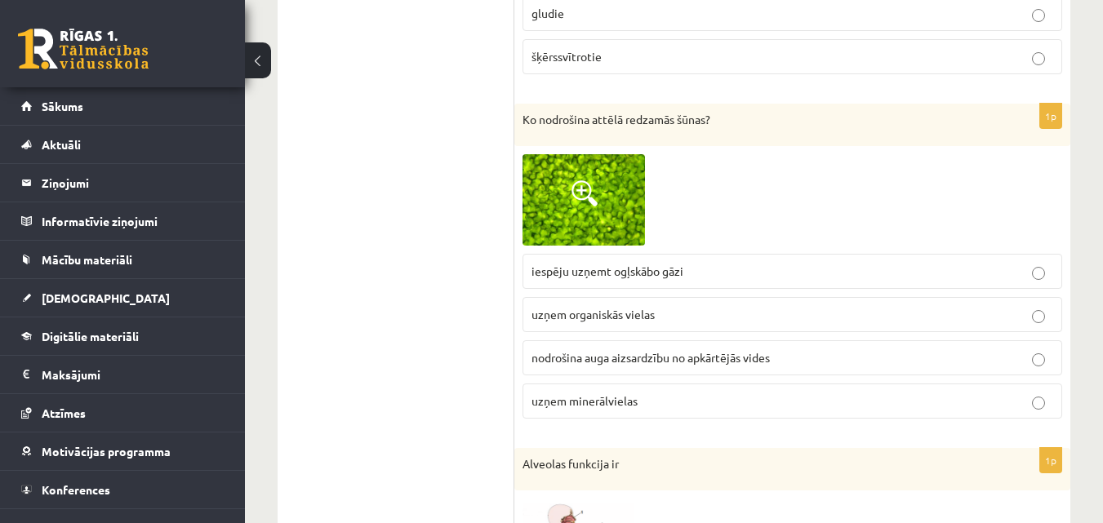
scroll to position [6256, 0]
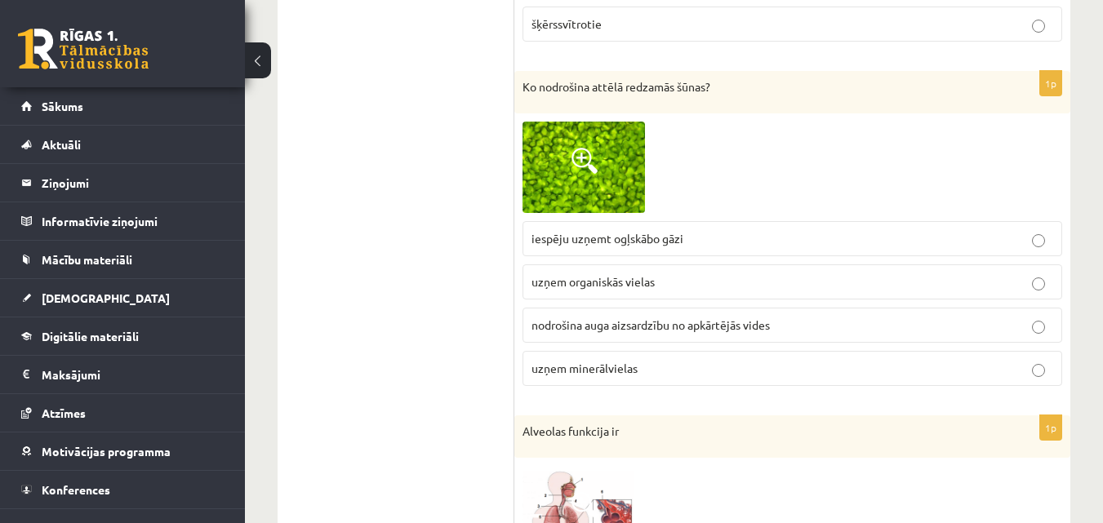
click at [625, 319] on span "nodrošina auga aizsardzību no apkārtējās vides" at bounding box center [650, 325] width 238 height 15
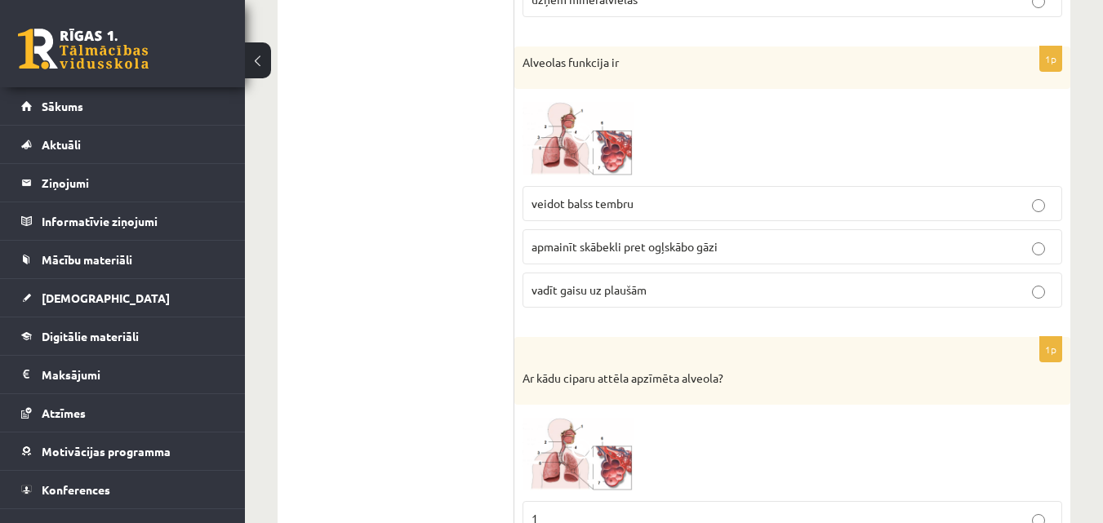
scroll to position [6640, 0]
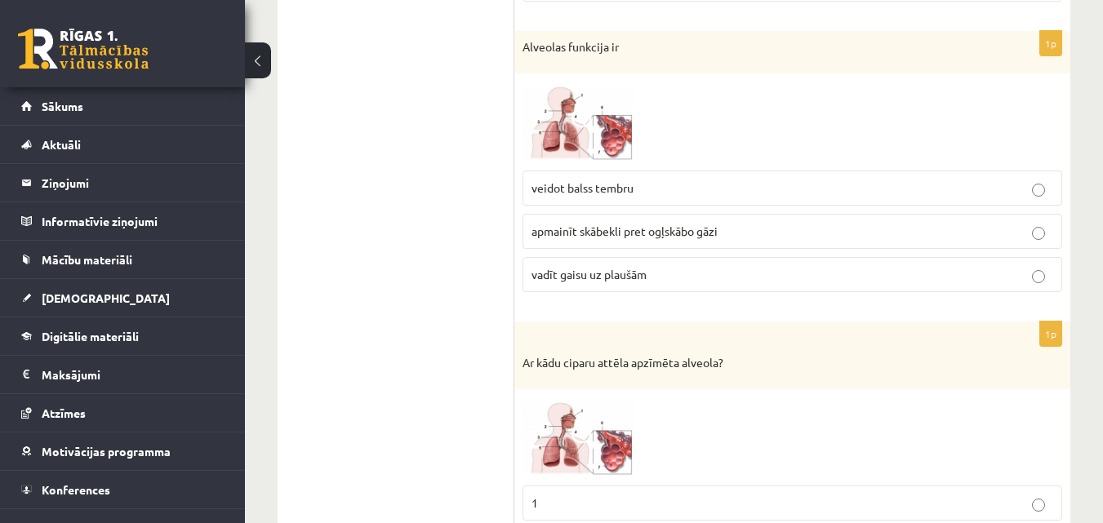
click at [785, 233] on p "apmainīt skābekli pret ogļskābo gāzi" at bounding box center [792, 231] width 522 height 17
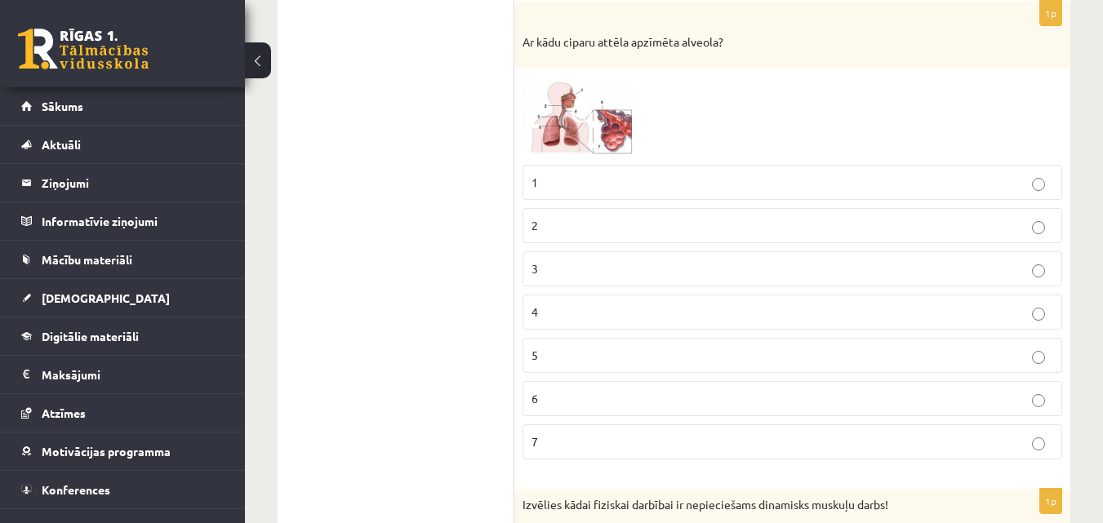
scroll to position [6945, 0]
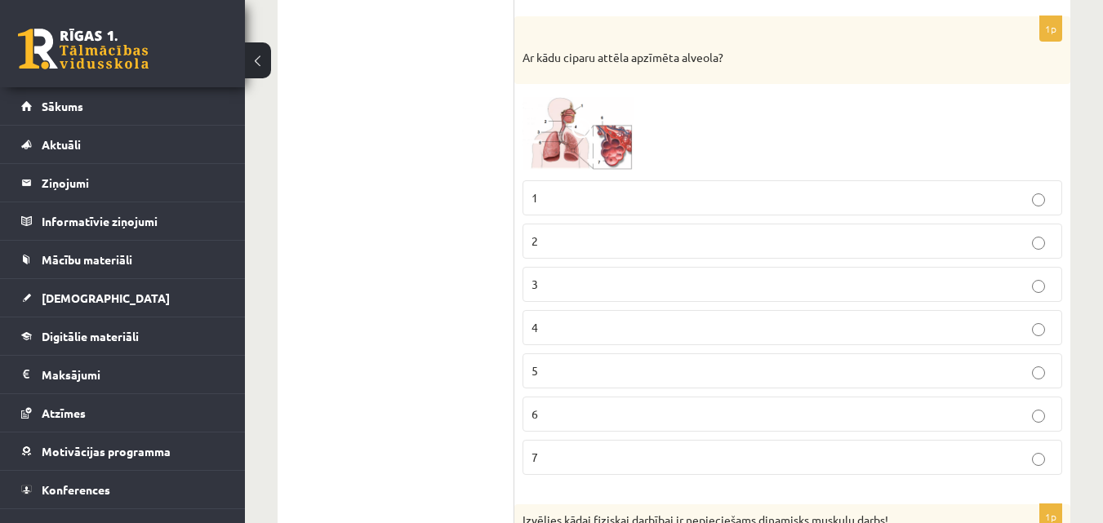
click at [589, 123] on span at bounding box center [584, 131] width 26 height 26
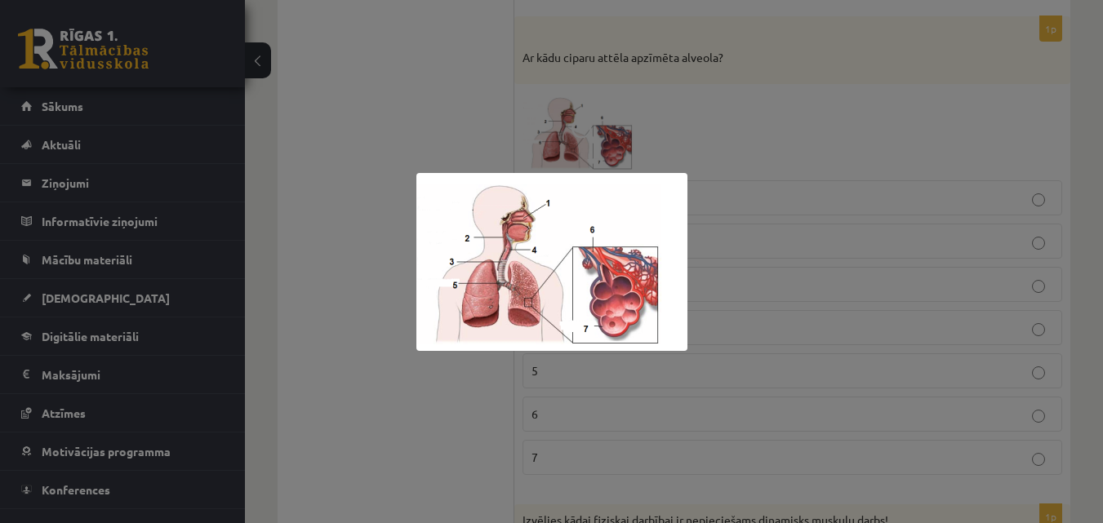
click at [751, 193] on div at bounding box center [551, 261] width 1103 height 523
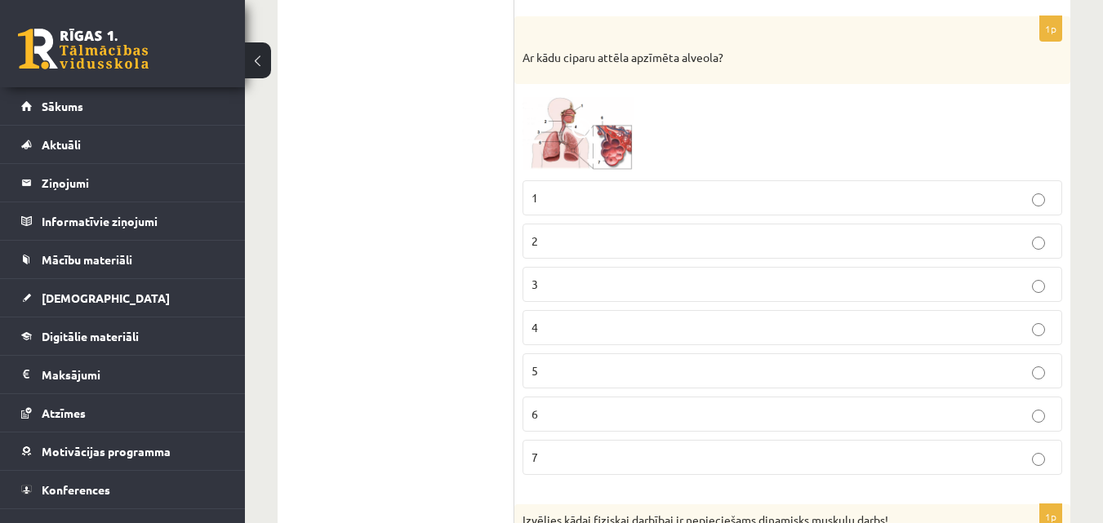
click at [582, 460] on p "7" at bounding box center [792, 457] width 522 height 17
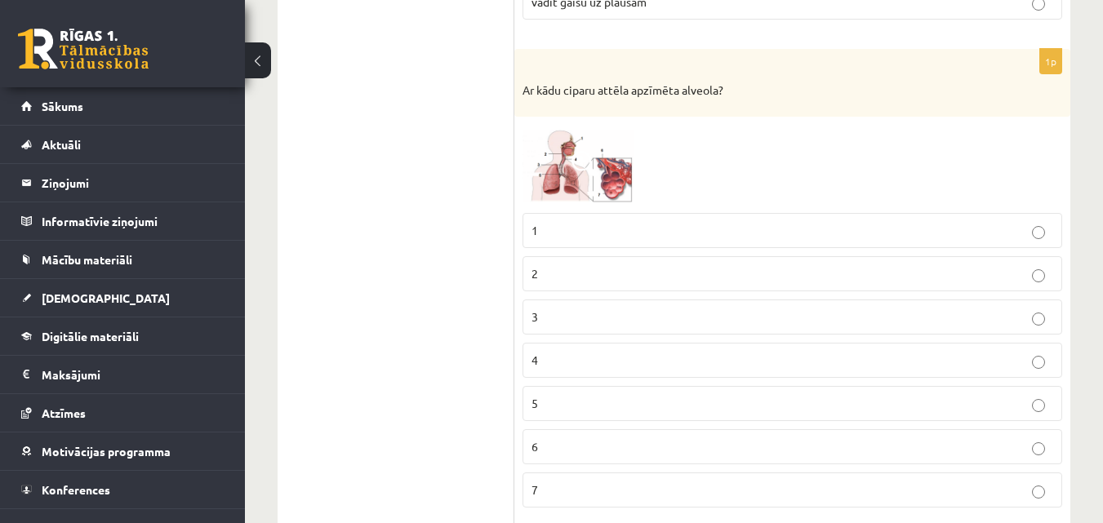
scroll to position [6897, 0]
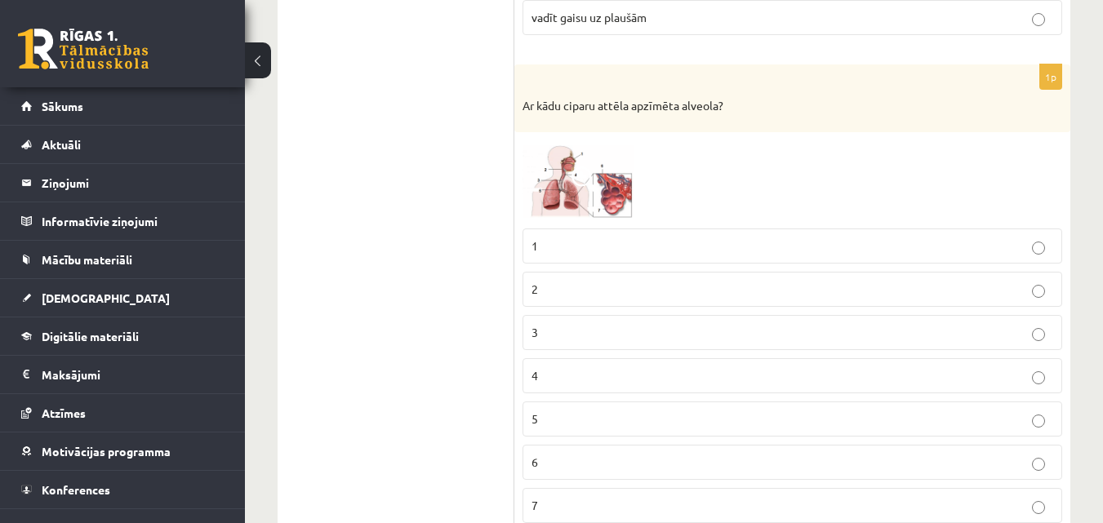
click at [578, 184] on span at bounding box center [584, 180] width 26 height 26
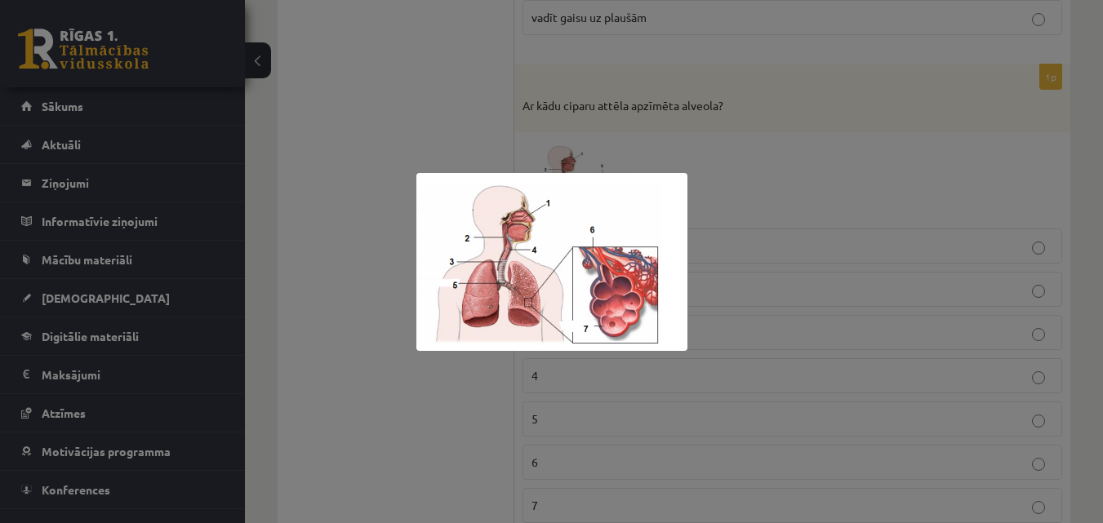
click at [741, 224] on div at bounding box center [551, 261] width 1103 height 523
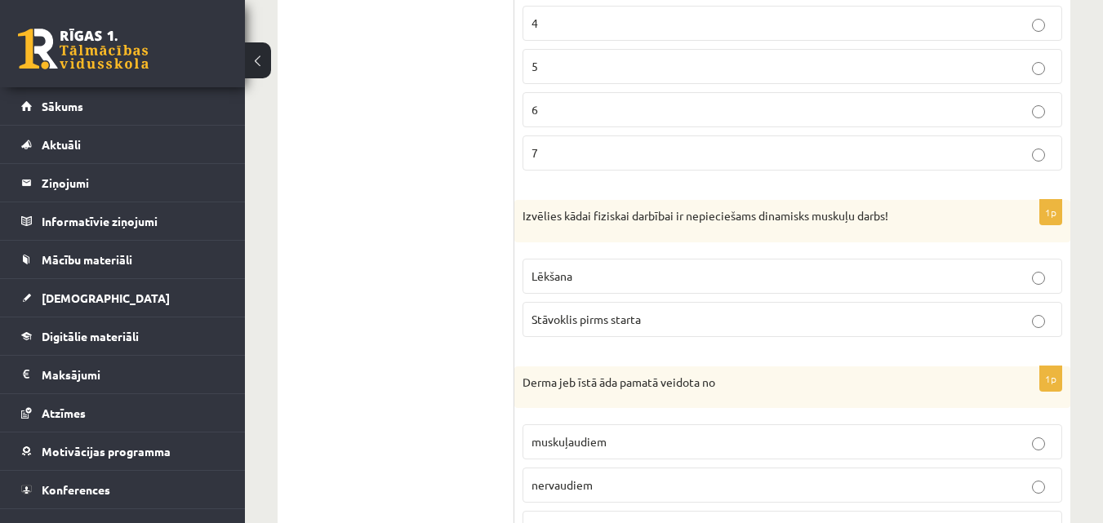
scroll to position [7282, 0]
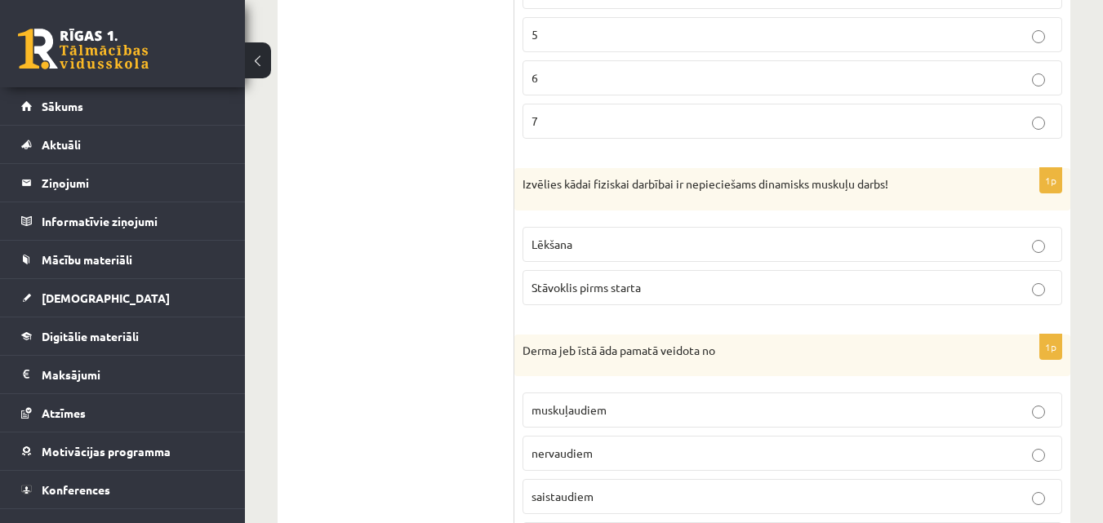
click at [588, 233] on label "Lēkšana" at bounding box center [792, 244] width 540 height 35
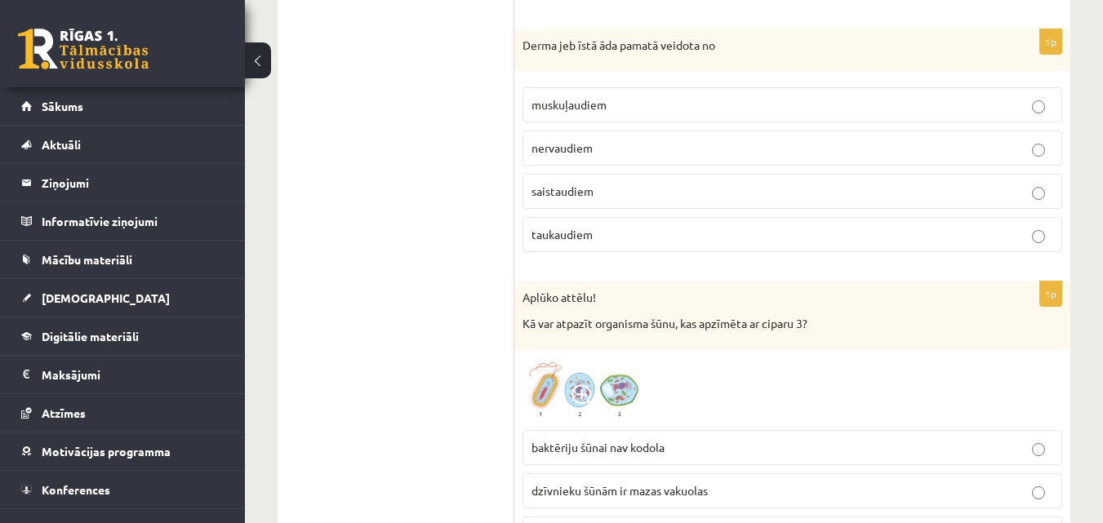
scroll to position [7571, 0]
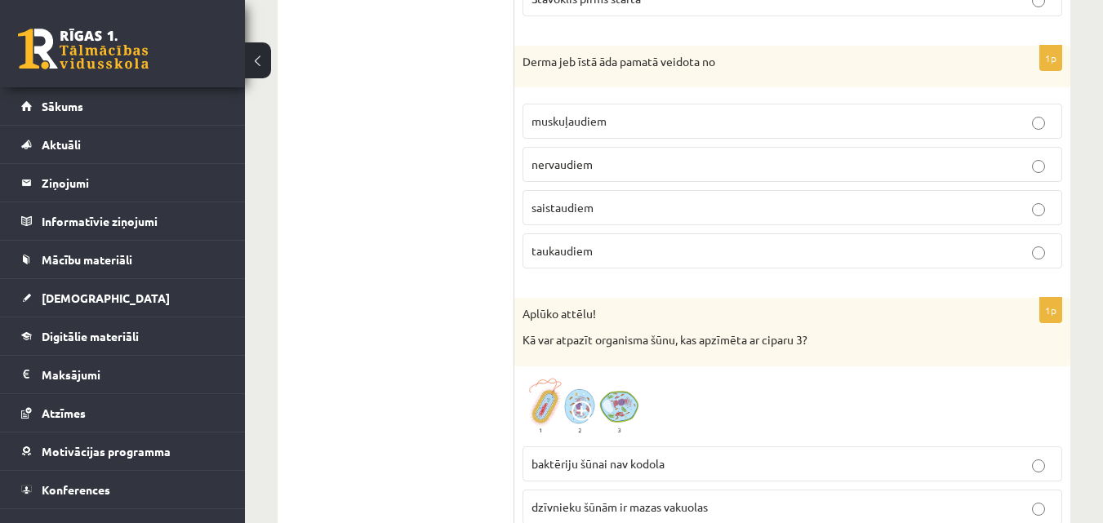
click at [708, 220] on label "saistaudiem" at bounding box center [792, 207] width 540 height 35
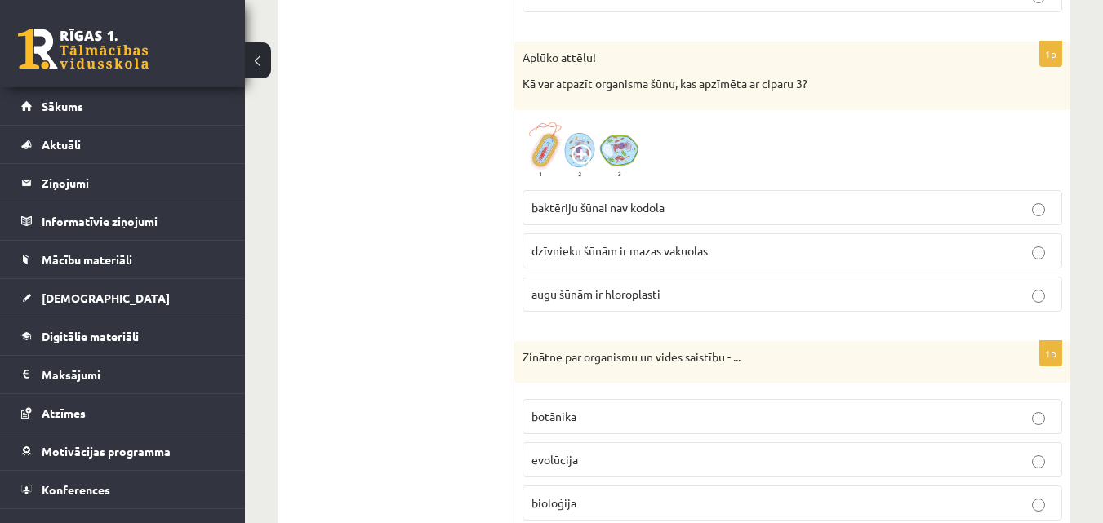
scroll to position [7843, 0]
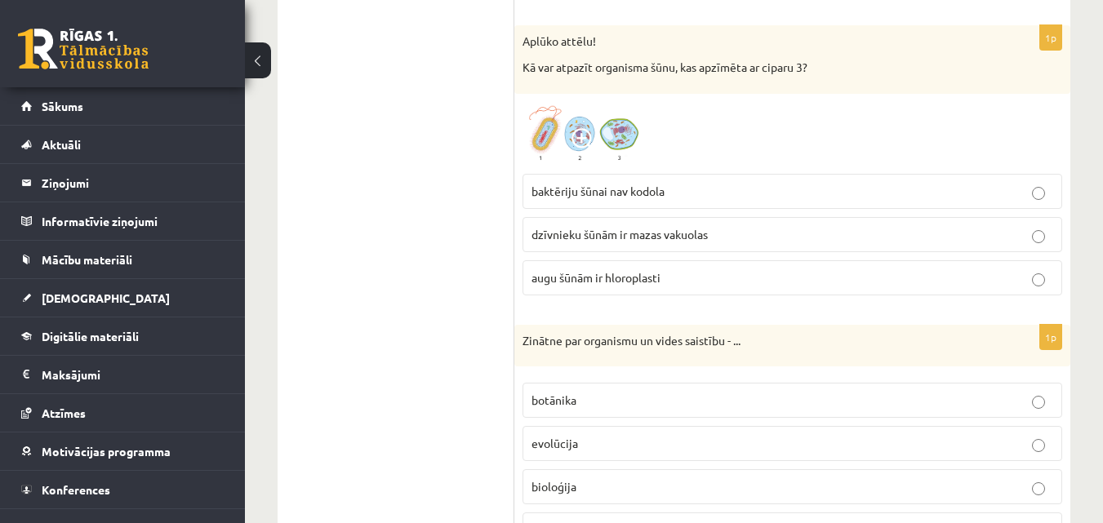
click at [689, 279] on p "augu šūnām ir hloroplasti" at bounding box center [792, 277] width 522 height 17
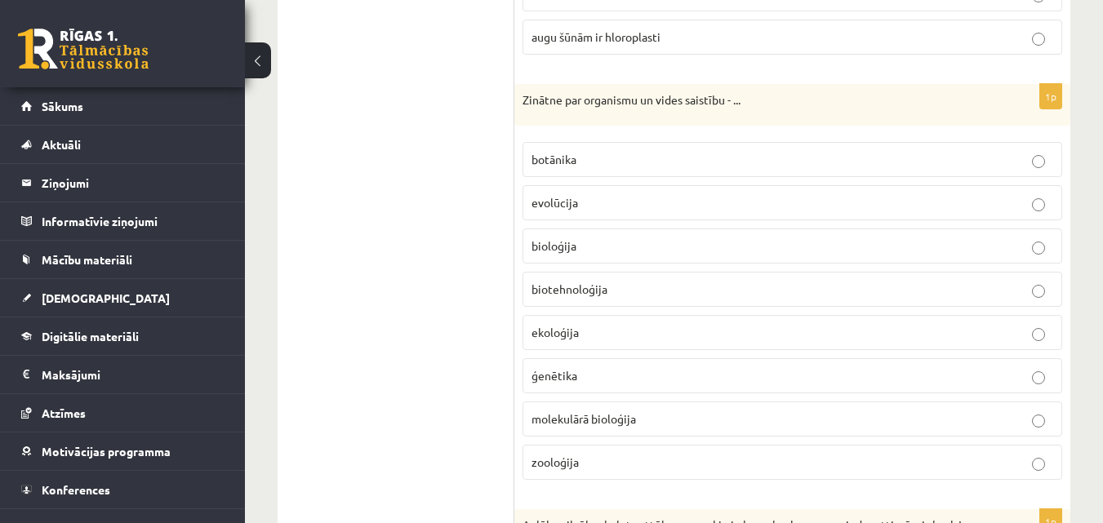
scroll to position [8100, 0]
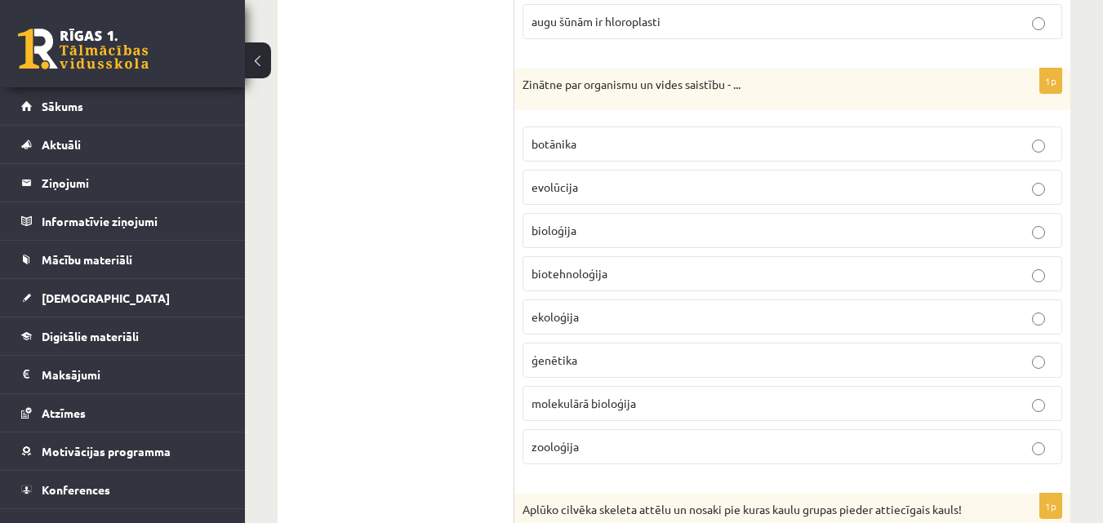
click at [771, 366] on p "ģenētika" at bounding box center [792, 360] width 522 height 17
click at [919, 309] on label "ekoloģija" at bounding box center [792, 317] width 540 height 35
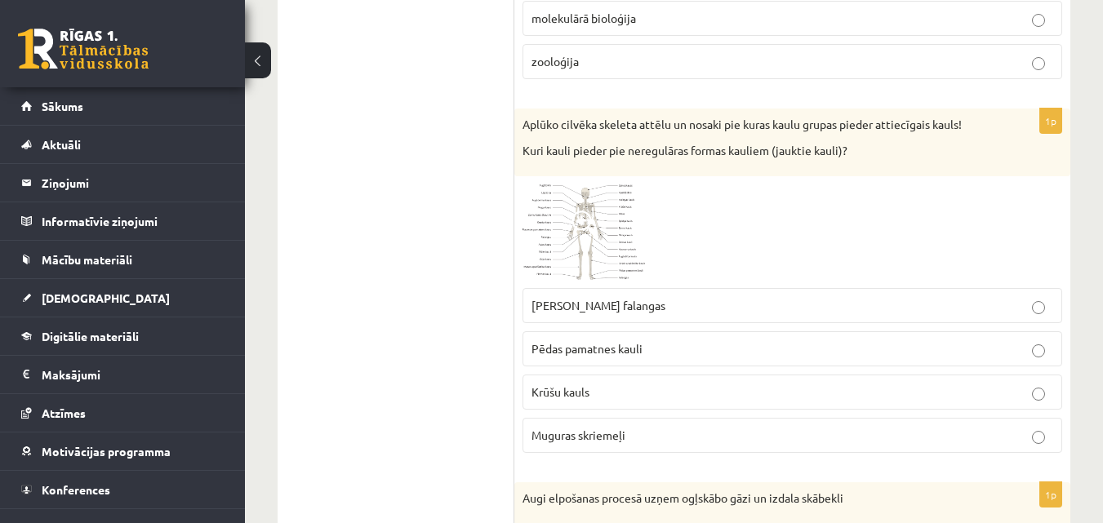
scroll to position [8501, 0]
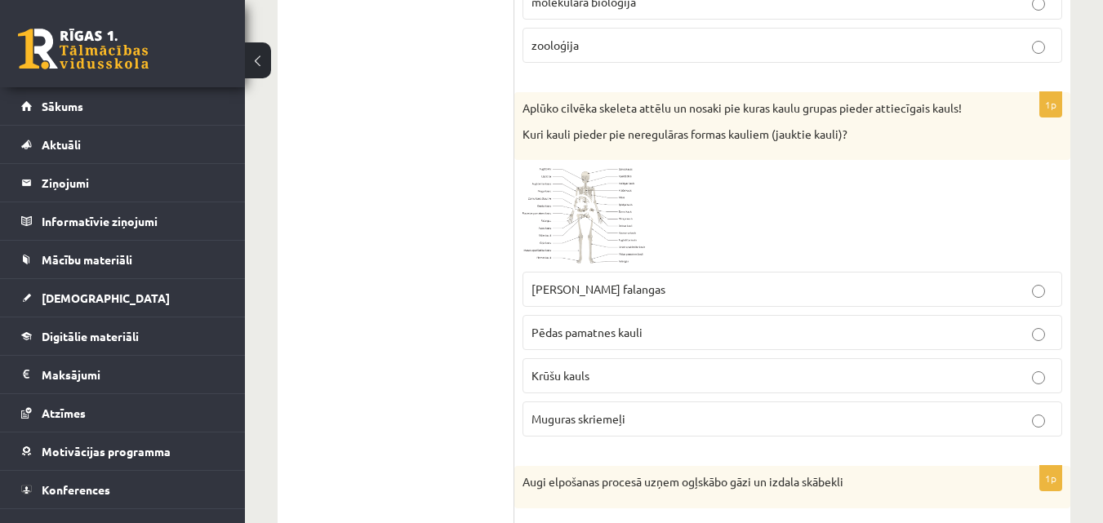
click at [587, 338] on span "Pēdas pamatnes kauli" at bounding box center [586, 332] width 111 height 15
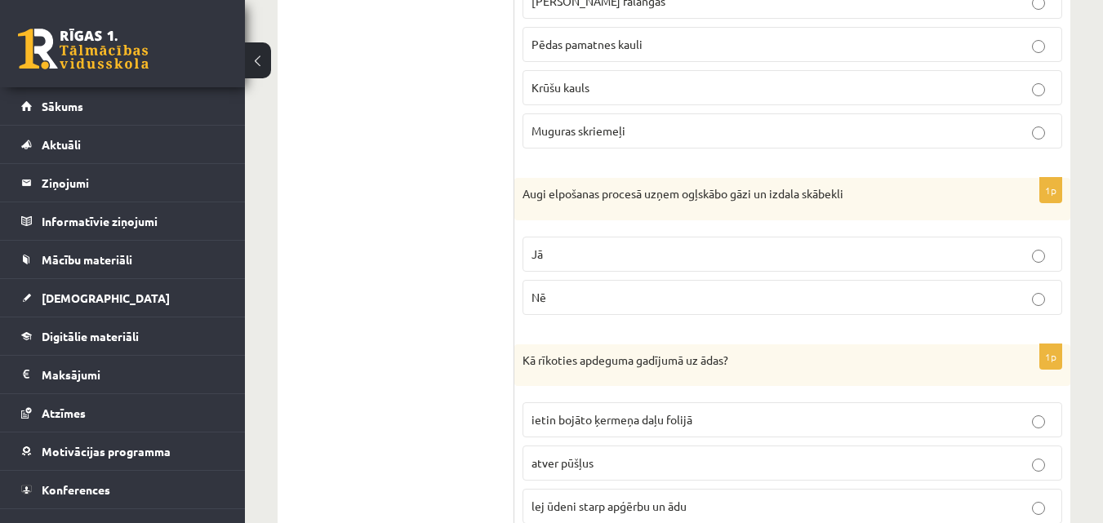
scroll to position [8757, 0]
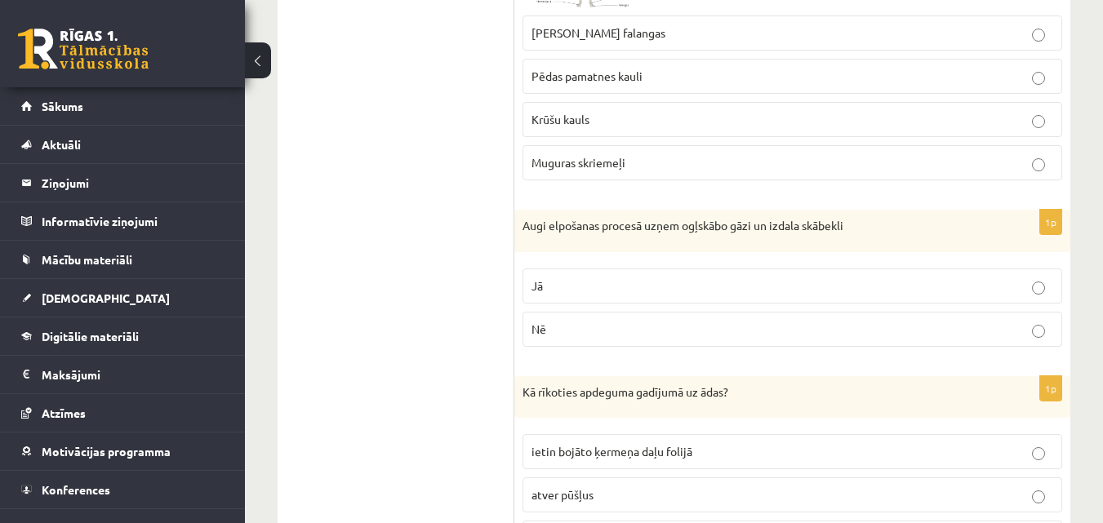
click at [661, 282] on p "Jā" at bounding box center [792, 286] width 522 height 17
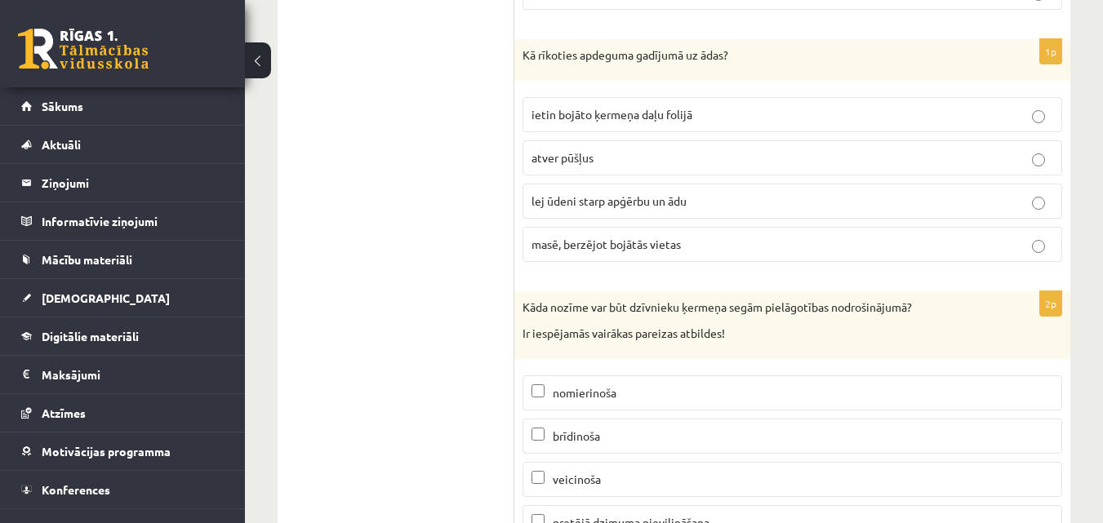
scroll to position [9078, 0]
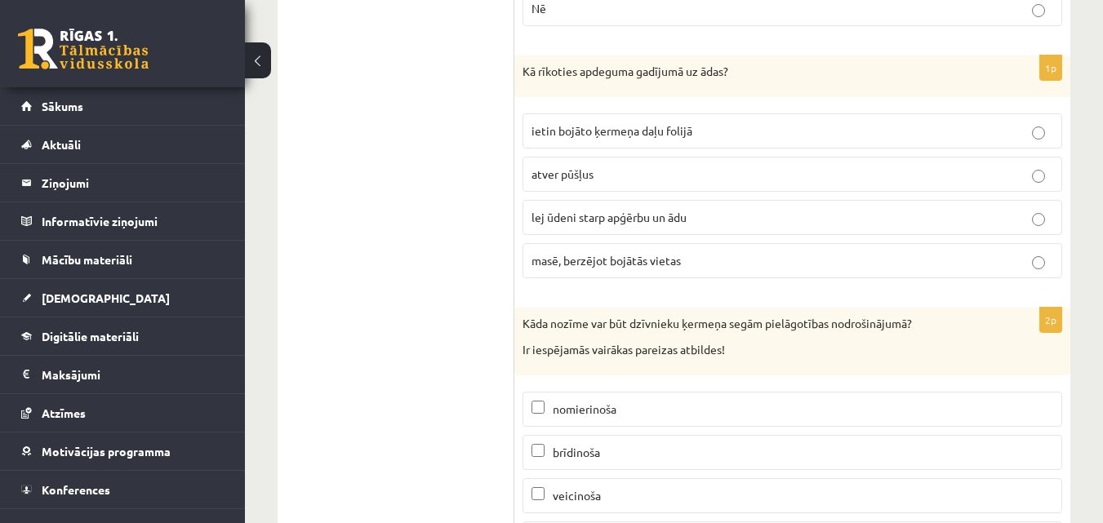
click at [699, 223] on p "lej ūdeni starp apģērbu un ādu" at bounding box center [792, 217] width 522 height 17
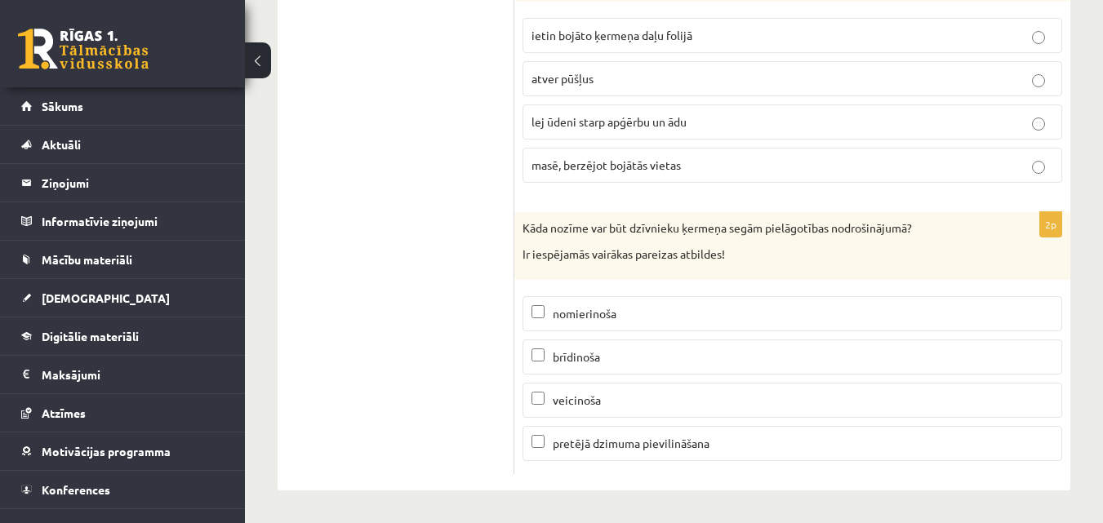
click at [673, 358] on p "brīdinoša" at bounding box center [792, 357] width 522 height 17
click at [640, 308] on p "nomierinoša" at bounding box center [792, 313] width 522 height 17
click at [586, 451] on p "pretējā dzimuma pievilināšana" at bounding box center [792, 443] width 522 height 17
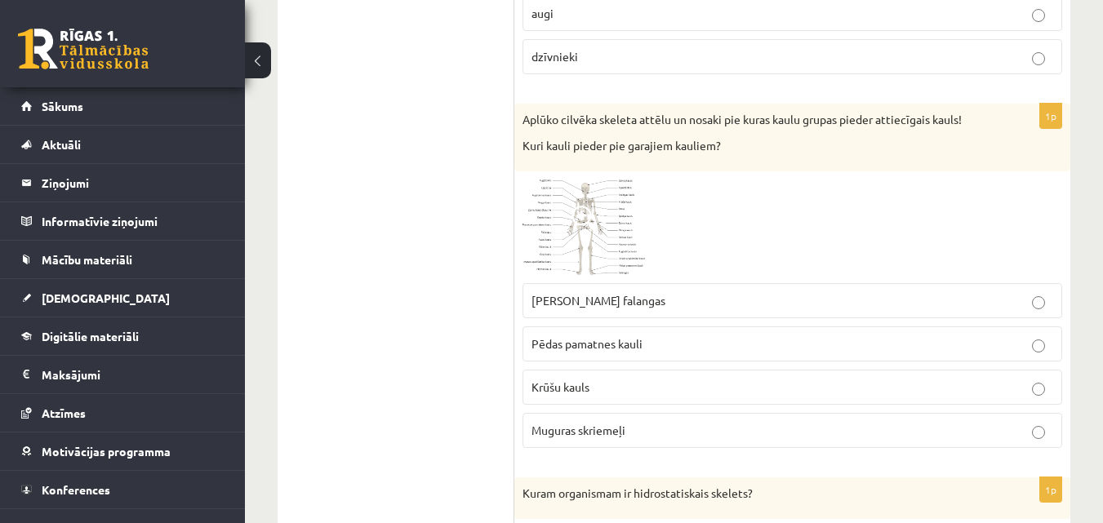
scroll to position [64, 0]
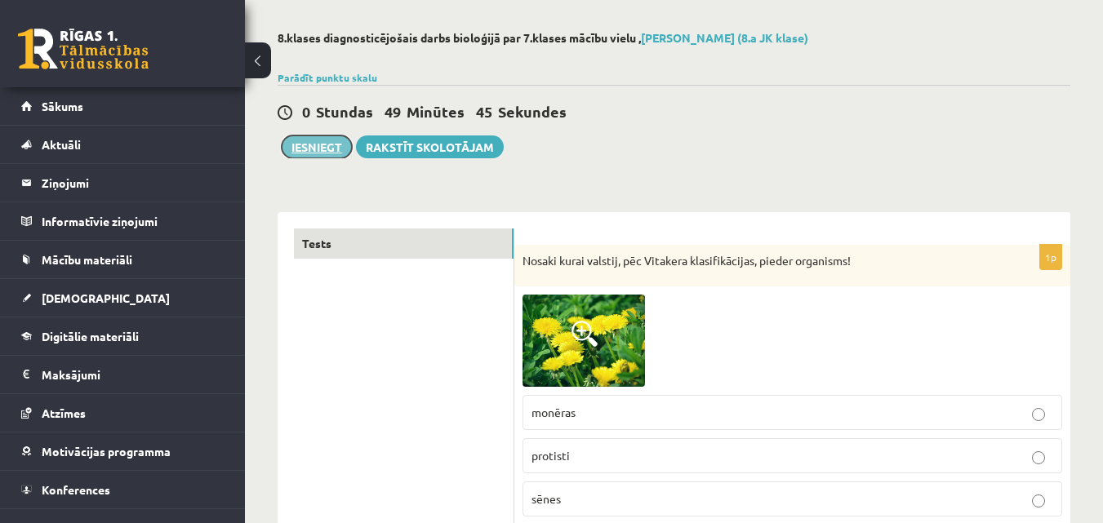
click at [303, 143] on button "Iesniegt" at bounding box center [317, 146] width 70 height 23
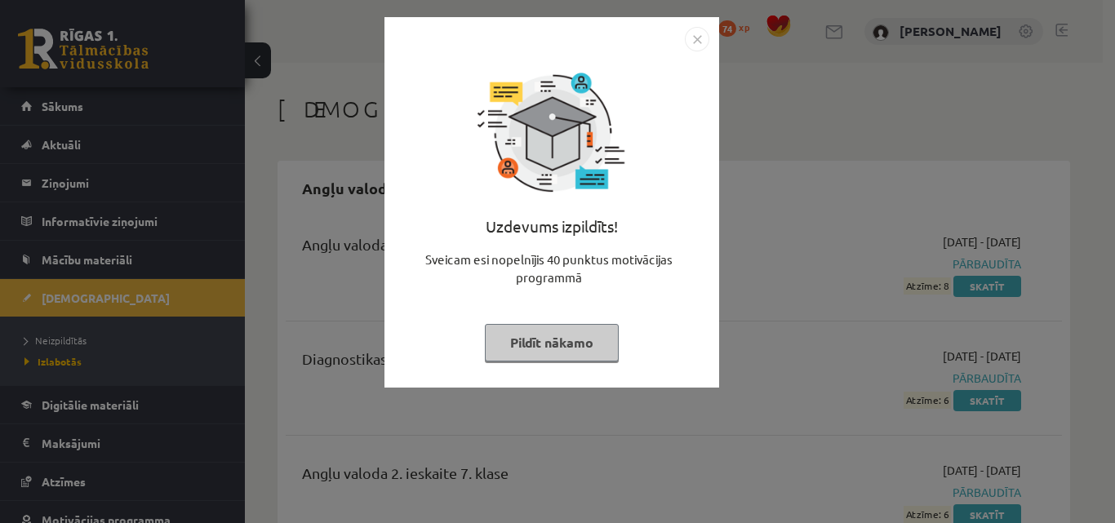
click at [701, 33] on img "Close" at bounding box center [697, 39] width 24 height 24
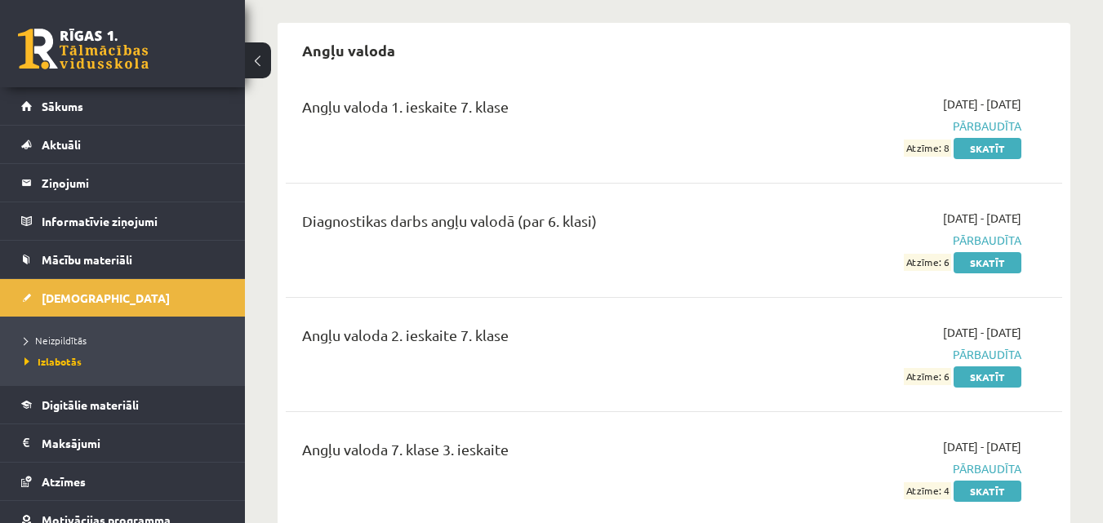
scroll to position [118, 0]
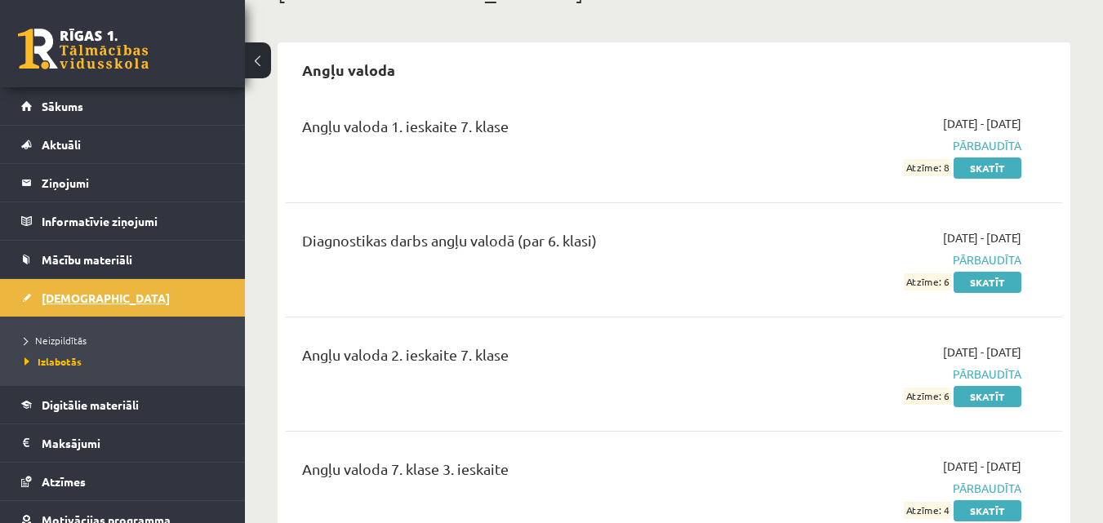
click at [51, 282] on link "[DEMOGRAPHIC_DATA]" at bounding box center [122, 298] width 203 height 38
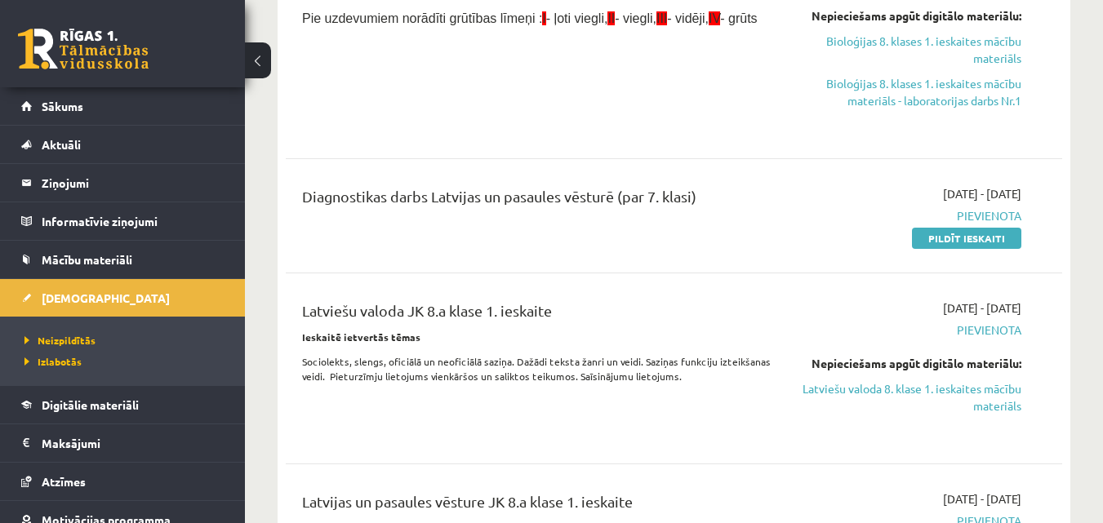
scroll to position [426, 0]
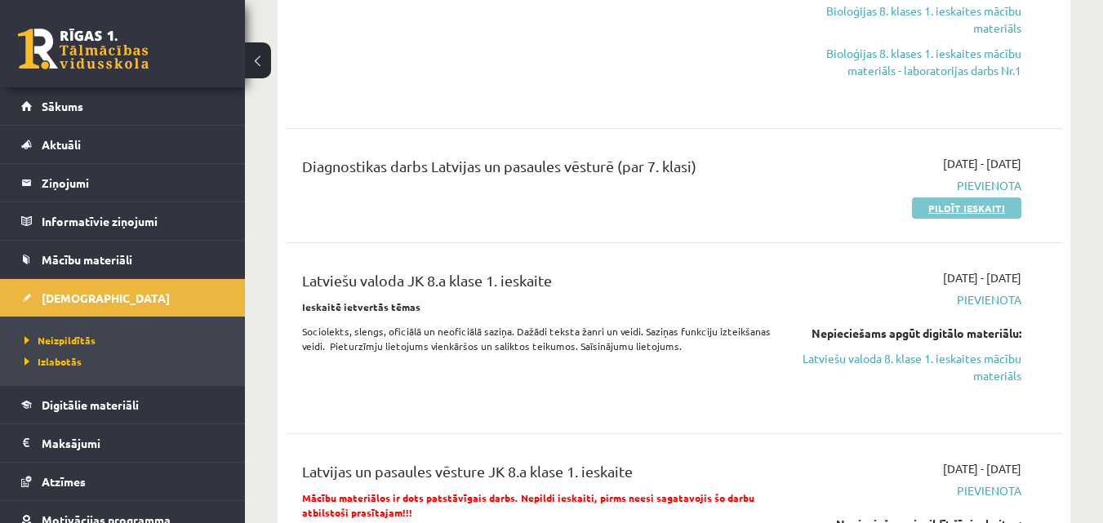
click at [970, 208] on link "Pildīt ieskaiti" at bounding box center [966, 208] width 109 height 21
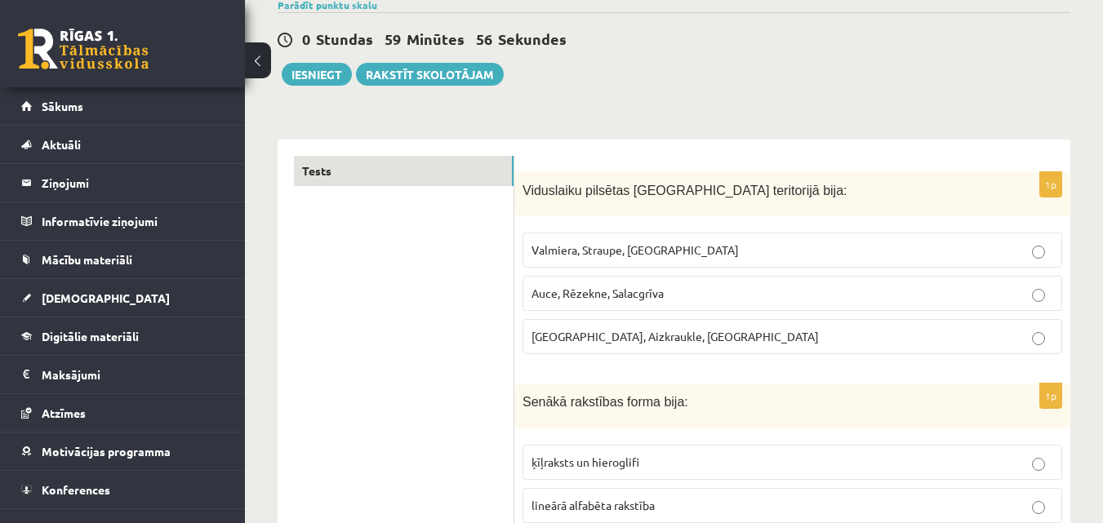
scroll to position [160, 0]
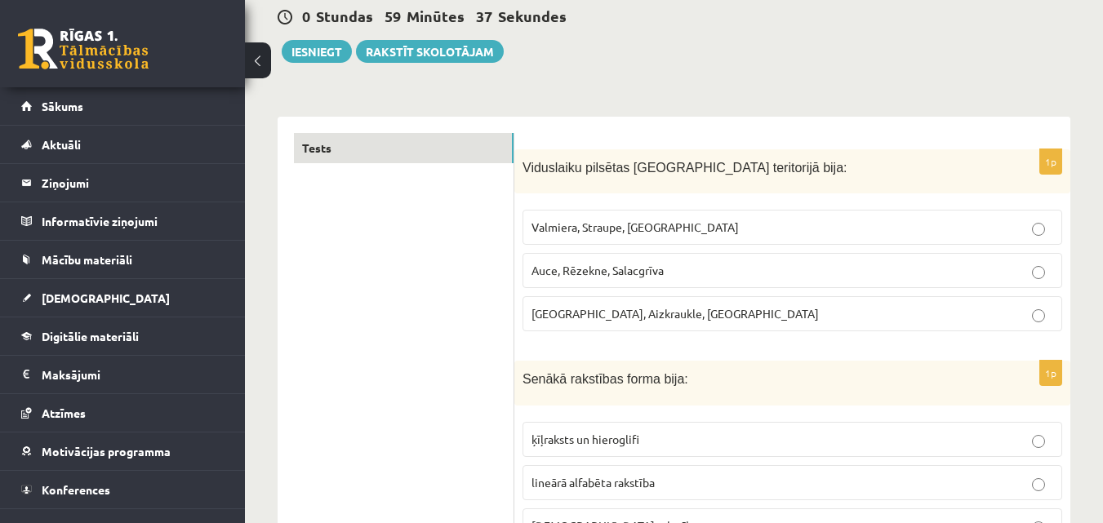
click at [668, 316] on p "[GEOGRAPHIC_DATA], Aizkraukle, [GEOGRAPHIC_DATA]" at bounding box center [792, 313] width 522 height 17
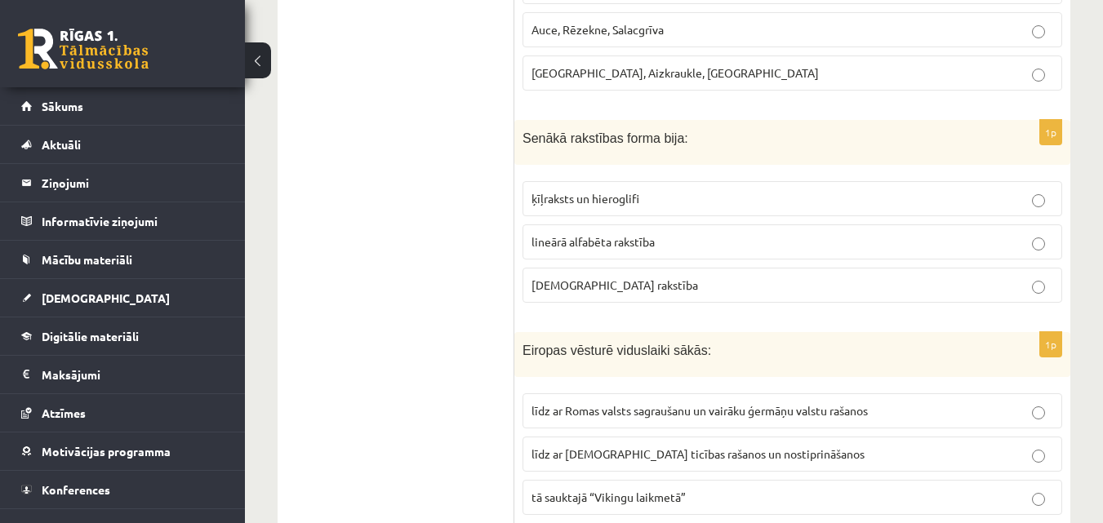
scroll to position [412, 0]
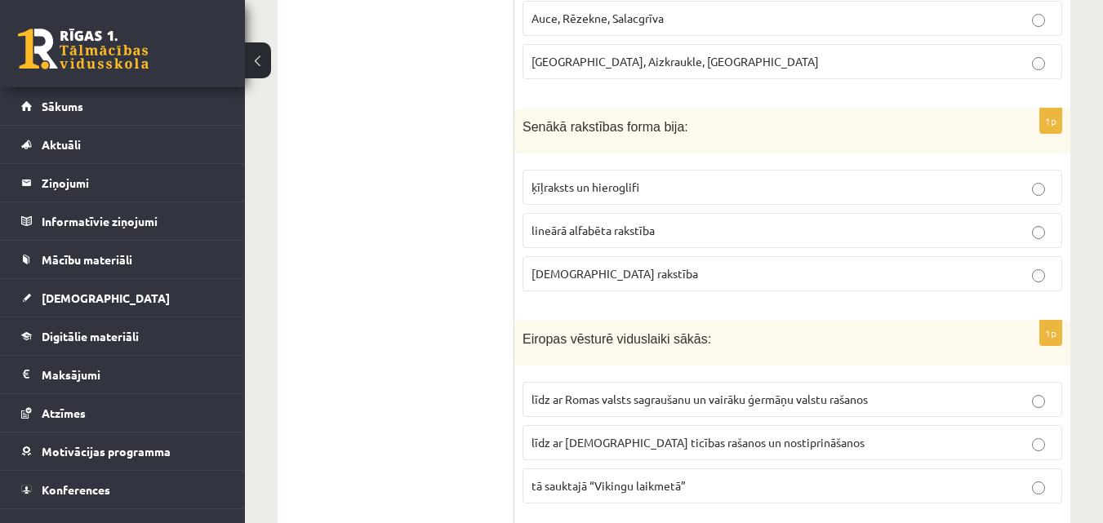
click at [952, 179] on p "ķīļraksts un hieroglifi" at bounding box center [792, 187] width 522 height 17
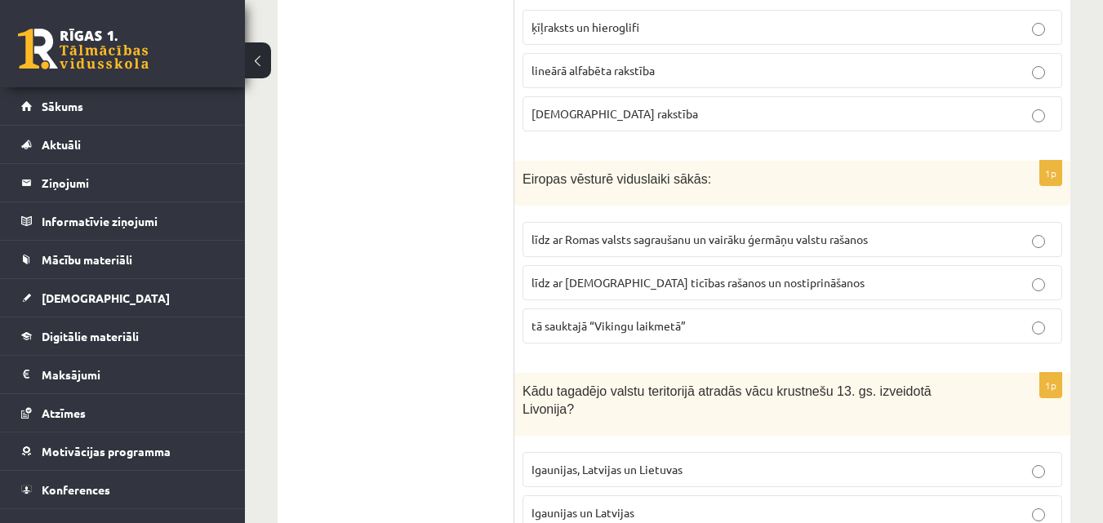
scroll to position [584, 0]
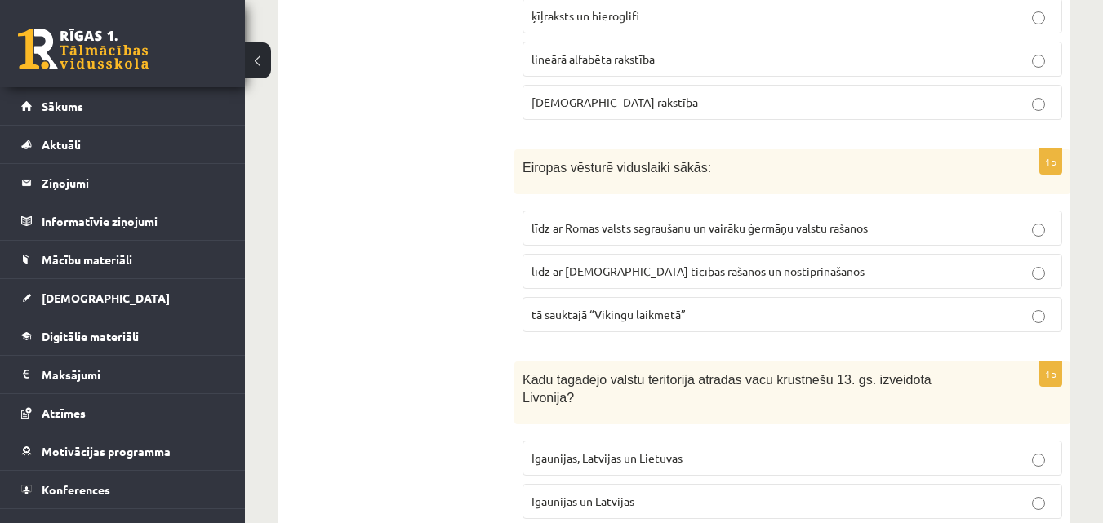
click at [709, 215] on label "līdz ar Romas valsts sagraušanu un vairāku ģermāņu valstu rašanos" at bounding box center [792, 228] width 540 height 35
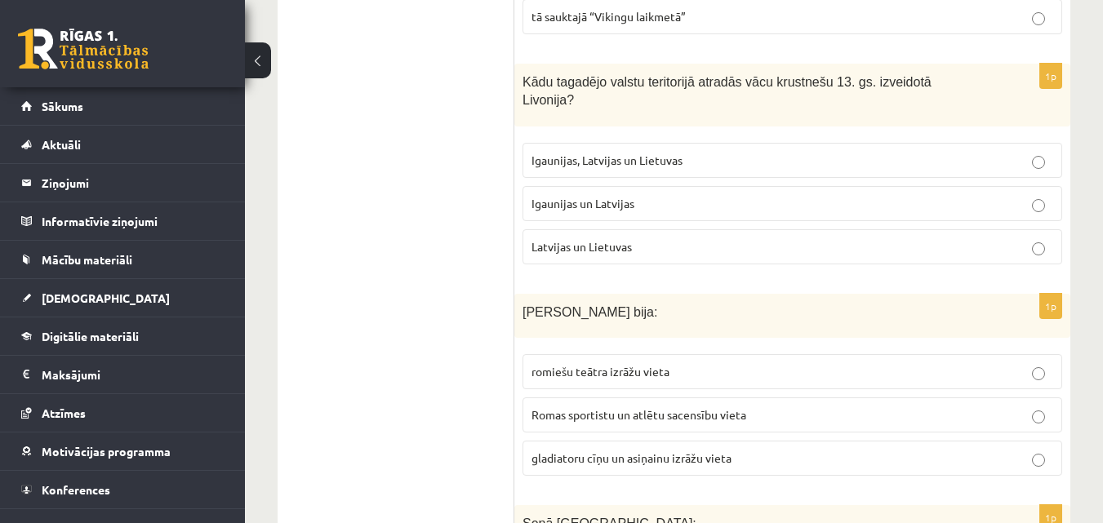
scroll to position [893, 0]
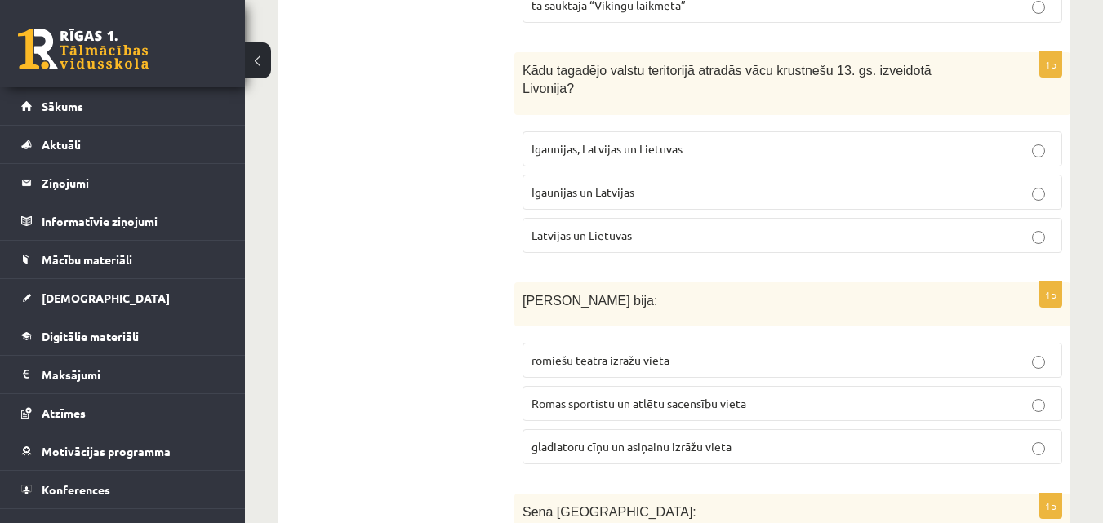
click at [911, 140] on p "Igaunijas, Latvijas un Lietuvas" at bounding box center [792, 148] width 522 height 17
click at [680, 184] on p "Igaunijas un Latvijas" at bounding box center [792, 192] width 522 height 17
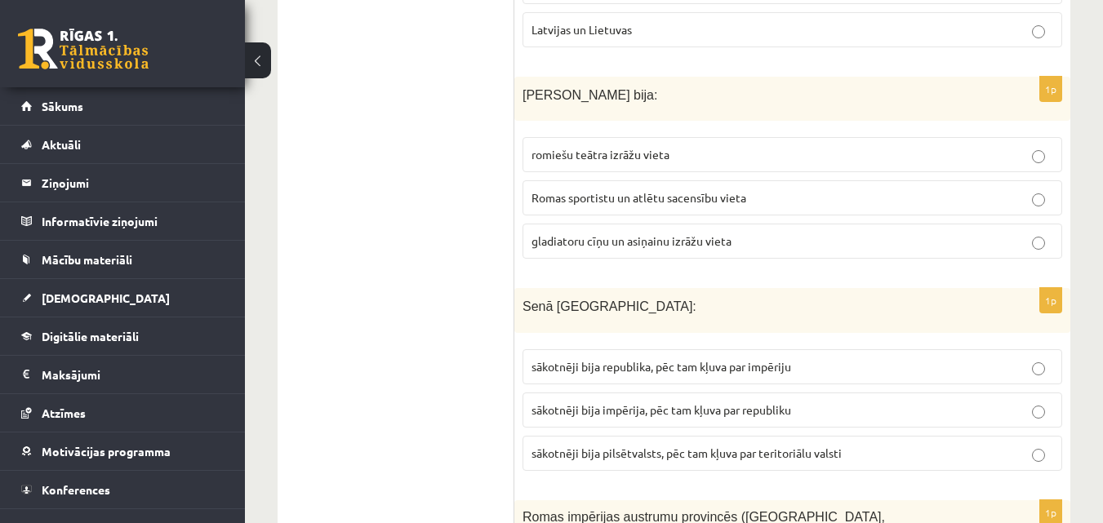
scroll to position [1110, 0]
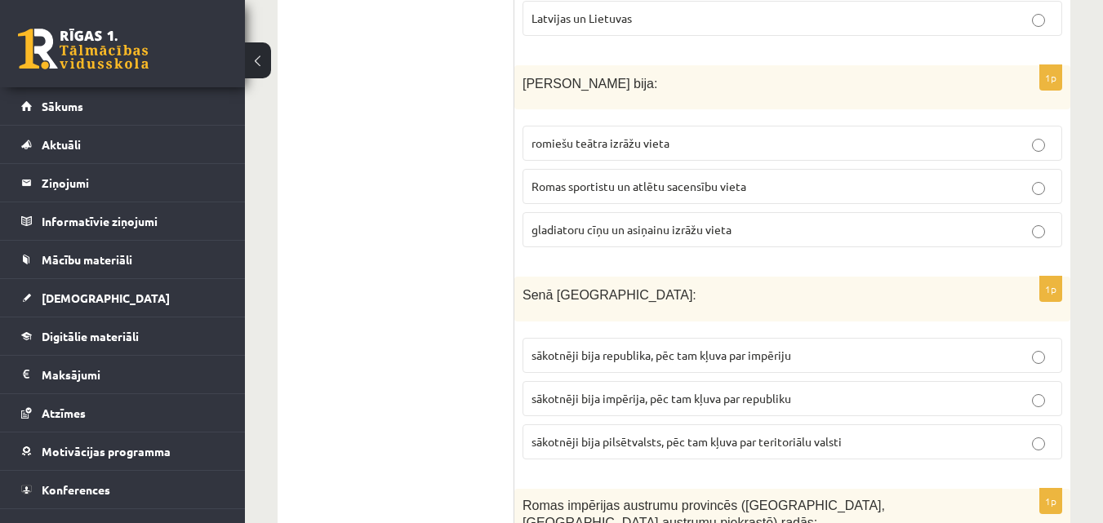
click at [1039, 169] on label "Romas sportistu un atlētu sacensību vieta" at bounding box center [792, 186] width 540 height 35
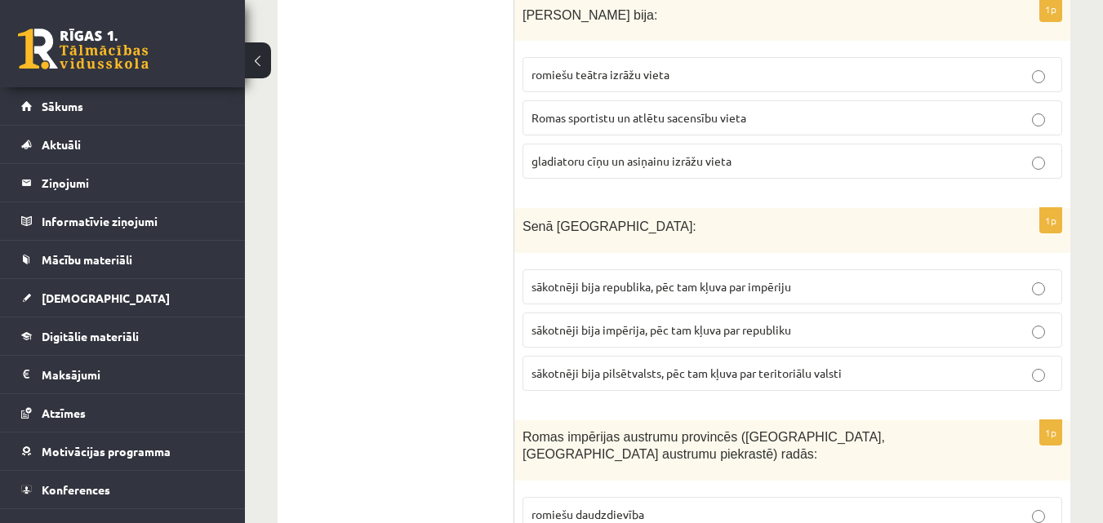
scroll to position [1190, 0]
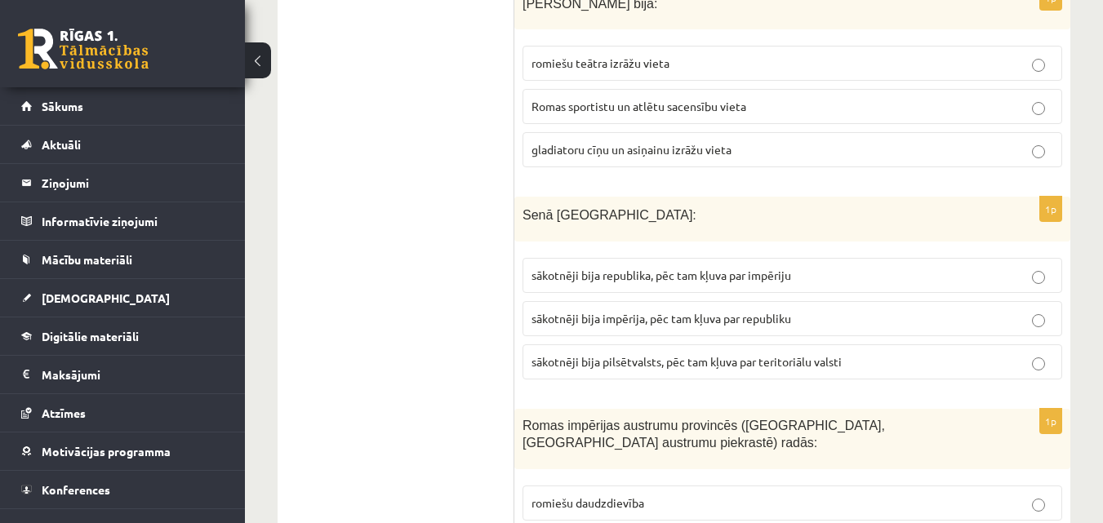
click at [846, 141] on p "gladiatoru cīņu un asiņainu izrāžu vieta" at bounding box center [792, 149] width 522 height 17
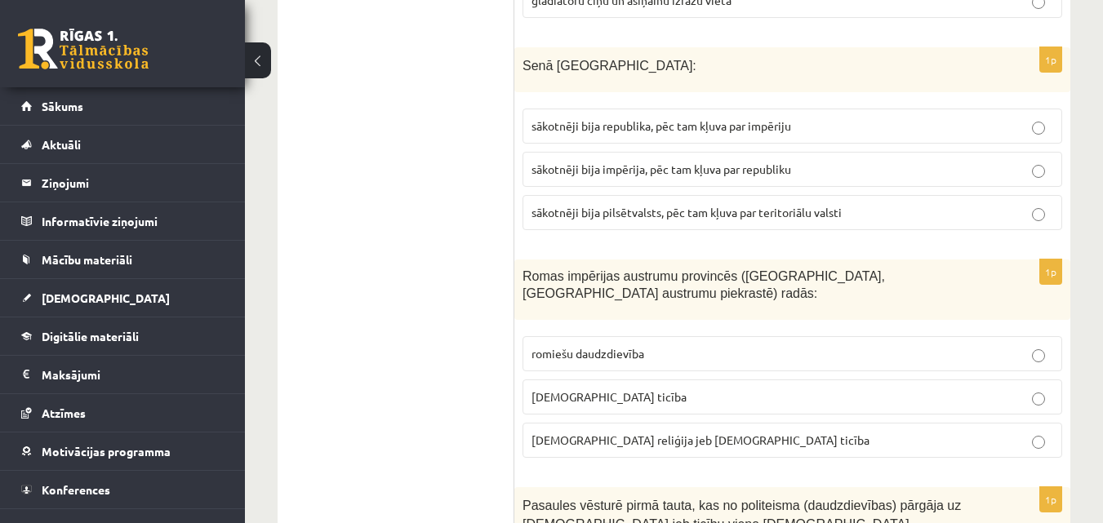
scroll to position [1351, 0]
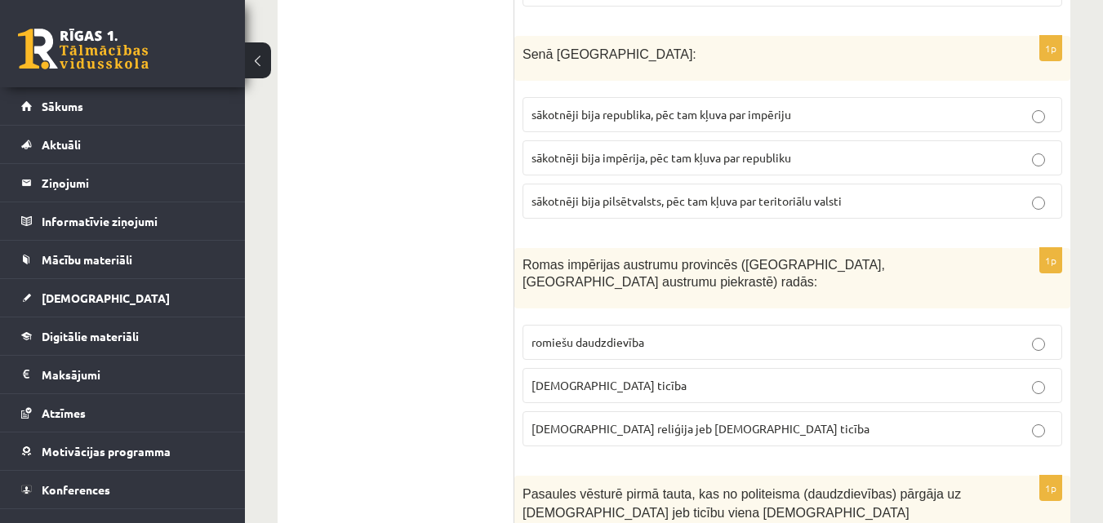
click at [984, 193] on p "sākotnēji bija pilsētvalsts, pēc tam kļuva par teritoriālu valsti" at bounding box center [792, 201] width 522 height 17
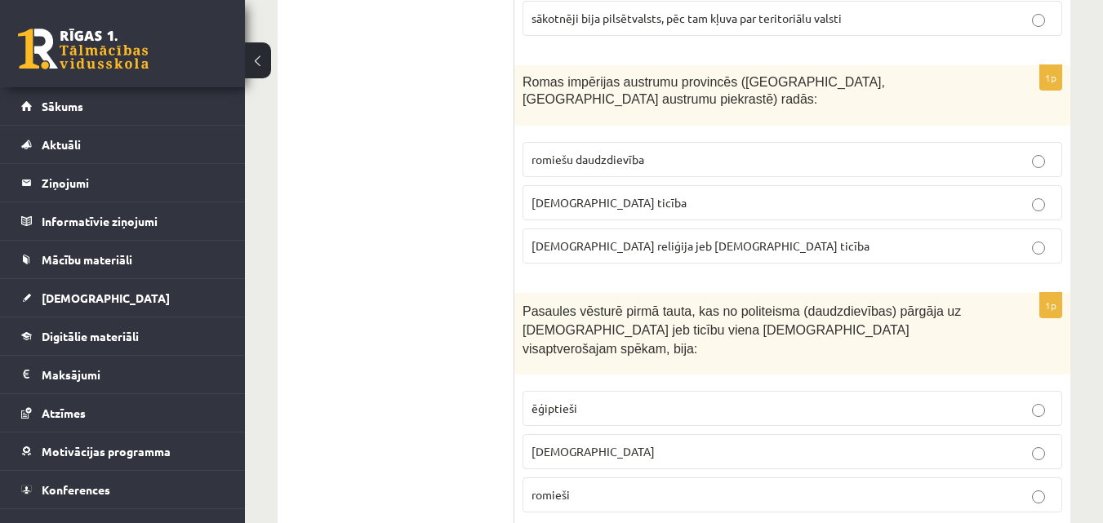
scroll to position [1545, 0]
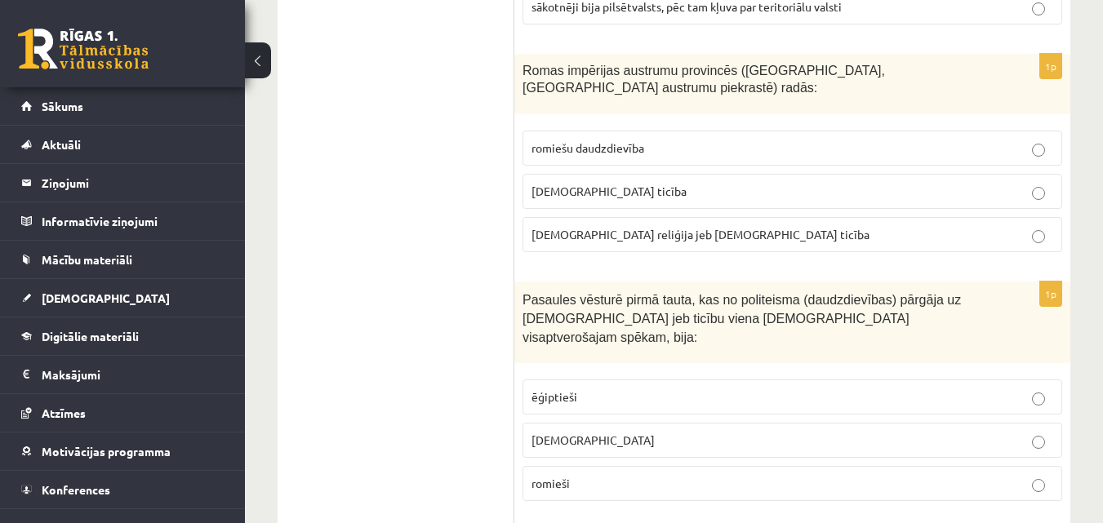
click at [670, 183] on p "kristīgā ticība" at bounding box center [792, 191] width 522 height 17
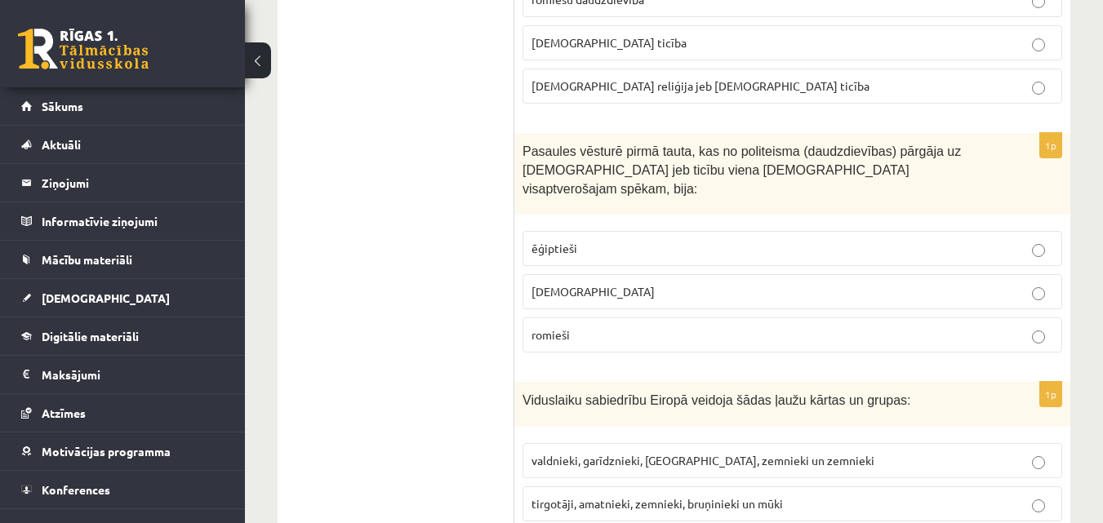
scroll to position [1717, 0]
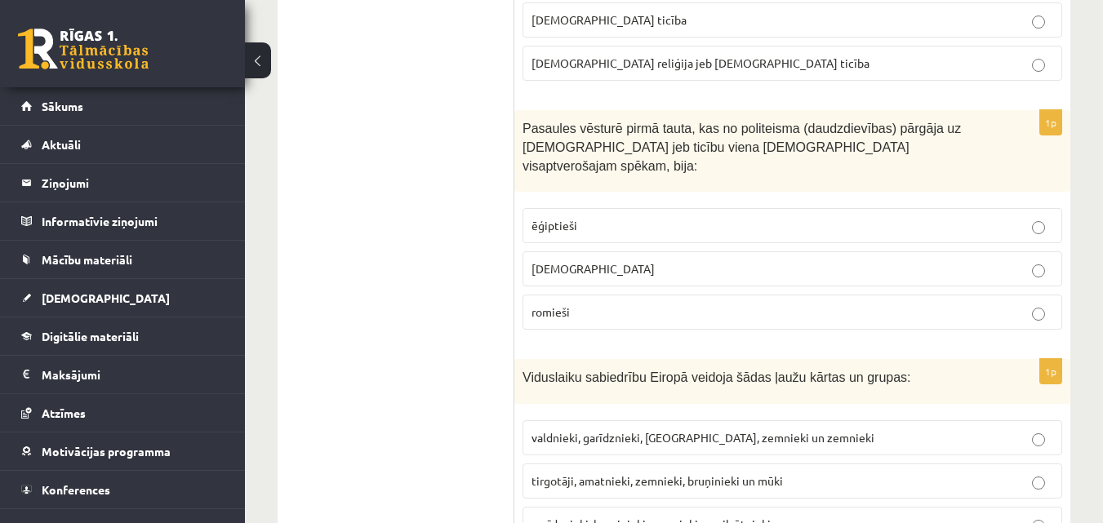
click at [1046, 260] on p "ebreji" at bounding box center [792, 268] width 522 height 17
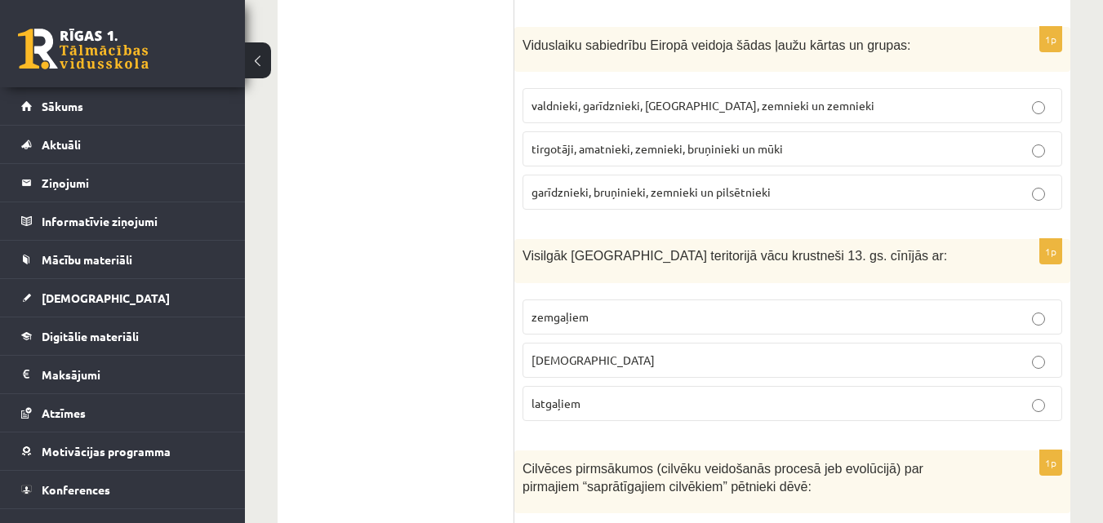
scroll to position [2072, 0]
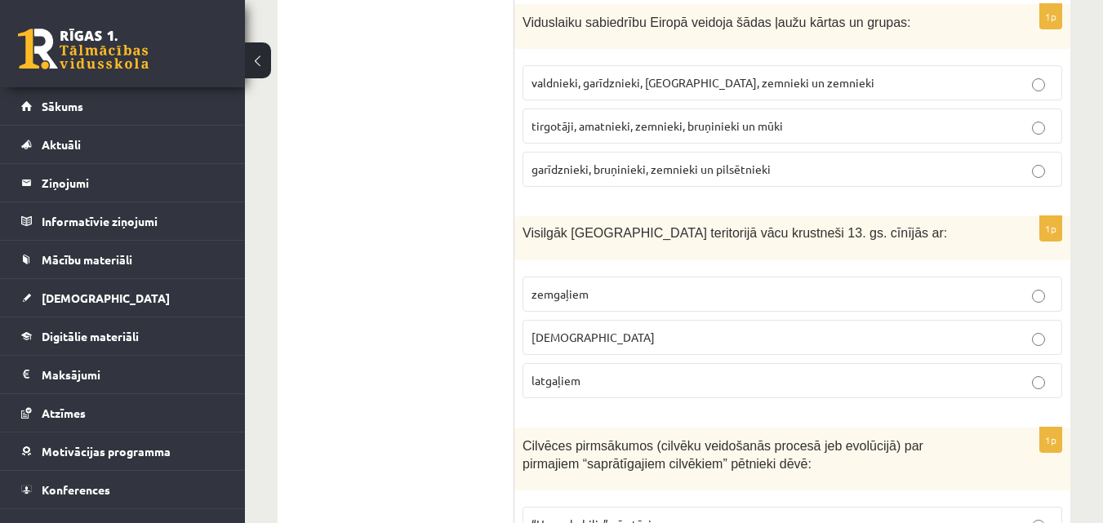
click at [650, 286] on p "zemgaļiem" at bounding box center [792, 294] width 522 height 17
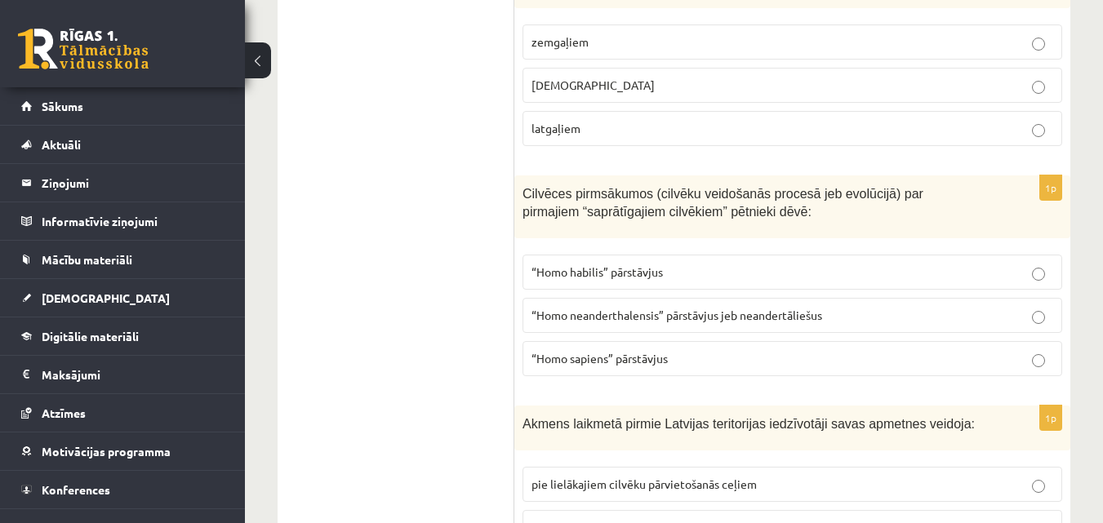
scroll to position [2347, 0]
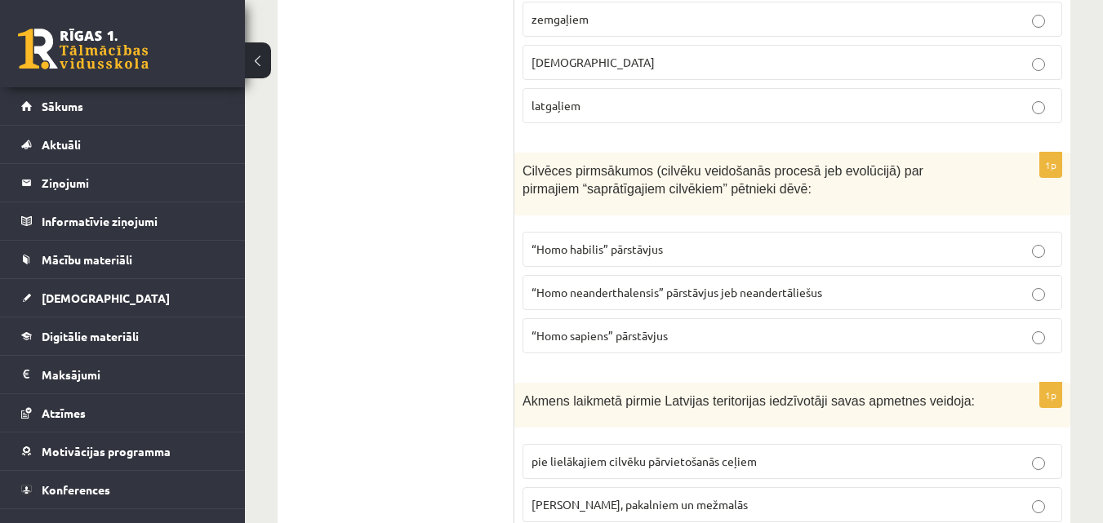
click at [665, 328] on span "“Homo sapiens” pārstāvjus" at bounding box center [599, 335] width 136 height 15
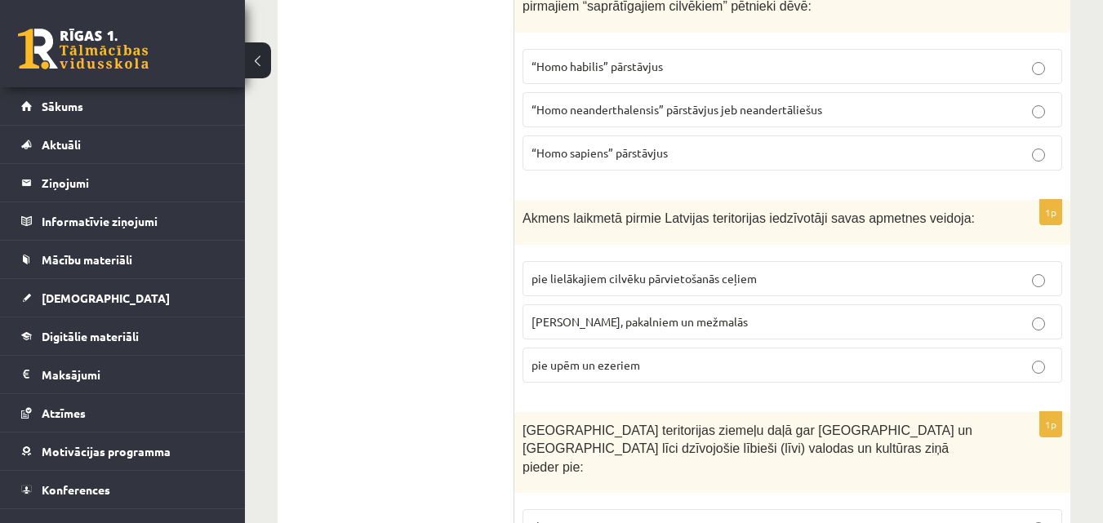
scroll to position [2552, 0]
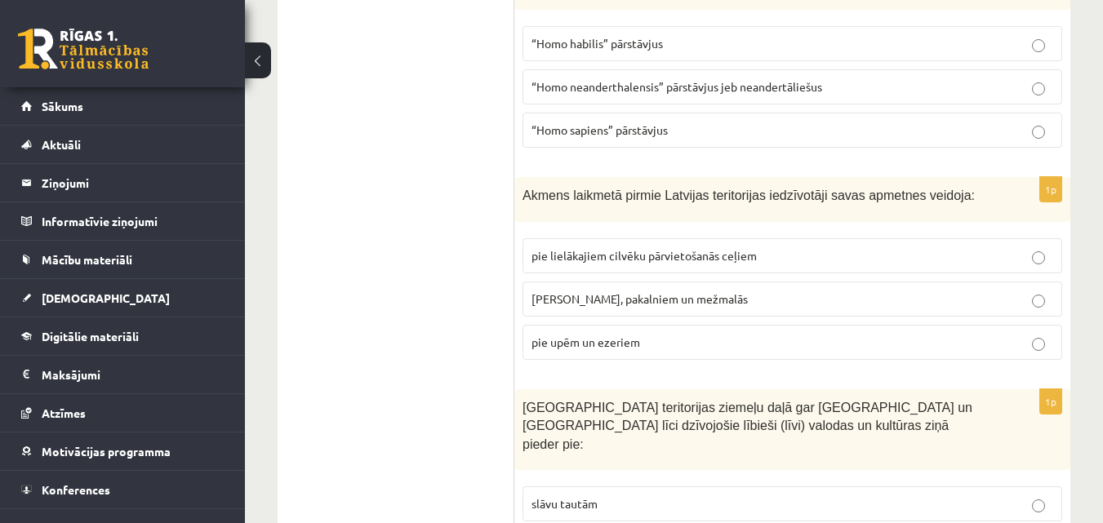
click at [605, 291] on span "pie kalniem, pakalniem un mežmalās" at bounding box center [639, 298] width 216 height 15
click at [579, 335] on span "pie upēm un ezeriem" at bounding box center [585, 342] width 109 height 15
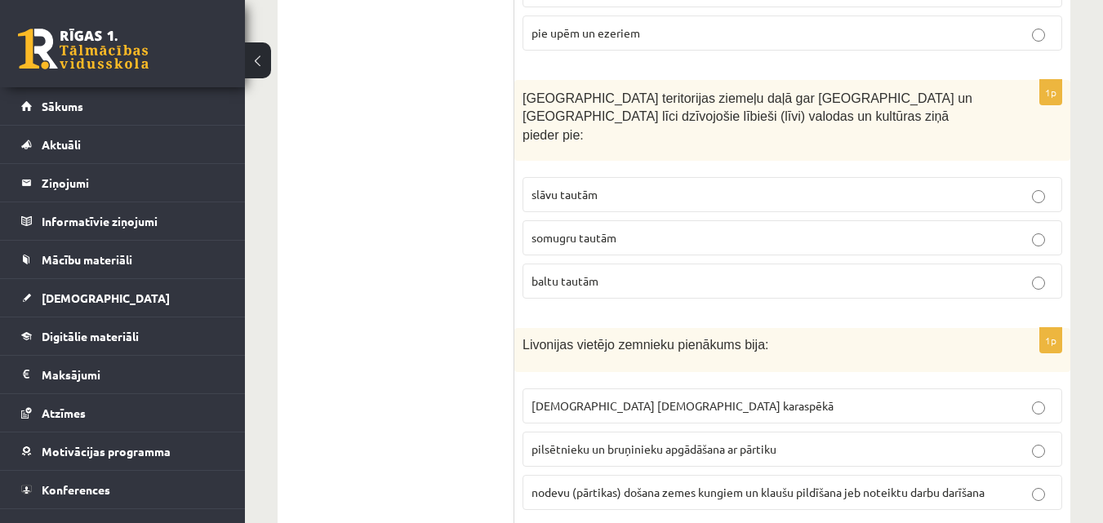
scroll to position [2873, 0]
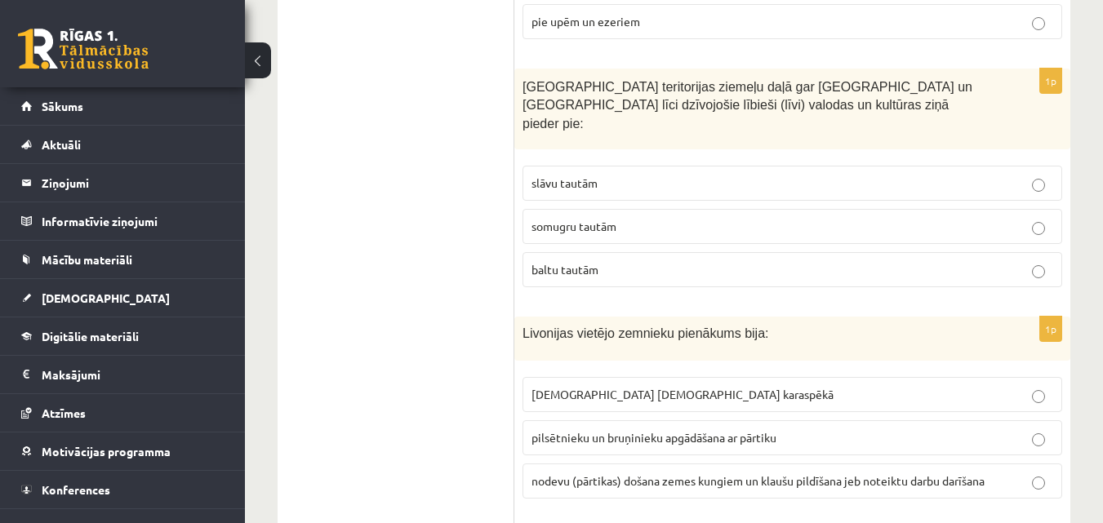
click at [988, 261] on p "baltu tautām" at bounding box center [792, 269] width 522 height 17
click at [962, 473] on p "nodevu (pārtikas) došana zemes kungiem un klaušu pildīšana jeb noteiktu darbu d…" at bounding box center [792, 481] width 522 height 17
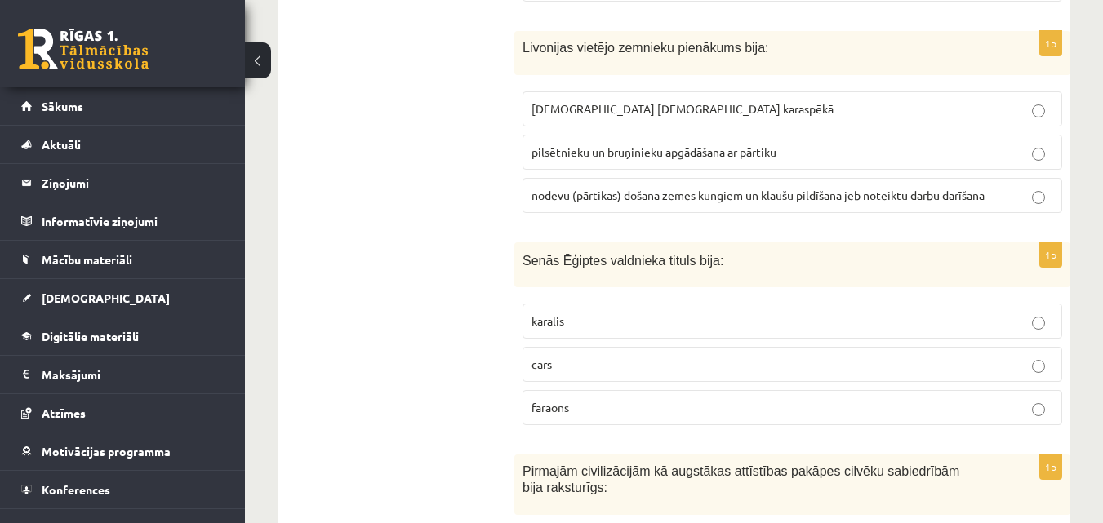
scroll to position [3170, 0]
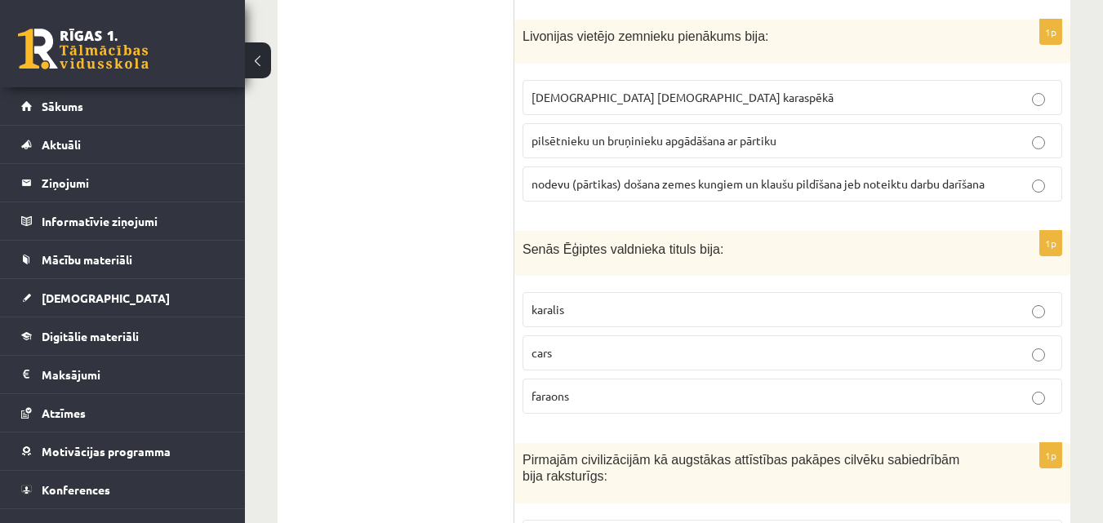
click at [1001, 379] on label "faraons" at bounding box center [792, 396] width 540 height 35
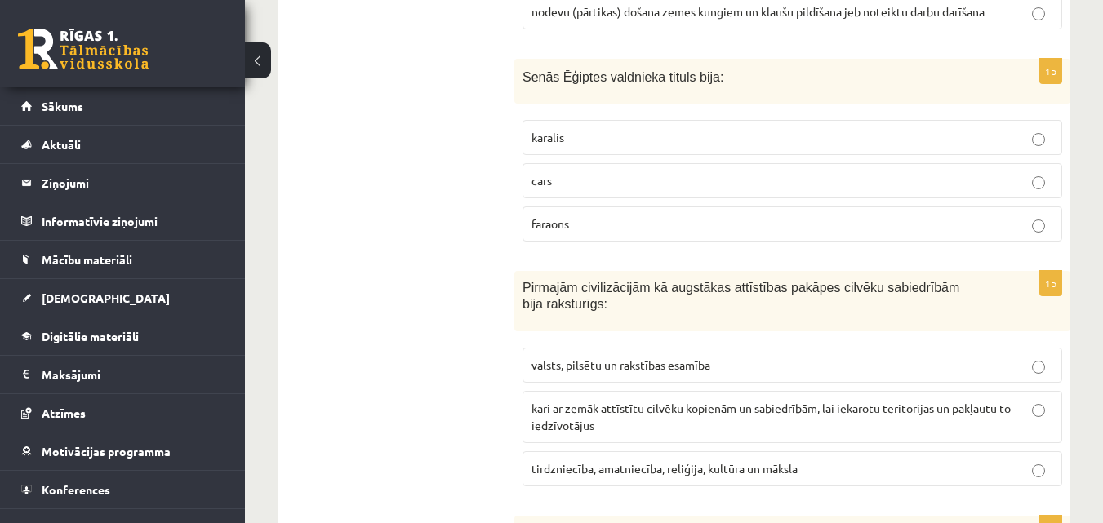
scroll to position [3320, 0]
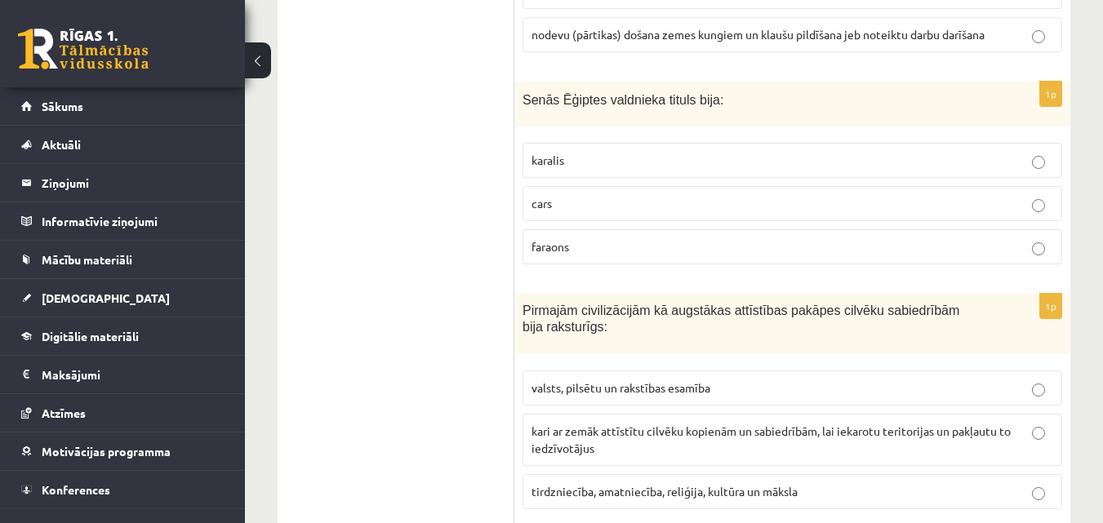
click at [917, 423] on p "kari ar zemāk attīstītu cilvēku kopienām un sabiedrībām, lai iekarotu teritorij…" at bounding box center [792, 440] width 522 height 34
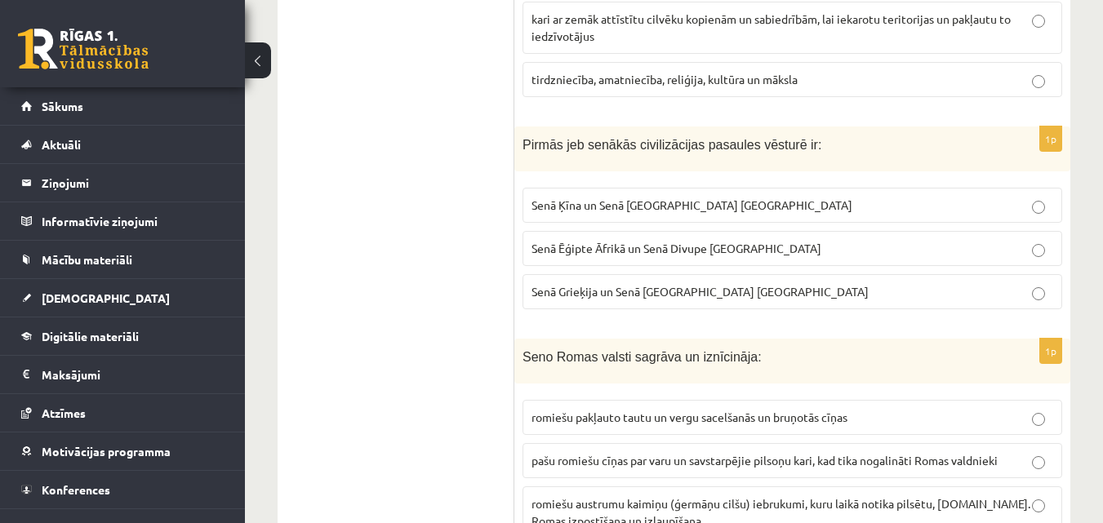
scroll to position [3766, 0]
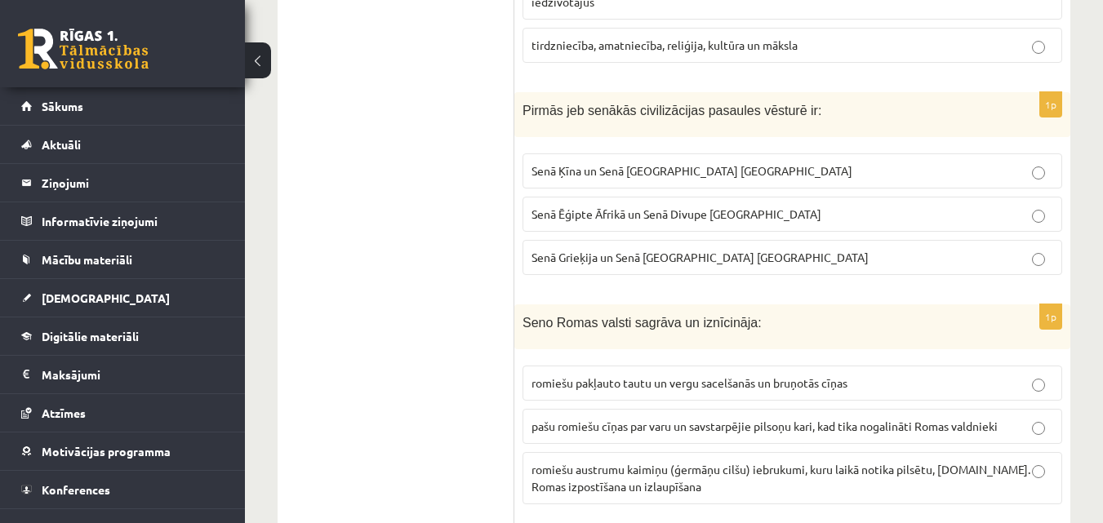
click at [862, 249] on p "Senā Grieķija un Senā Roma Eiropā" at bounding box center [792, 257] width 522 height 17
click at [771, 206] on p "Senā Ēģipte Āfrikā un Senā Divupe Āzijā" at bounding box center [792, 214] width 522 height 17
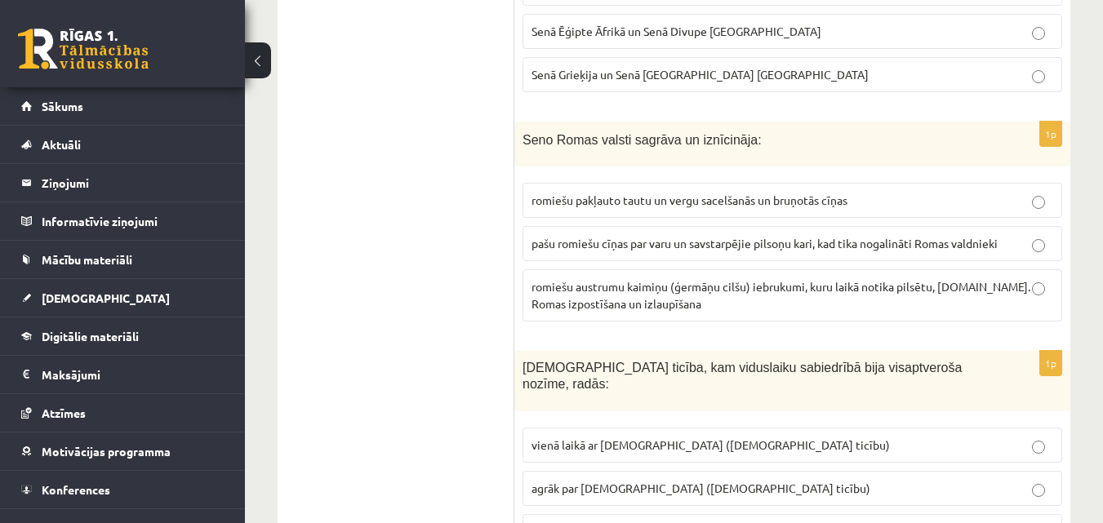
scroll to position [3960, 0]
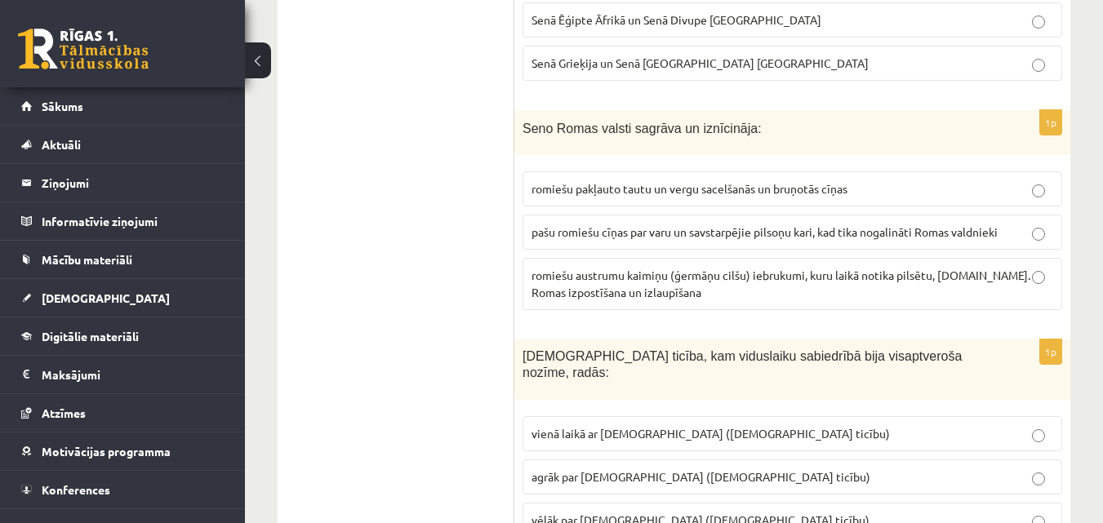
click at [989, 267] on p "romiešu austrumu kaimiņu (ģermāņu cilšu) iebrukumi, kuru laikā notika pilsētu, …" at bounding box center [792, 284] width 522 height 34
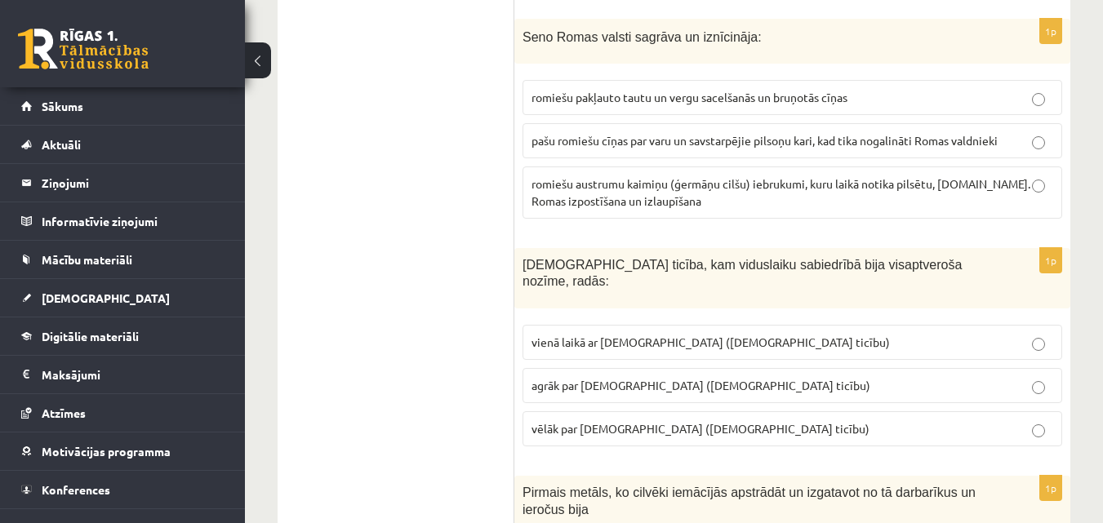
scroll to position [4063, 0]
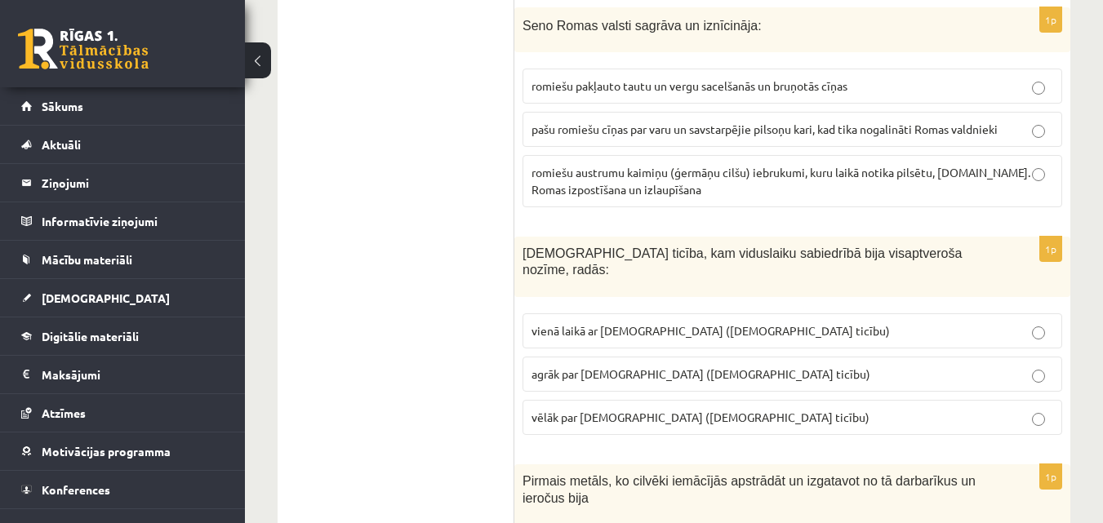
click at [727, 366] on p "agrāk par islamu (musulmaņu ticību)" at bounding box center [792, 374] width 522 height 17
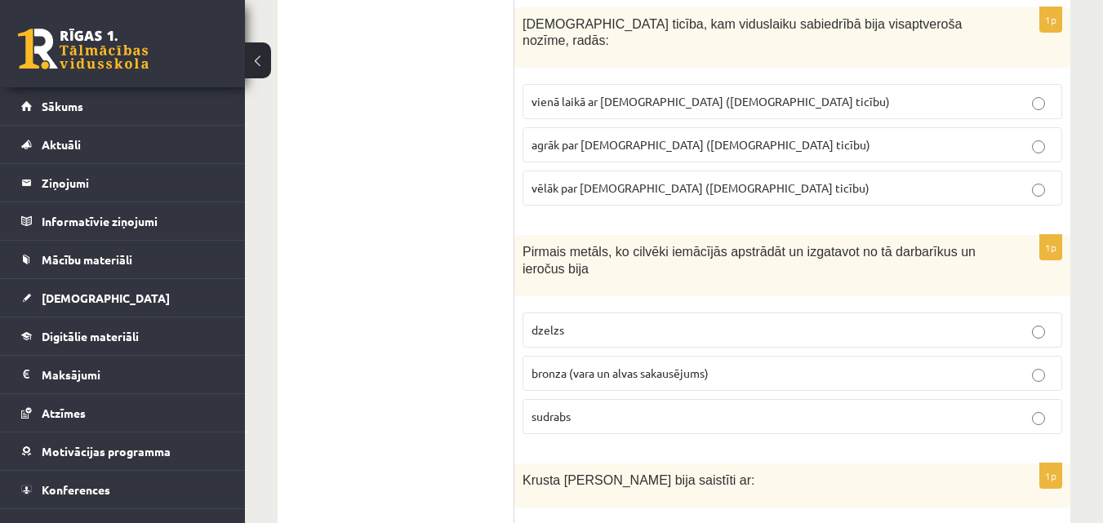
scroll to position [4304, 0]
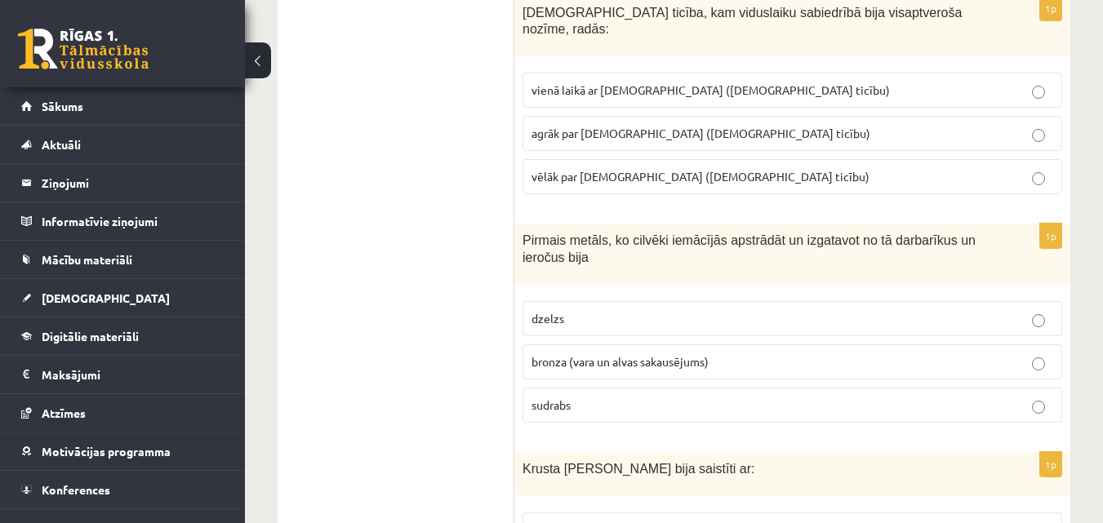
click at [729, 353] on p "bronza (vara un alvas sakausējums)" at bounding box center [792, 361] width 522 height 17
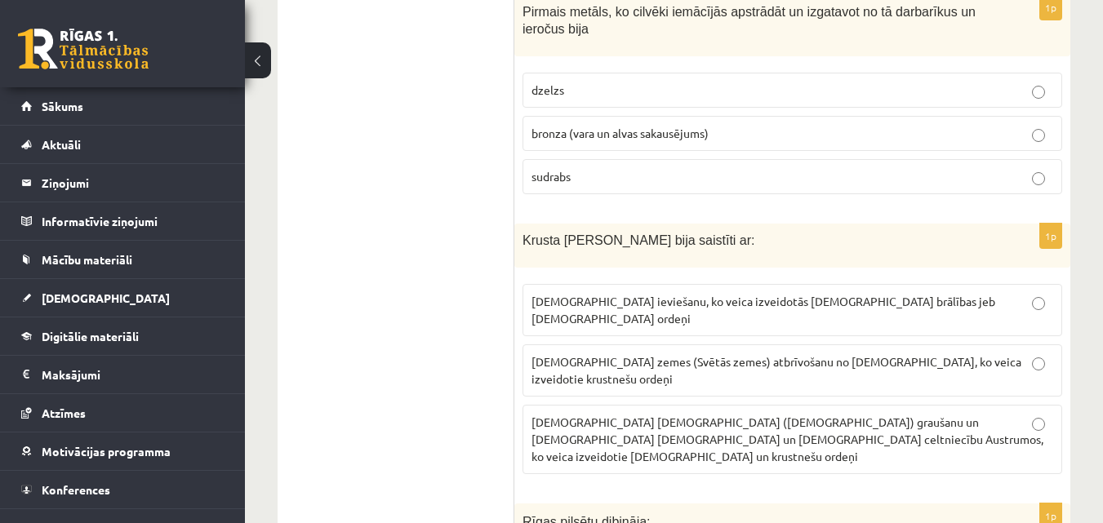
scroll to position [4544, 0]
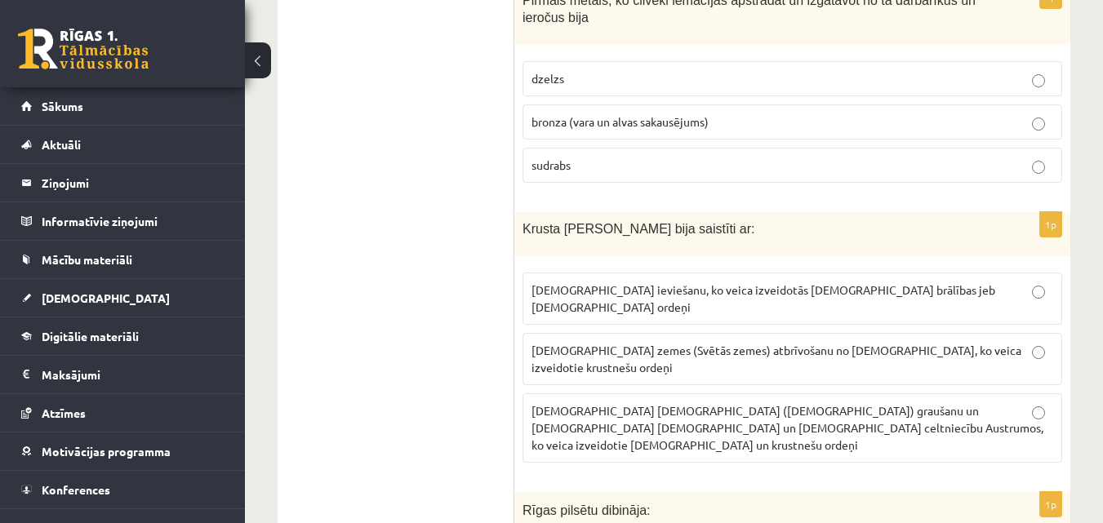
click at [885, 343] on span "Kristus zemes (Svētās zemes) atbrīvošanu no musulmaņiem, ko veica izveidotie kr…" at bounding box center [776, 359] width 490 height 32
click at [966, 282] on p "kristīgās ticības ieviešanu, ko veica izveidotās kristiešu brālības jeb kristie…" at bounding box center [792, 299] width 522 height 34
drag, startPoint x: 1100, startPoint y: 346, endPoint x: 1108, endPoint y: 362, distance: 17.9
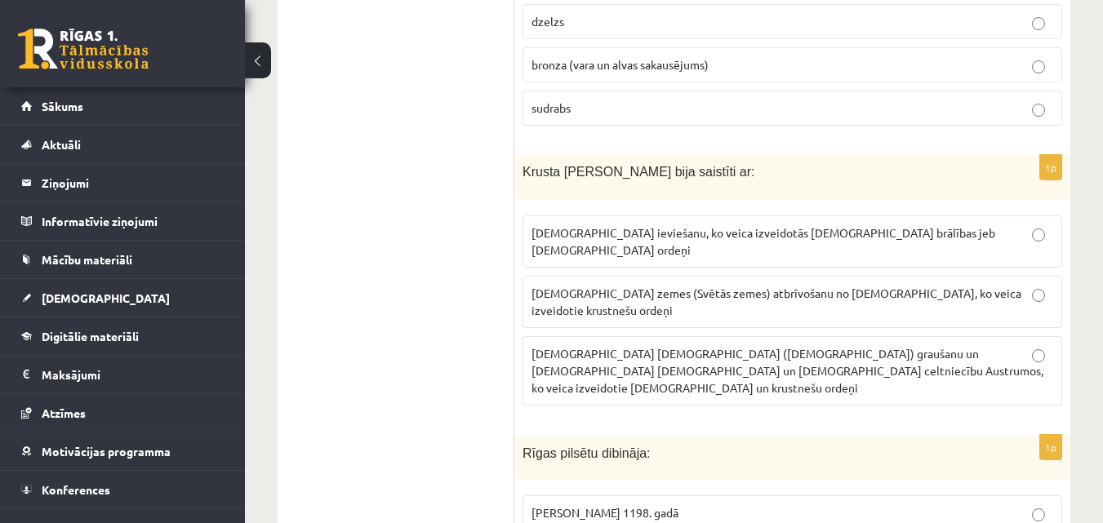
scroll to position [4624, 0]
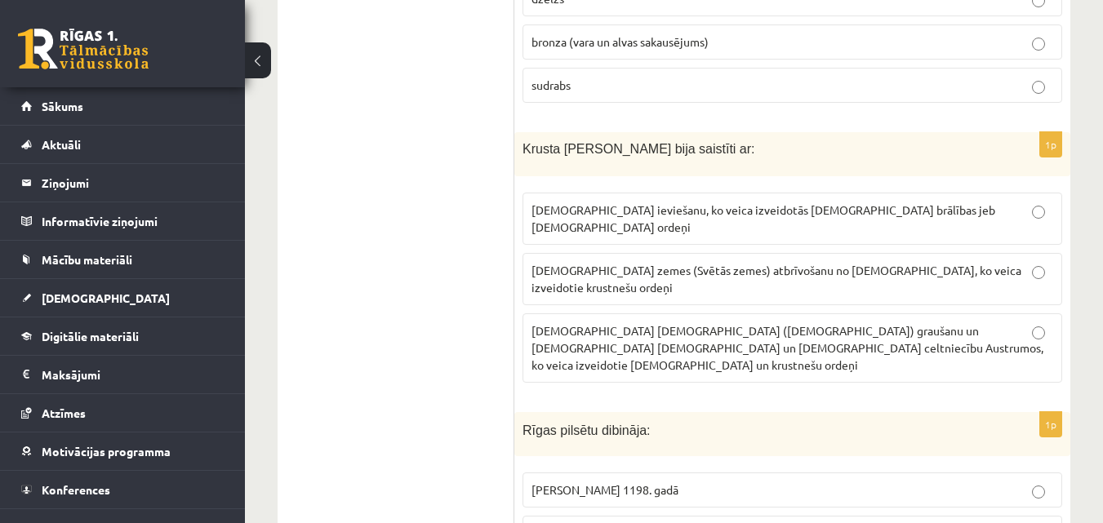
click at [1005, 253] on label "Kristus zemes (Svētās zemes) atbrīvošanu no musulmaņiem, ko veica izveidotie kr…" at bounding box center [792, 279] width 540 height 52
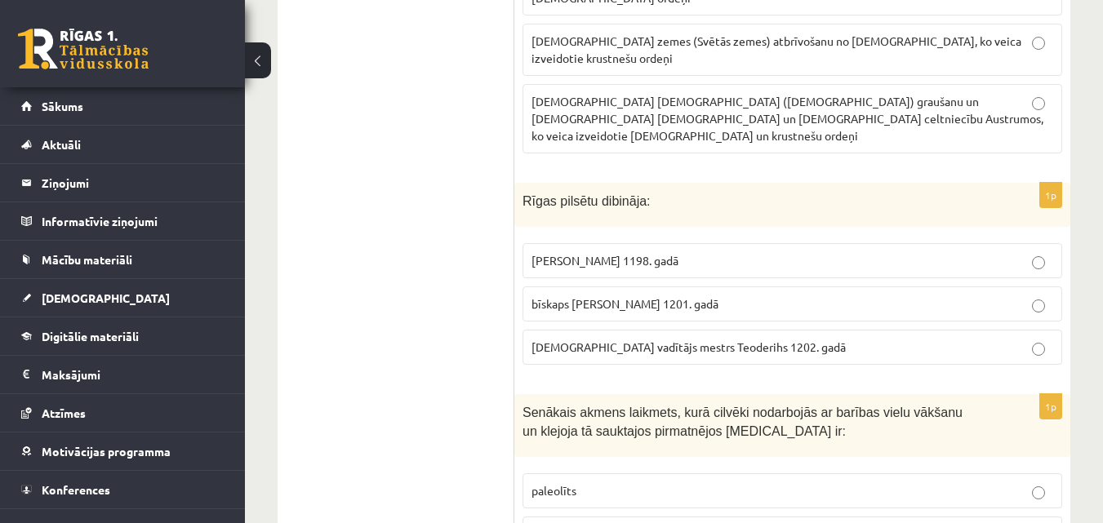
scroll to position [4865, 0]
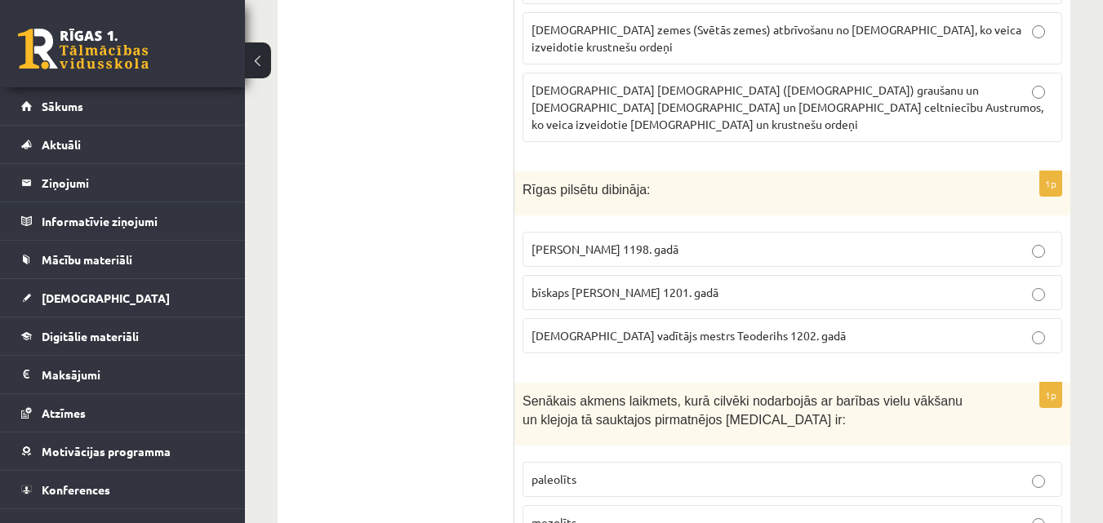
click at [836, 275] on label "bīskaps Alberts 1201. gadā" at bounding box center [792, 292] width 540 height 35
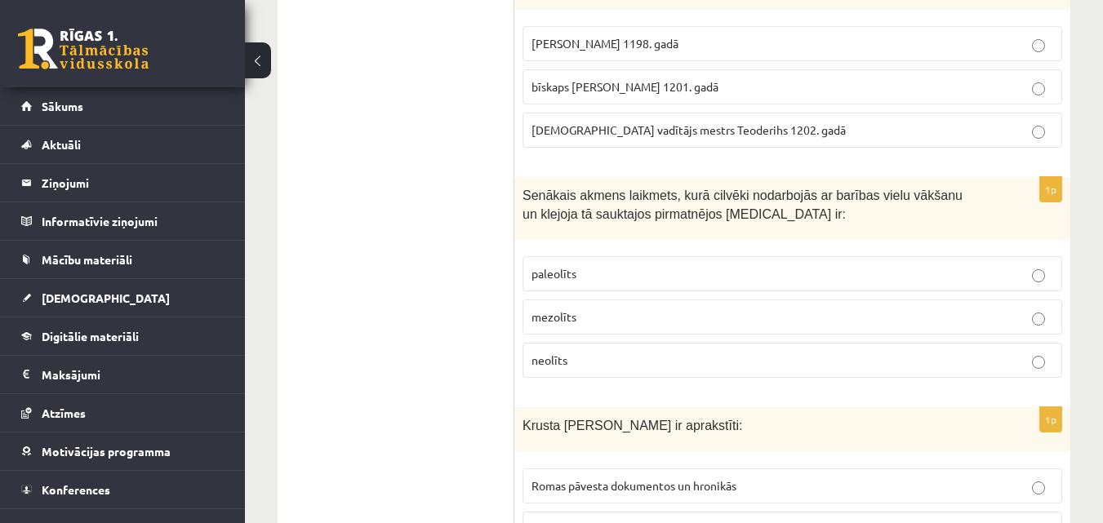
scroll to position [5059, 0]
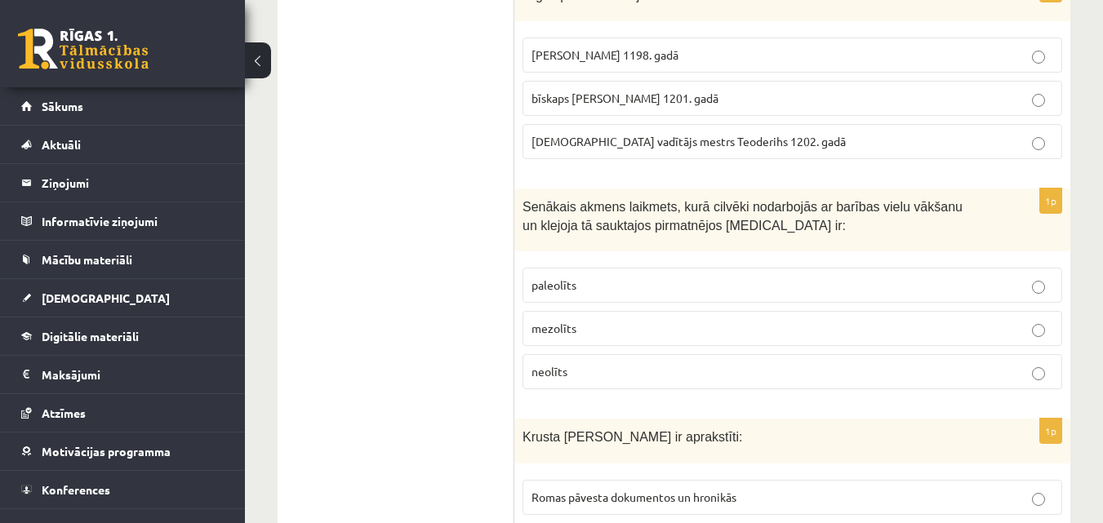
click at [985, 354] on label "neolīts" at bounding box center [792, 371] width 540 height 35
click at [591, 277] on p "paleolīts" at bounding box center [792, 285] width 522 height 17
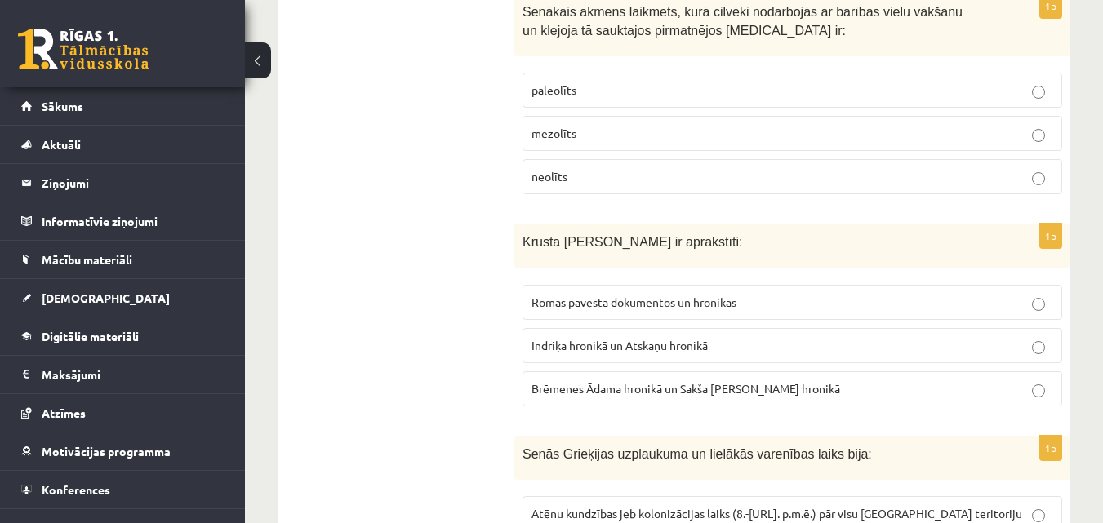
scroll to position [5266, 0]
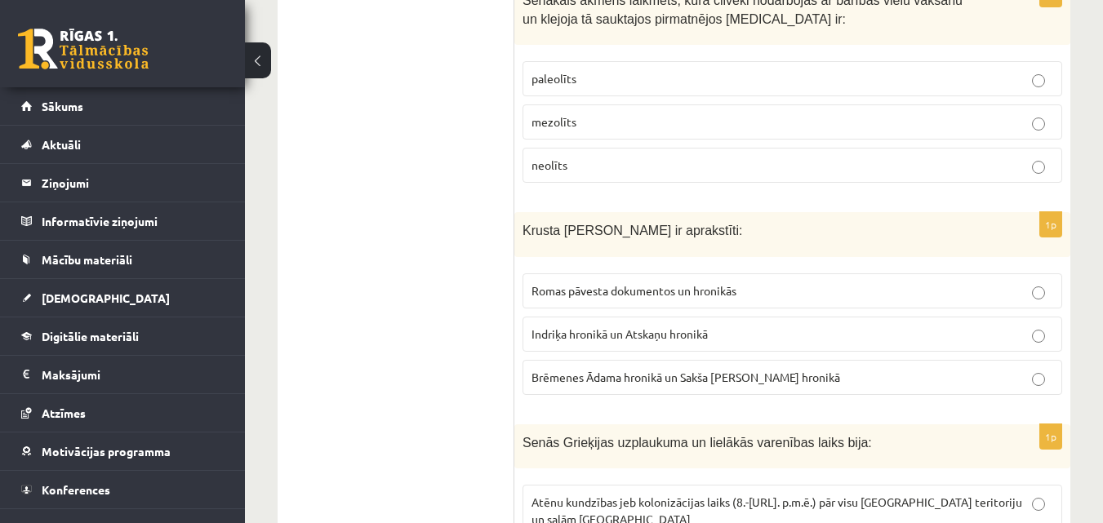
click at [586, 326] on span "Indriķa hronikā un Atskaņu hronikā" at bounding box center [619, 333] width 176 height 15
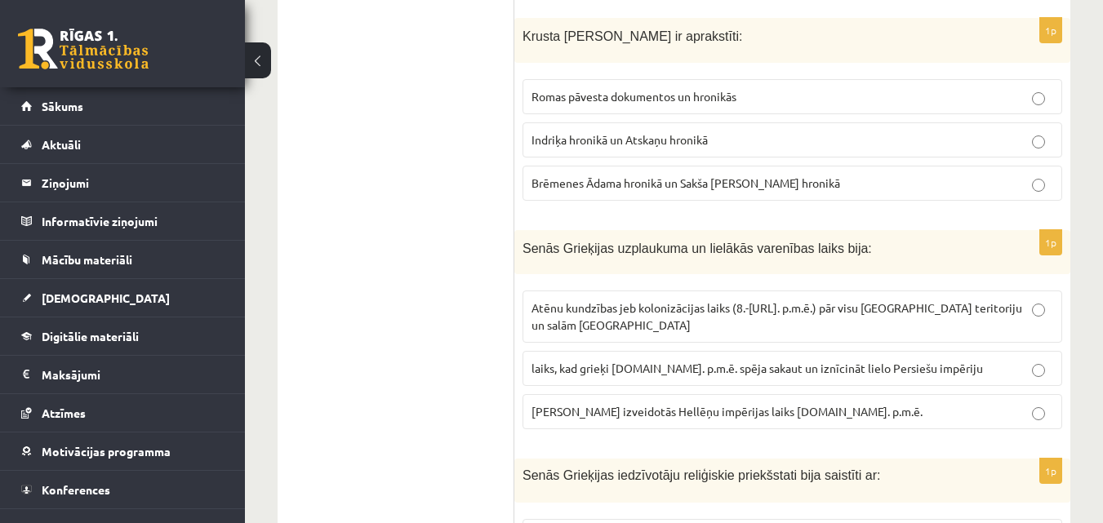
scroll to position [5471, 0]
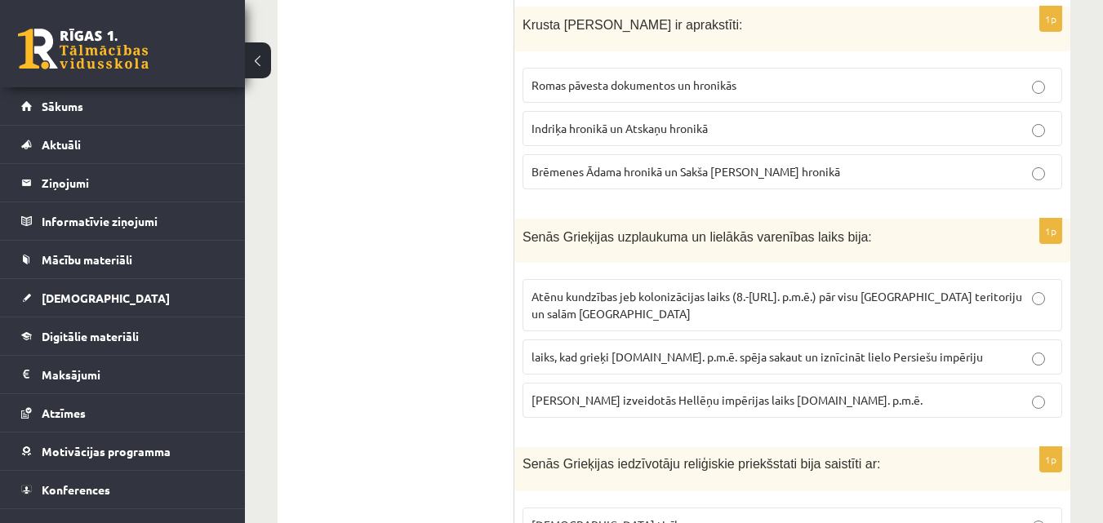
click at [1005, 340] on label "laiks, kad grieķi 5.gs. p.m.ē. spēja sakaut un iznīcināt lielo Persiešu impēriju" at bounding box center [792, 357] width 540 height 35
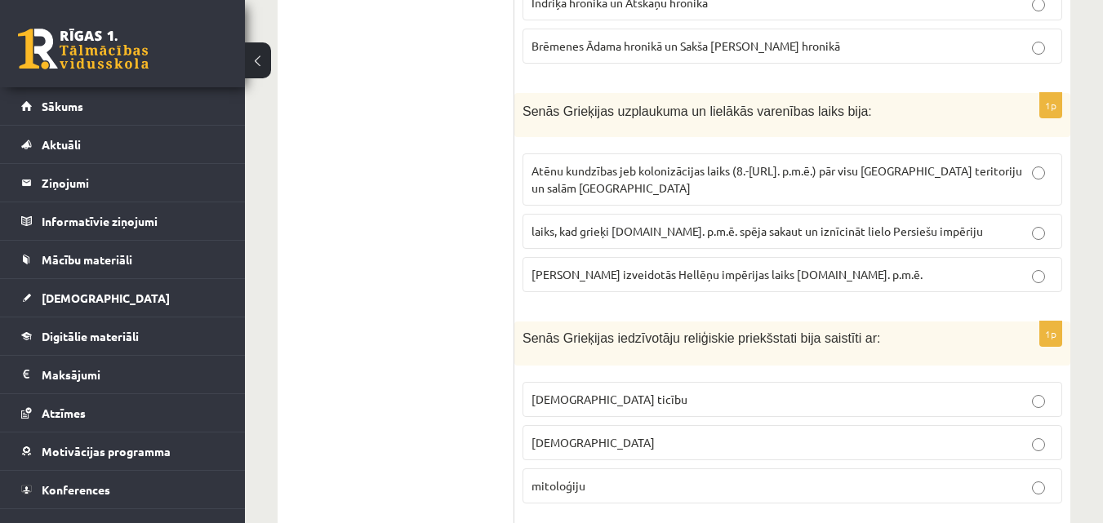
scroll to position [5608, 0]
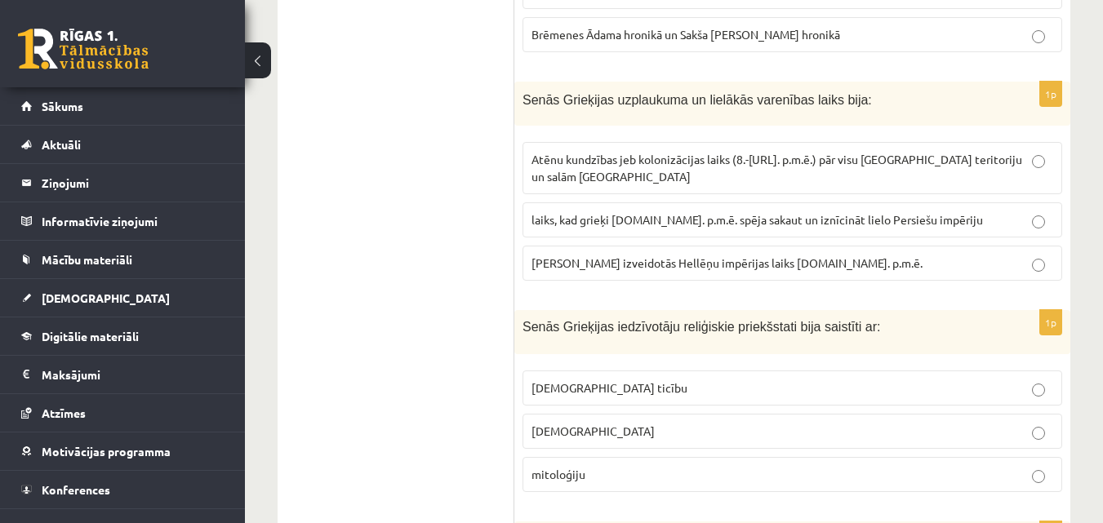
click at [635, 466] on p "mitoloģiju" at bounding box center [792, 474] width 522 height 17
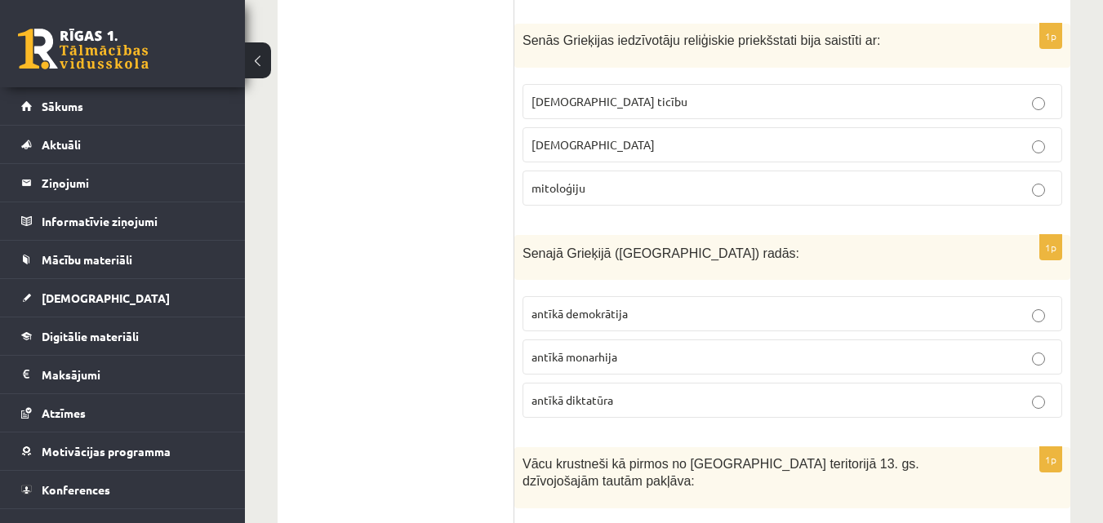
scroll to position [5918, 0]
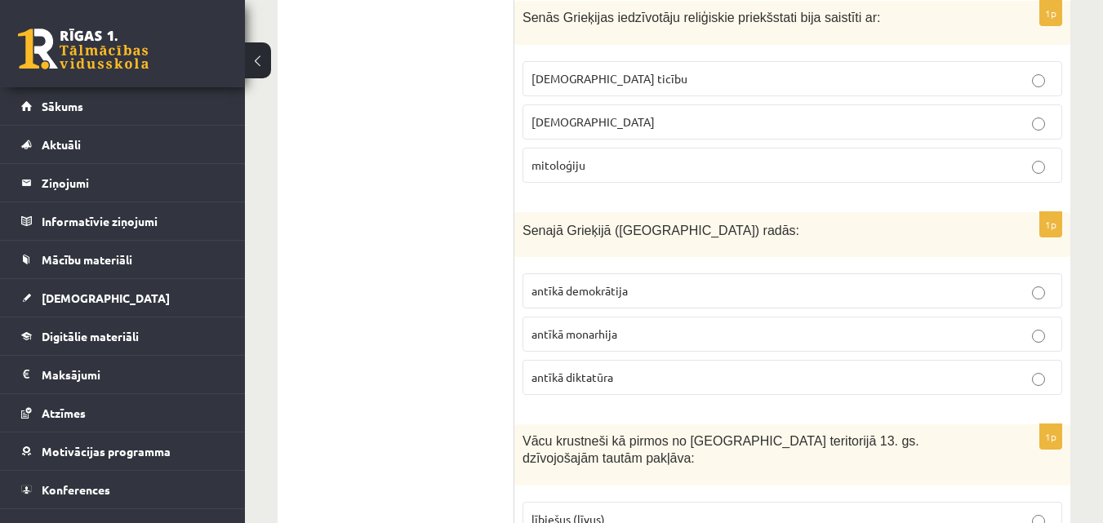
click at [757, 282] on p "antīkā demokrātija" at bounding box center [792, 290] width 522 height 17
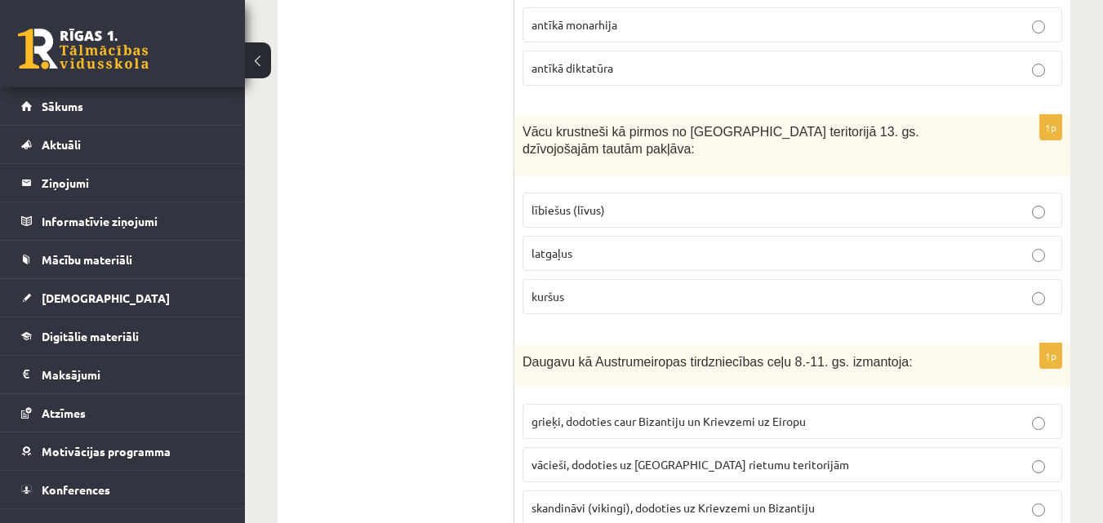
scroll to position [6216, 0]
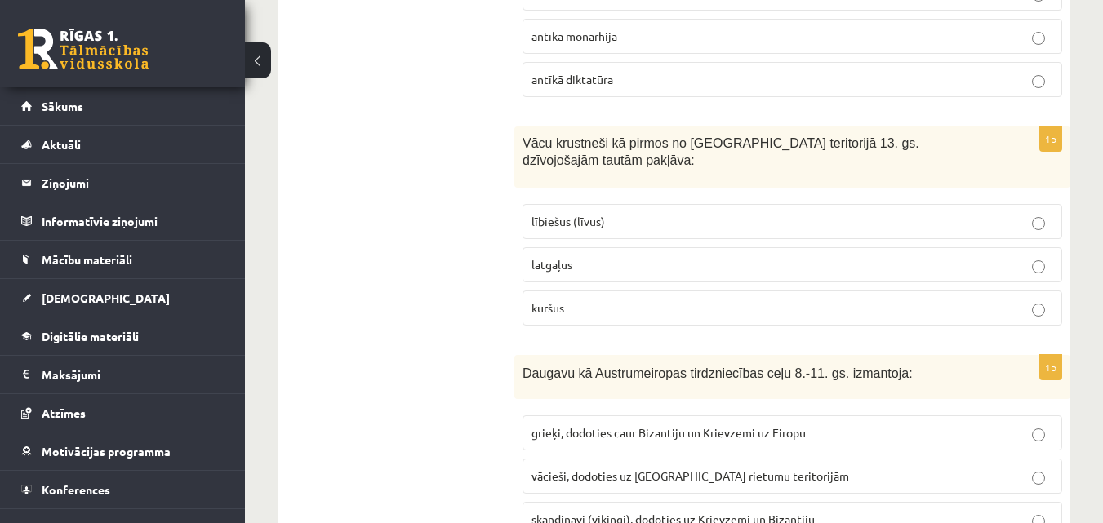
click at [603, 512] on span "skandināvi (vikingi), dodoties uz Krievzemi un Bizantiju" at bounding box center [672, 519] width 283 height 15
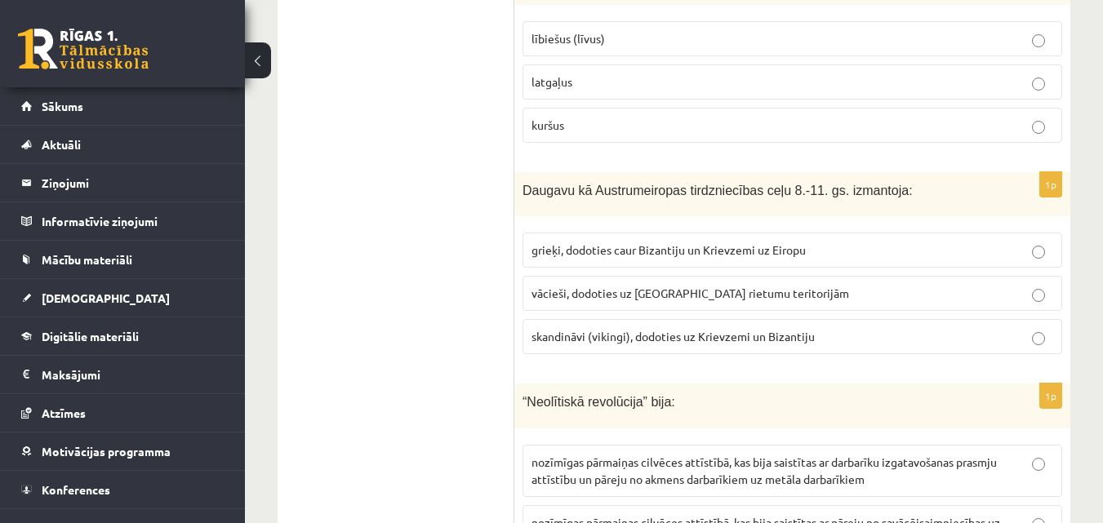
click at [870, 515] on span "nozīmīgas pārmaiņas cilvēces attīstībā, kas bija saistītas ar pāreju no savācēj…" at bounding box center [778, 531] width 494 height 32
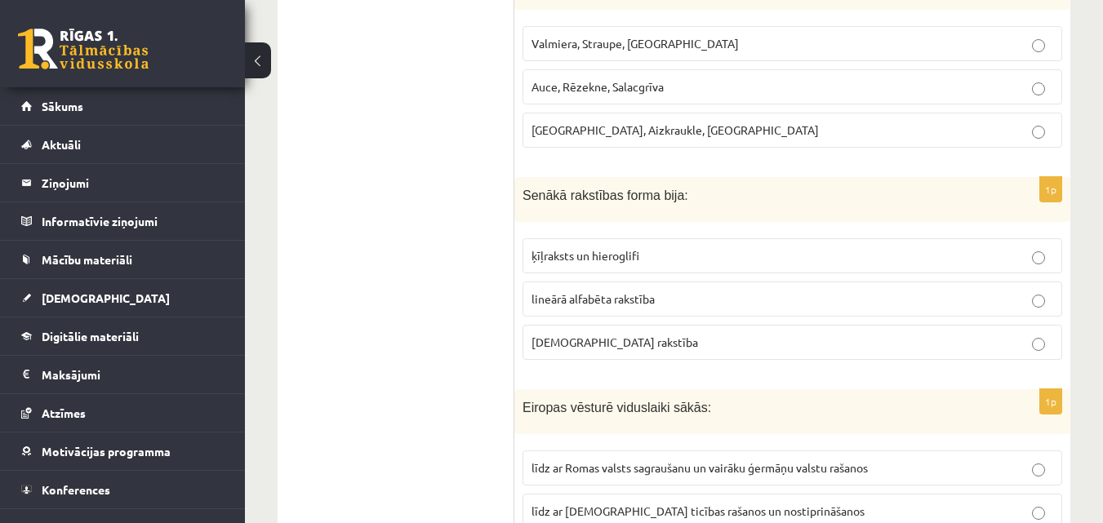
scroll to position [0, 0]
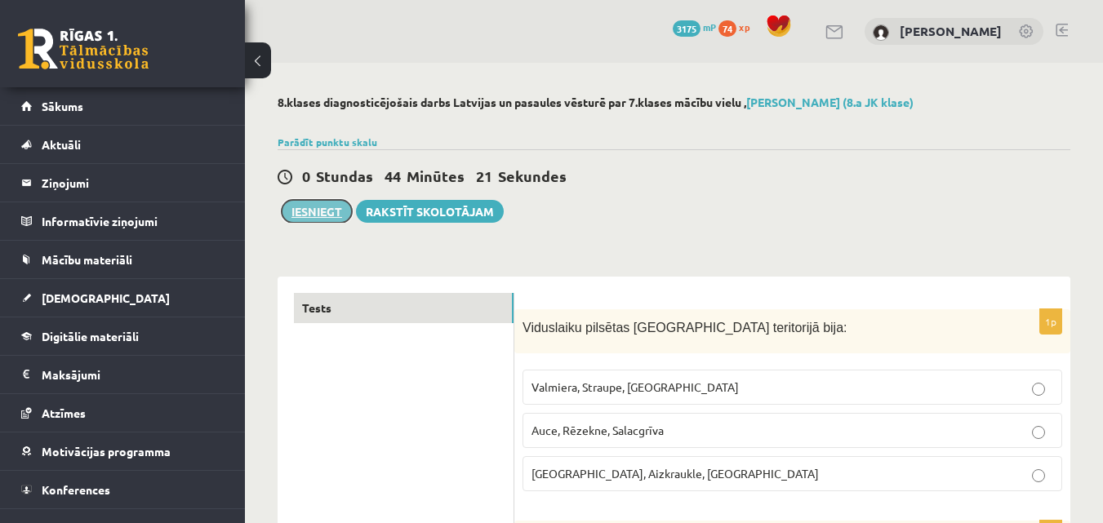
click at [294, 212] on button "Iesniegt" at bounding box center [317, 211] width 70 height 23
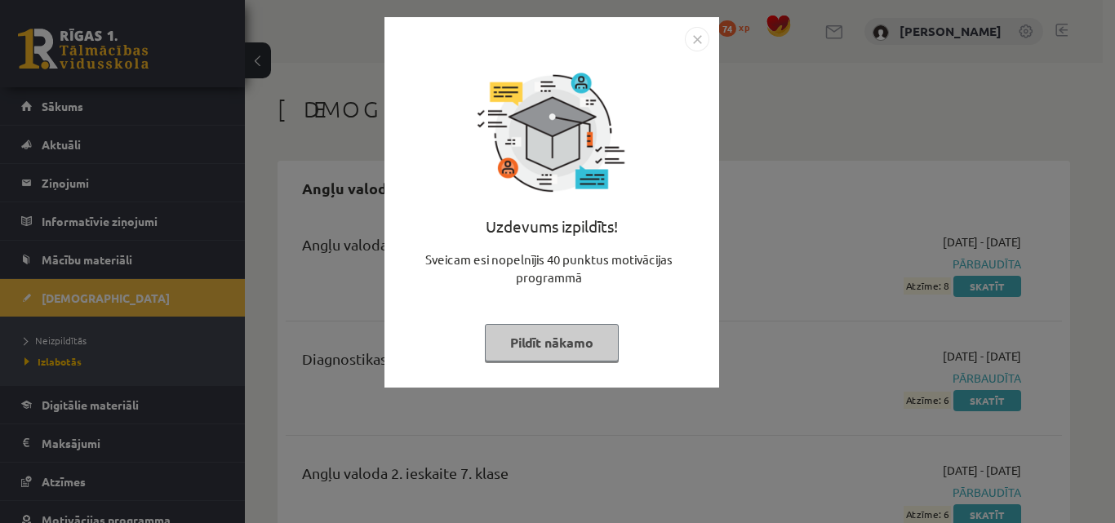
click at [696, 44] on img "Close" at bounding box center [697, 39] width 24 height 24
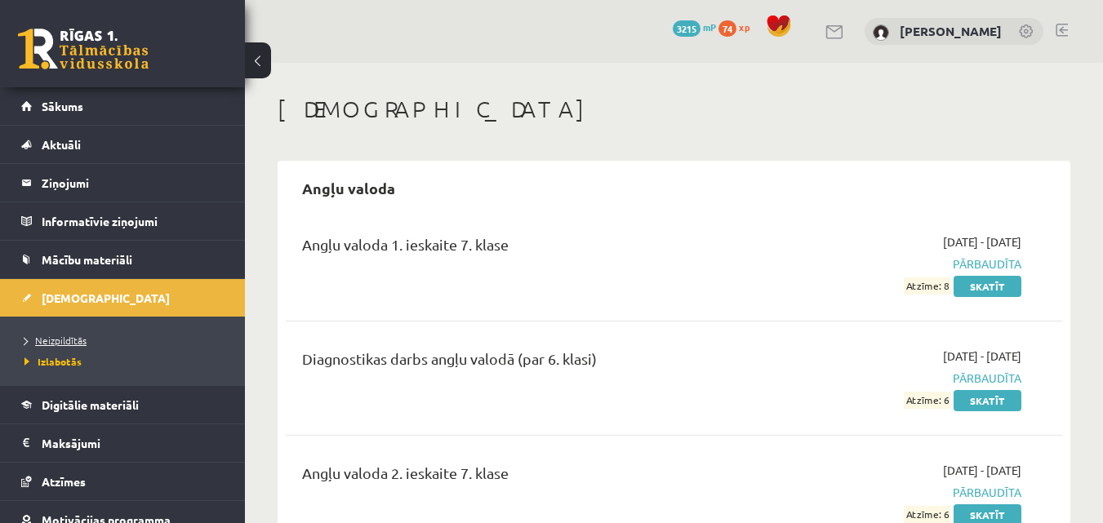
click at [64, 340] on span "Neizpildītās" at bounding box center [55, 340] width 62 height 13
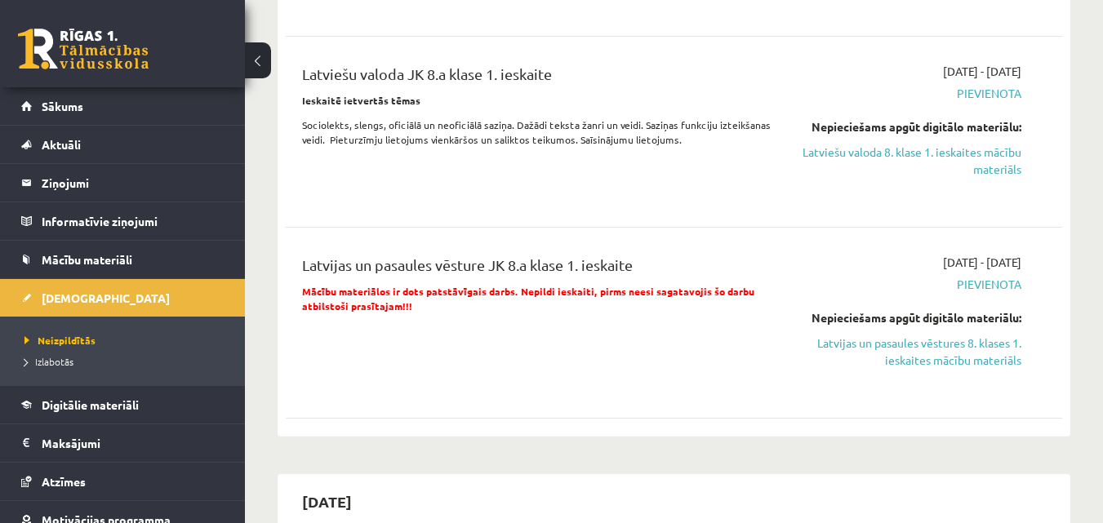
scroll to position [397, 0]
